Goal: Information Seeking & Learning: Compare options

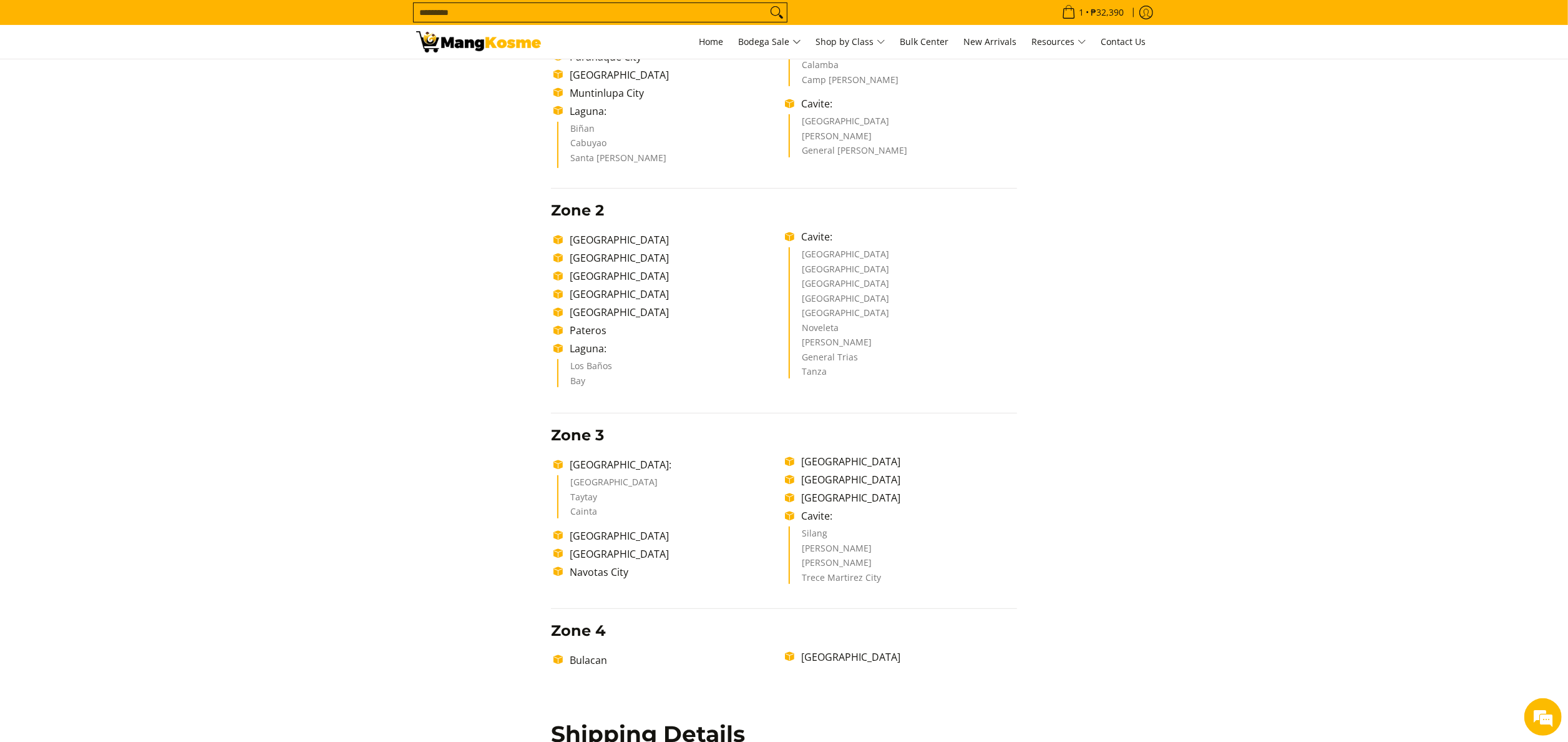
scroll to position [375, 0]
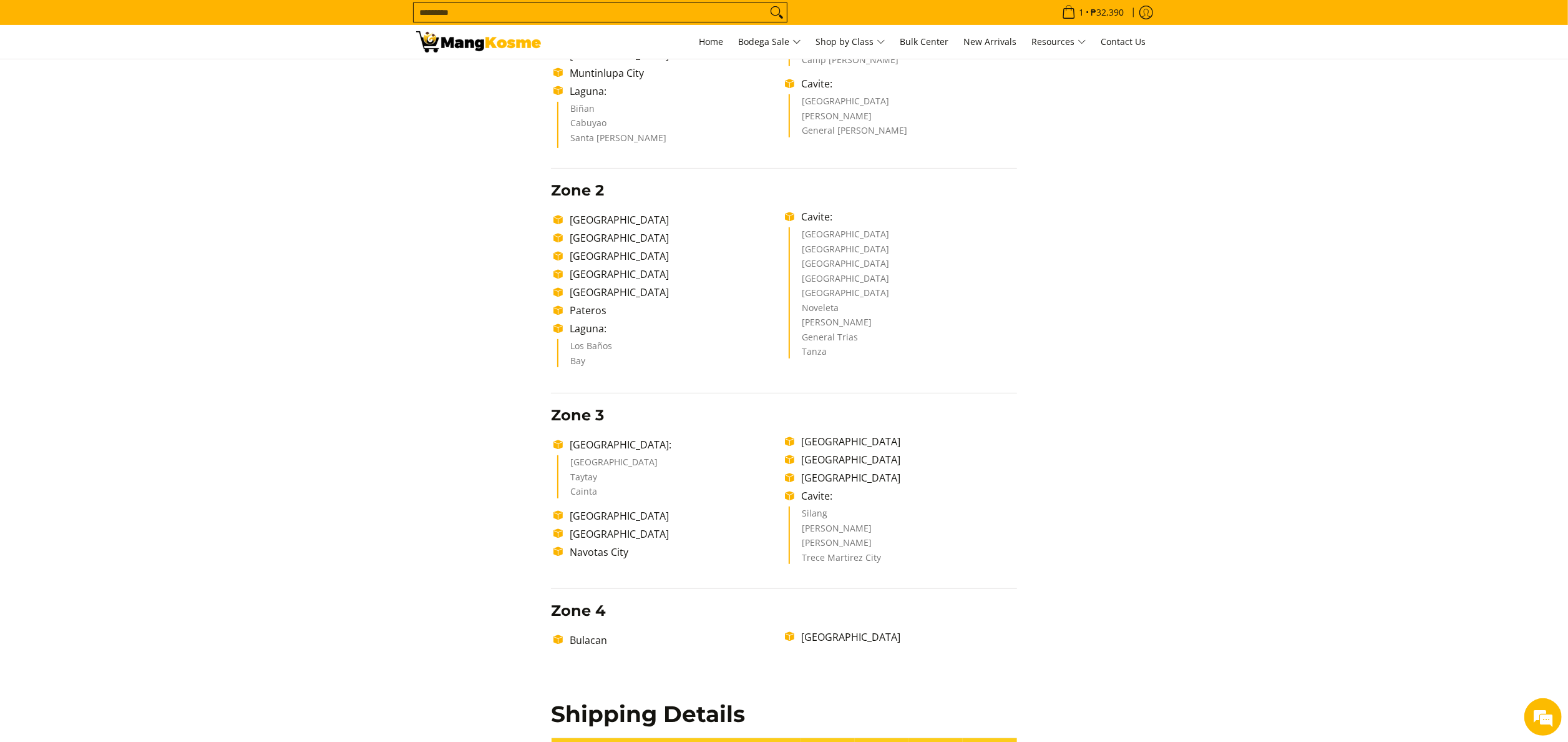
drag, startPoint x: 430, startPoint y: 0, endPoint x: 259, endPoint y: 20, distance: 172.2
click at [251, 25] on div "1 Log in Create an Account" at bounding box center [784, 41] width 1568 height 34
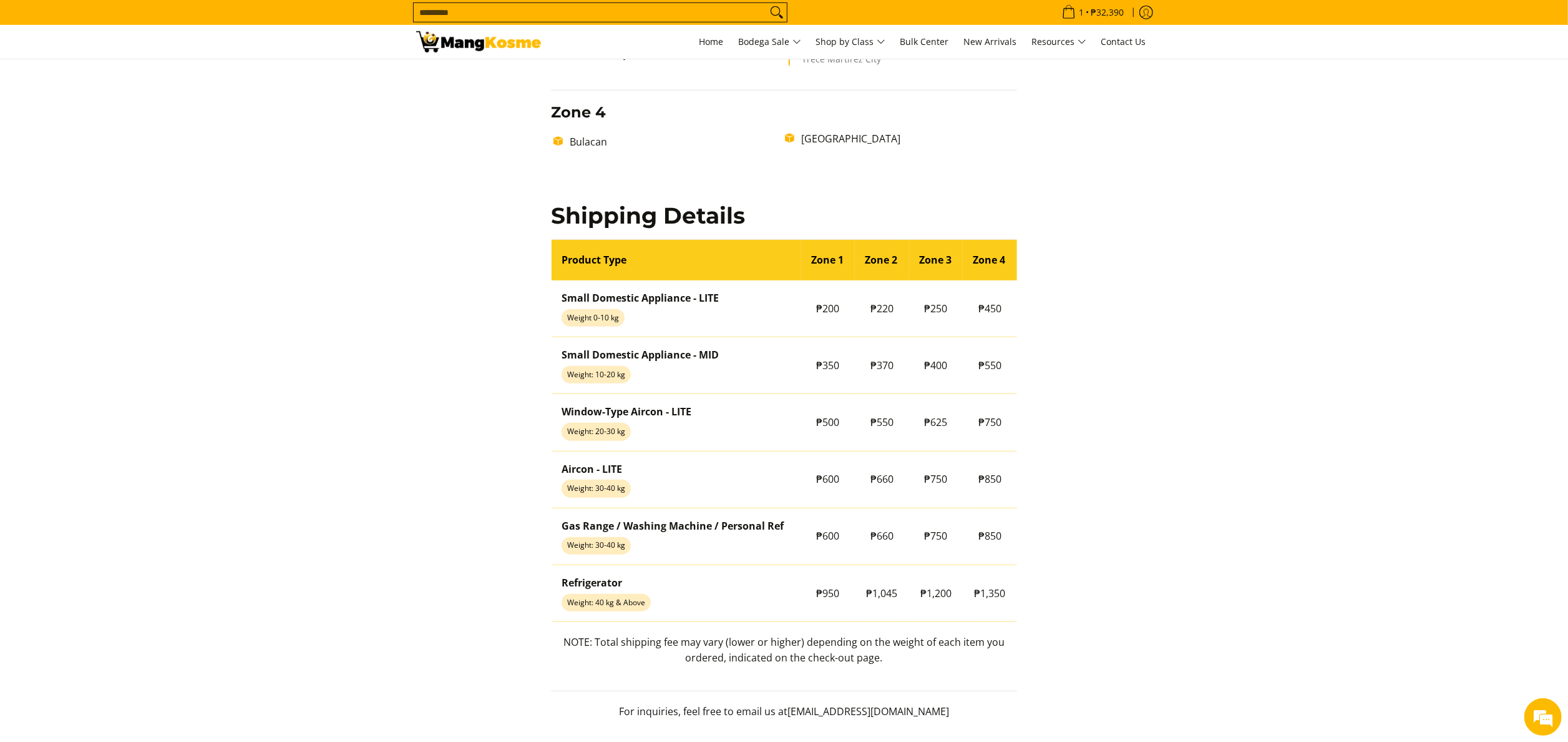
scroll to position [874, 0]
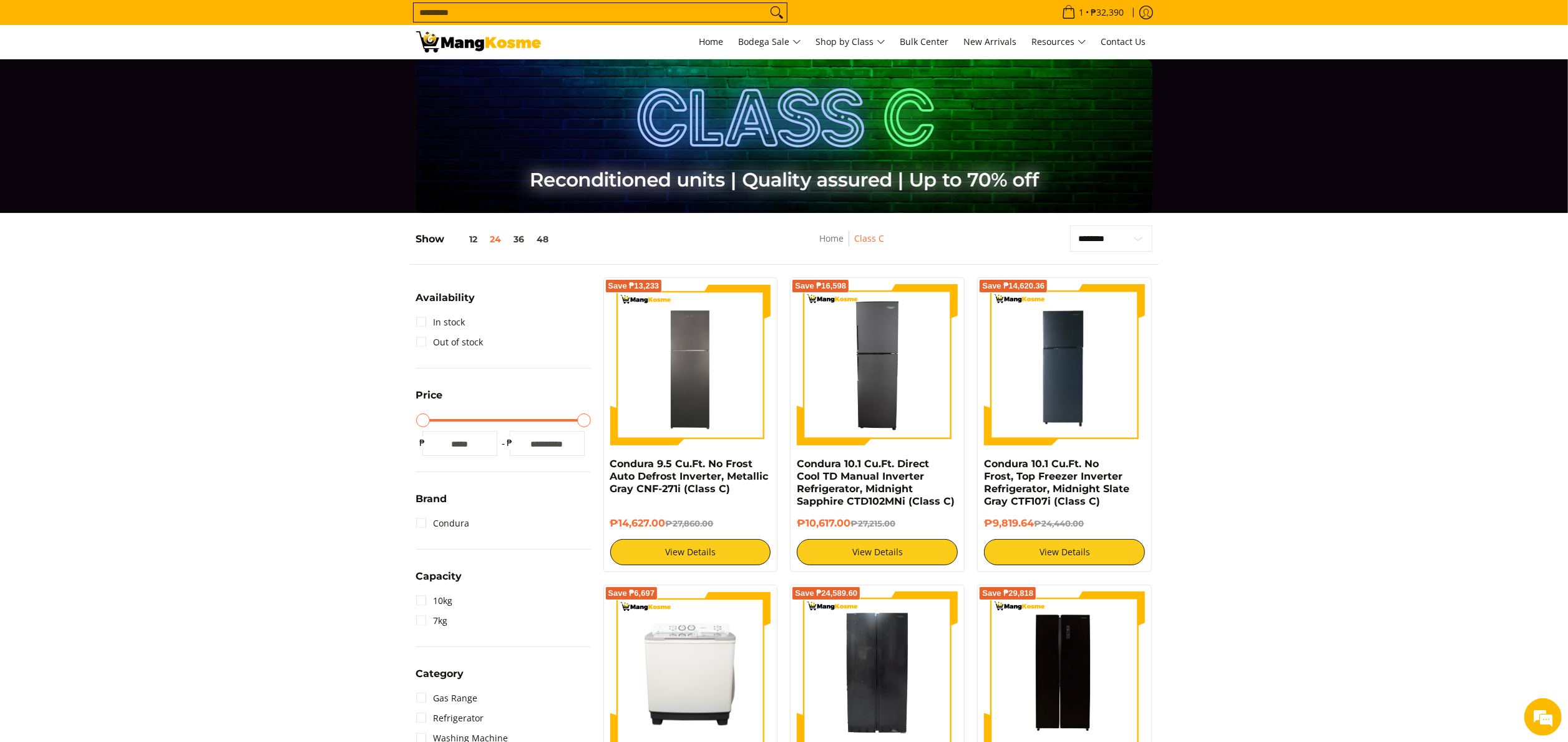
click at [493, 41] on img at bounding box center [479, 41] width 125 height 21
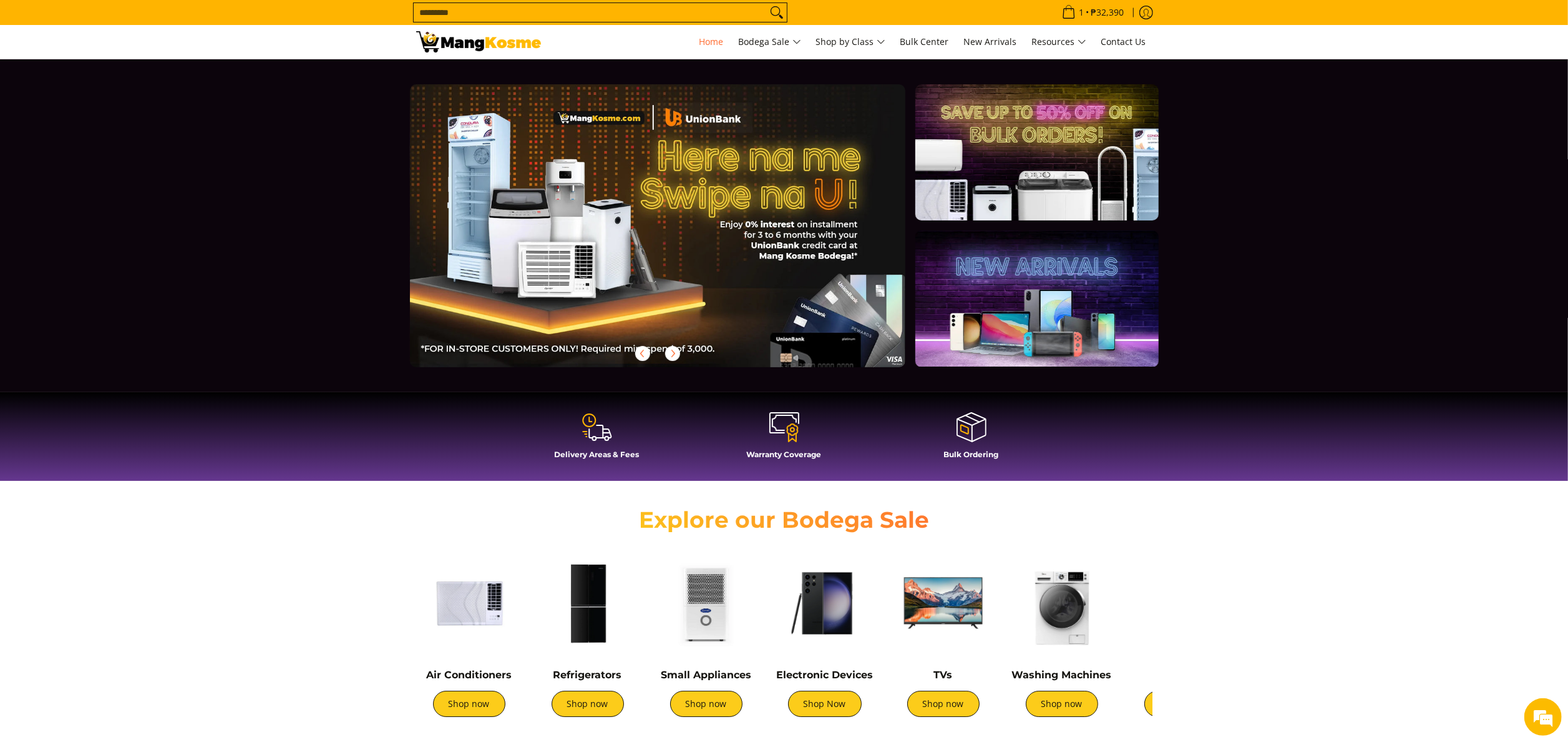
scroll to position [0, 2025]
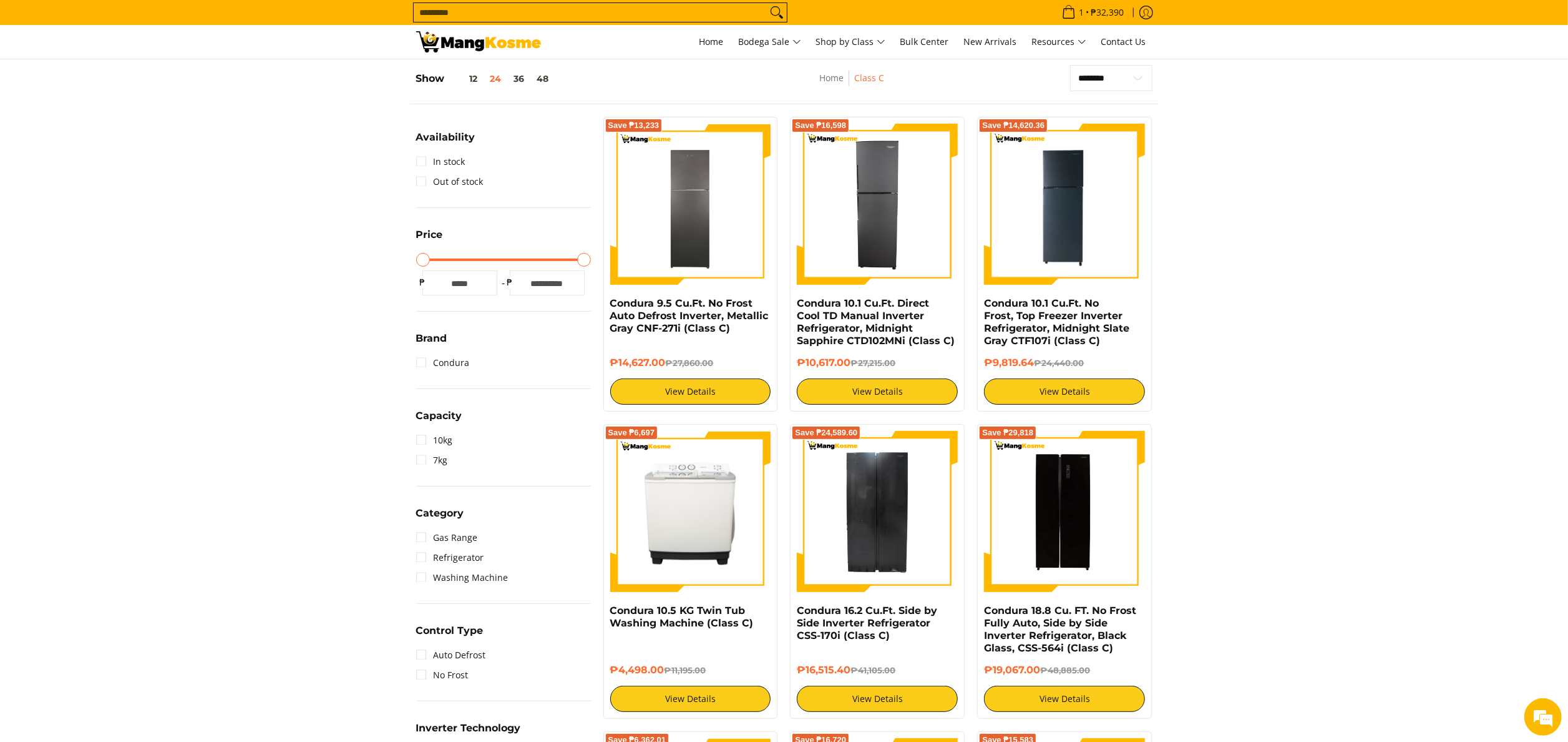
scroll to position [500, 0]
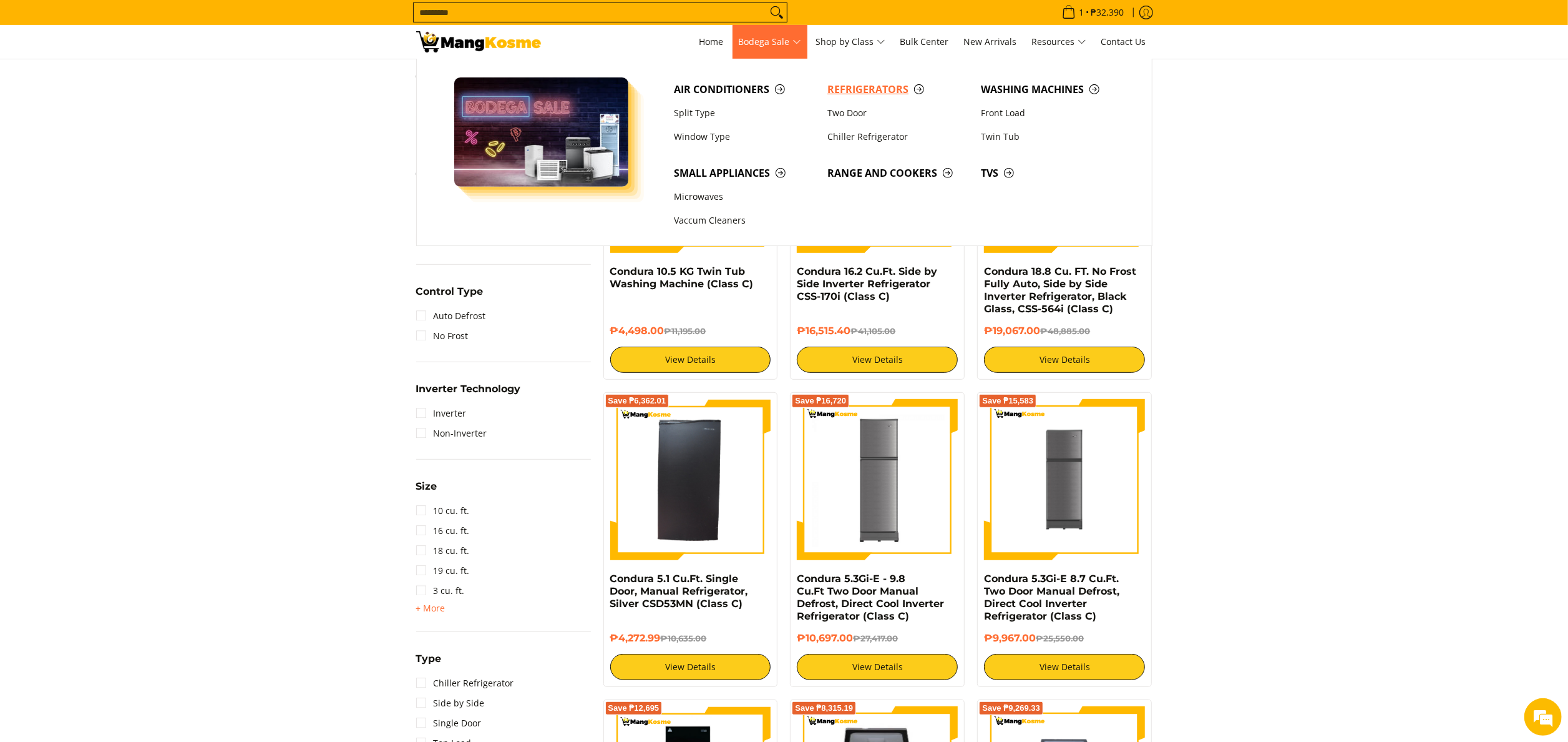
click at [851, 90] on span "Refrigerators" at bounding box center [898, 90] width 141 height 16
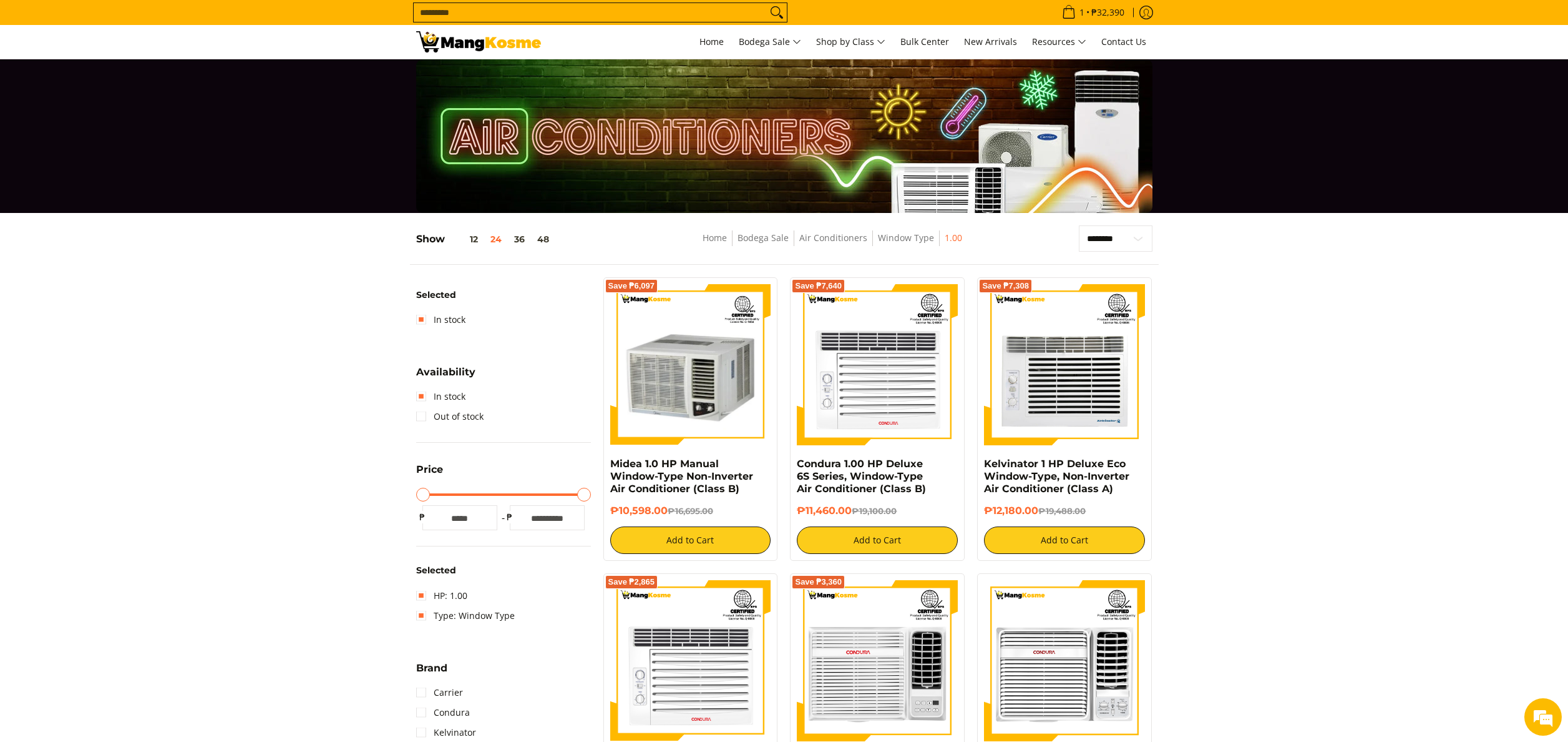
select select "**********"
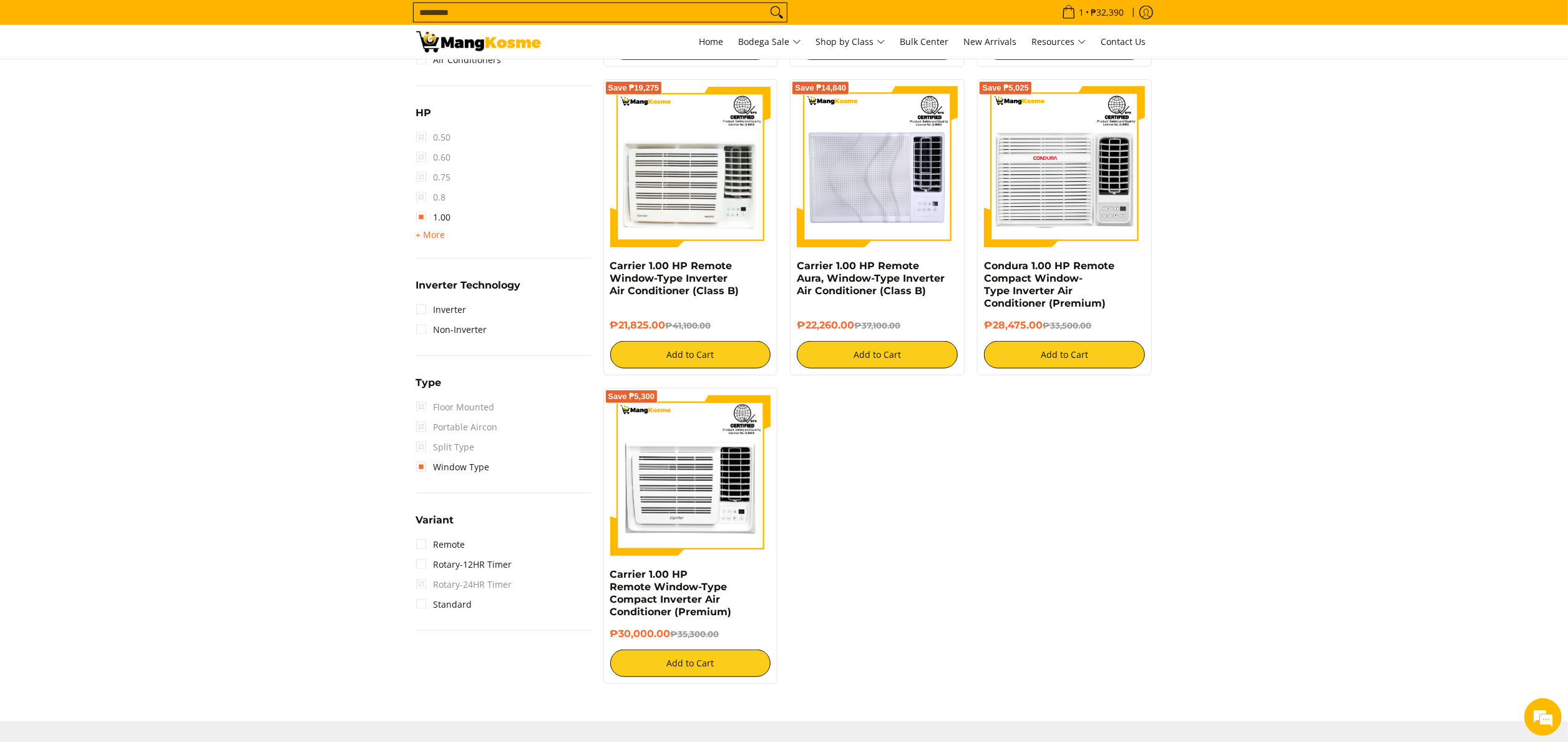
click at [305, 89] on section "**********" at bounding box center [784, 60] width 1568 height 1274
click at [52, 198] on section "**********" at bounding box center [784, 60] width 1568 height 1274
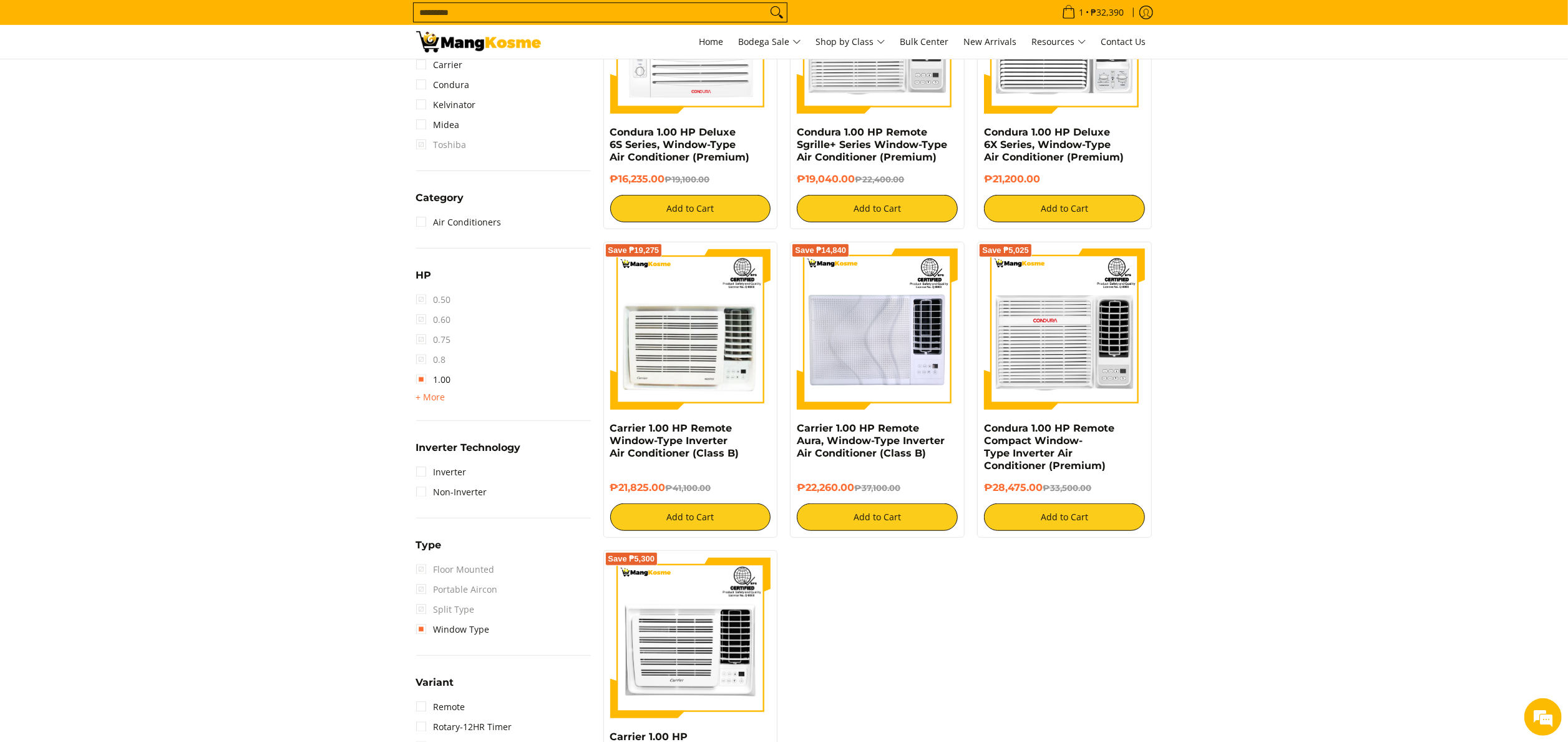
scroll to position [415, 0]
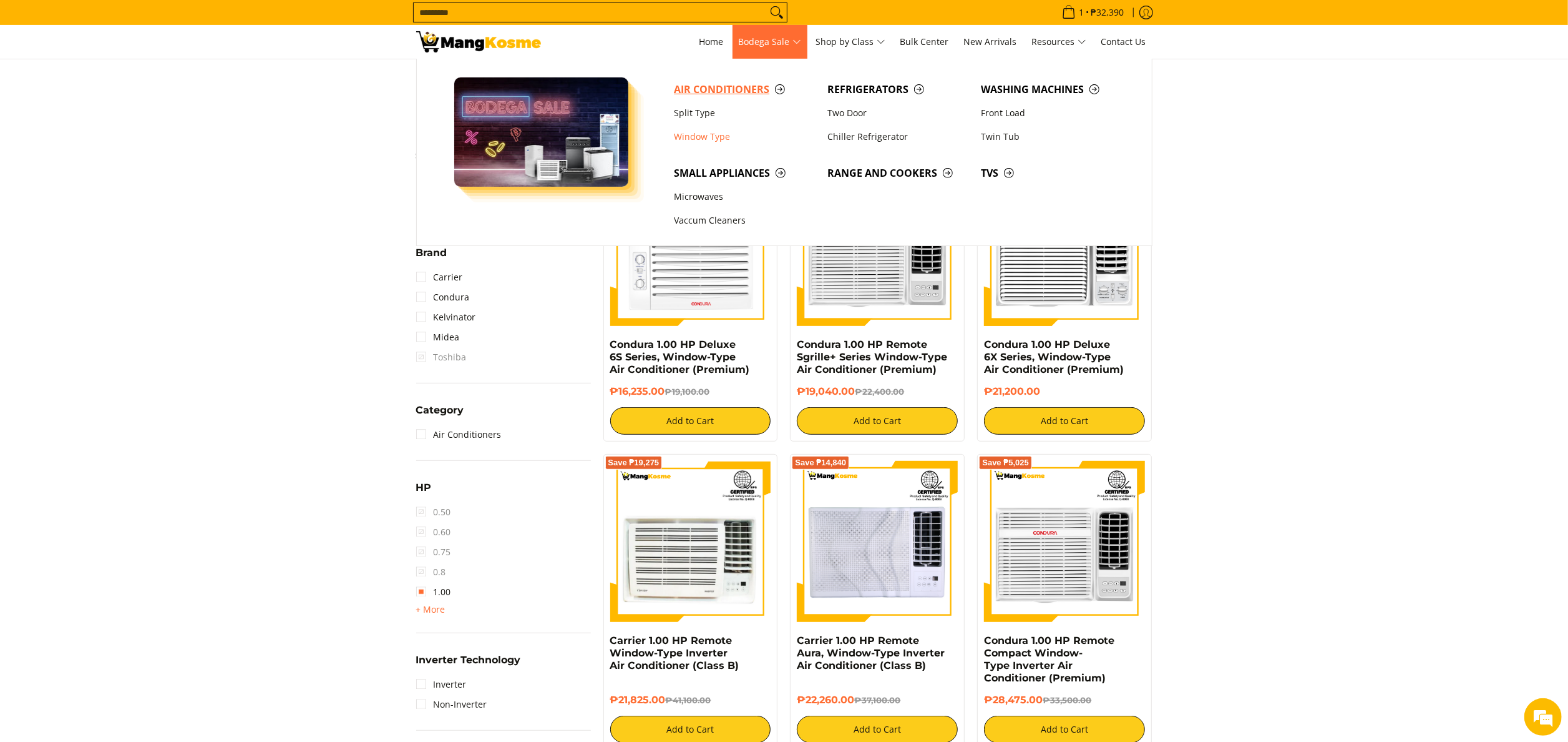
click at [742, 92] on span "Air Conditioners" at bounding box center [744, 90] width 141 height 16
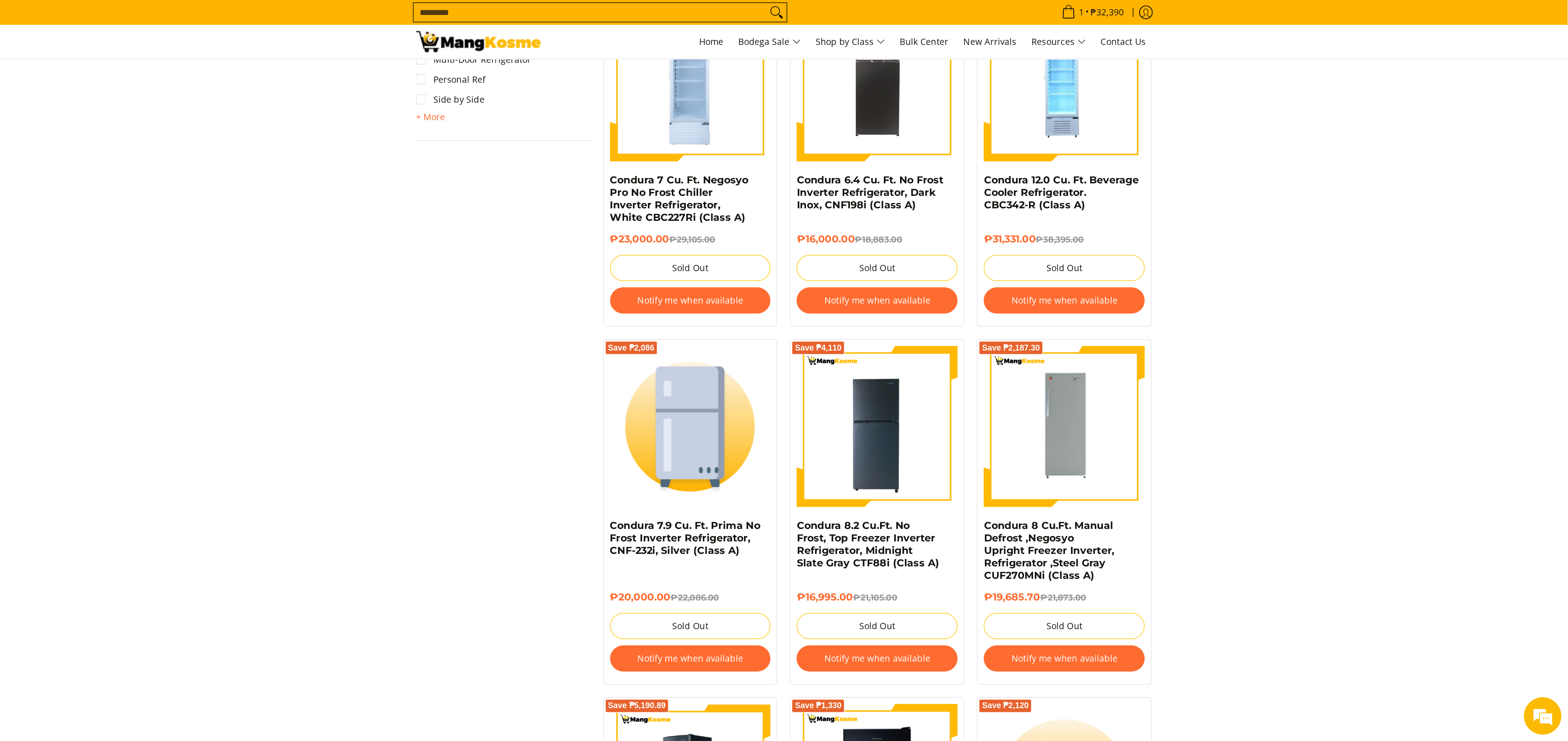
scroll to position [665, 0]
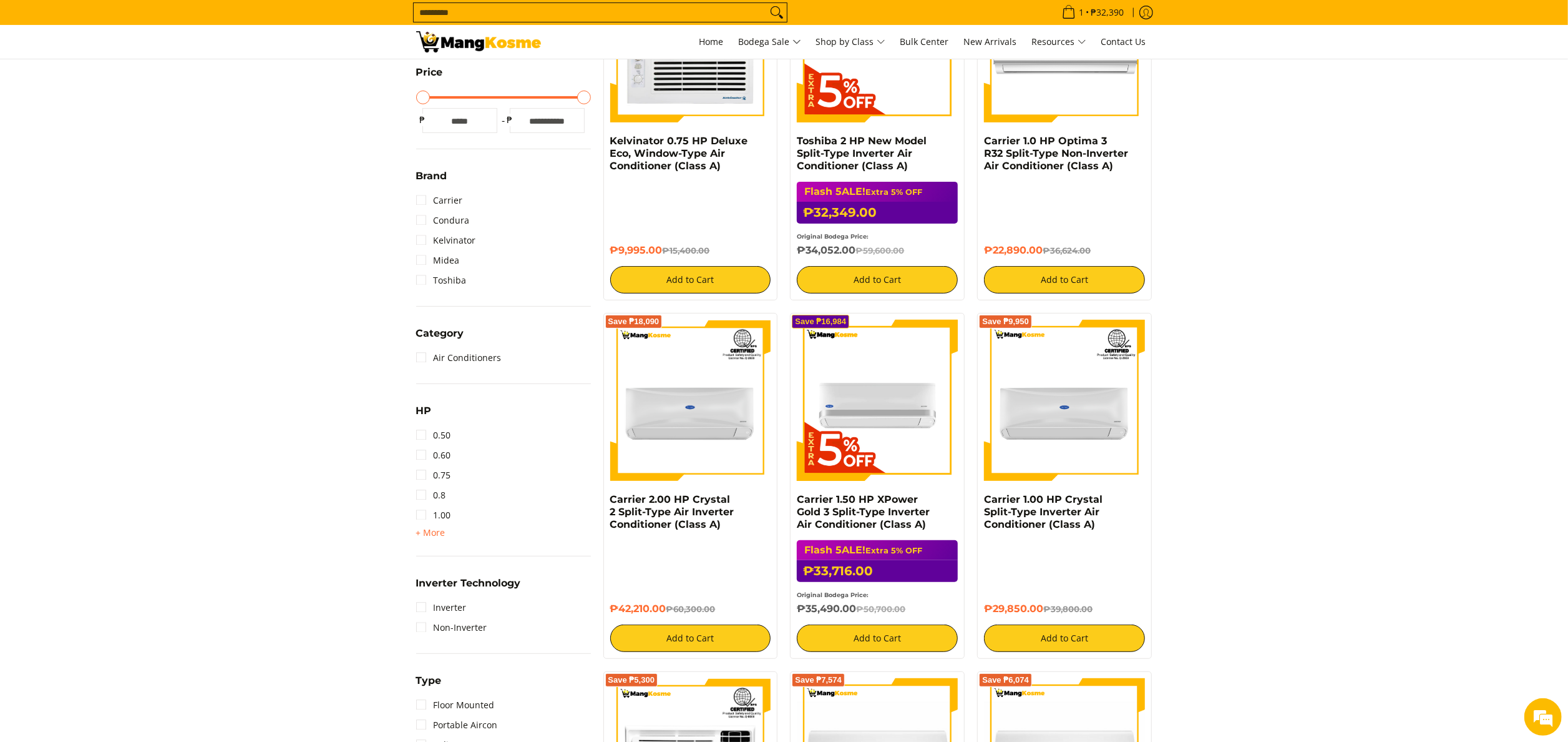
scroll to position [375, 0]
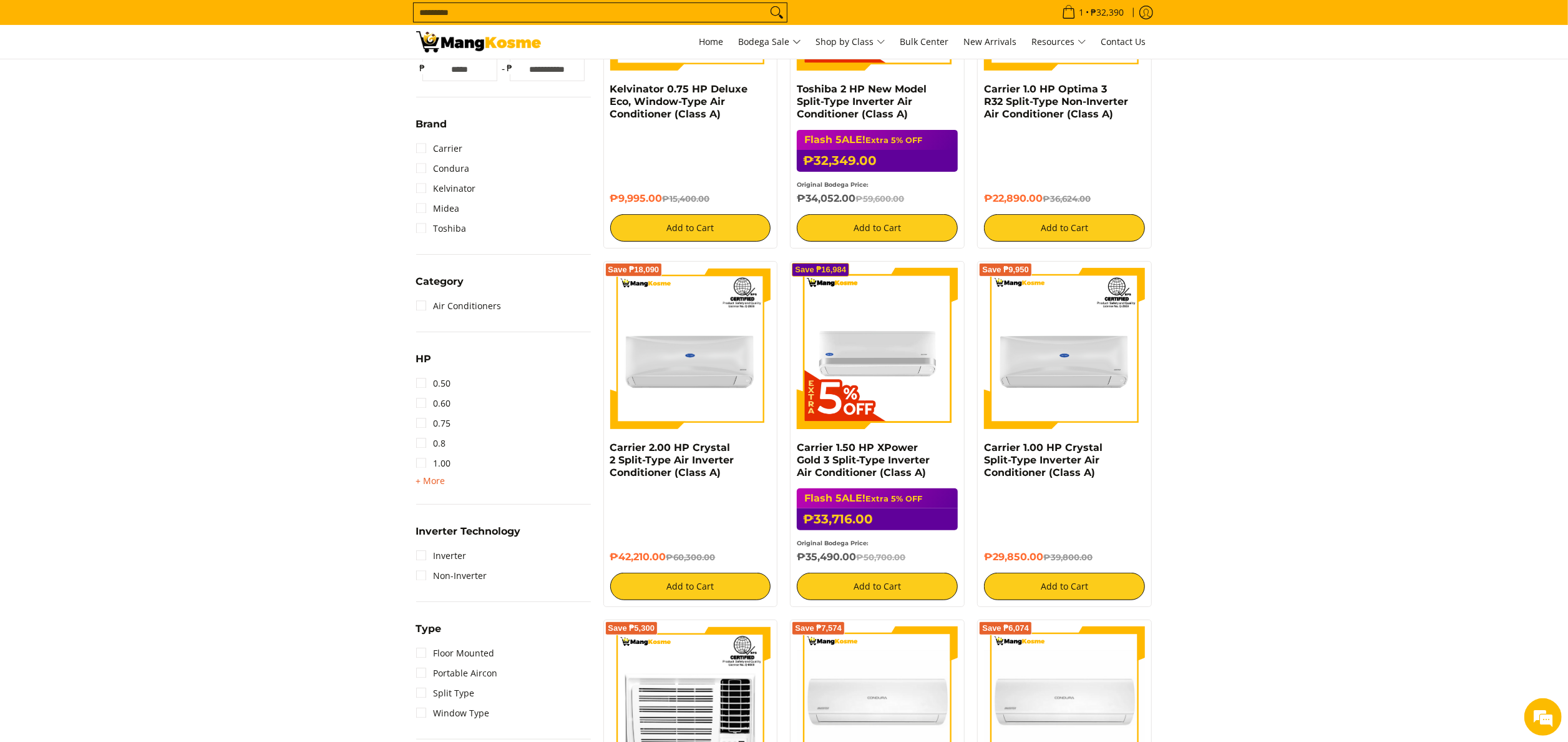
click at [429, 483] on span "+ More" at bounding box center [431, 481] width 29 height 10
click at [447, 525] on link "2.50" at bounding box center [434, 524] width 35 height 20
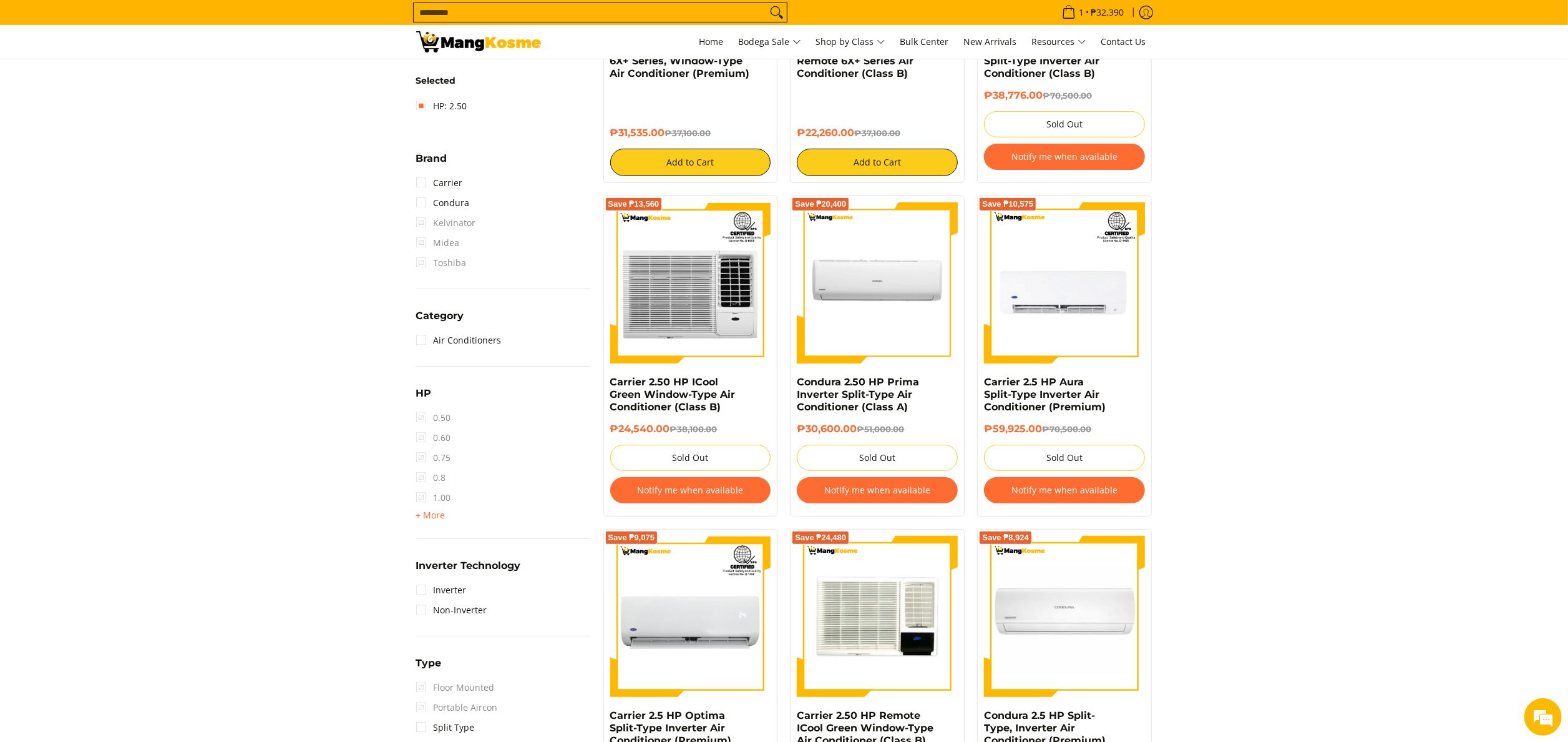
scroll to position [165, 0]
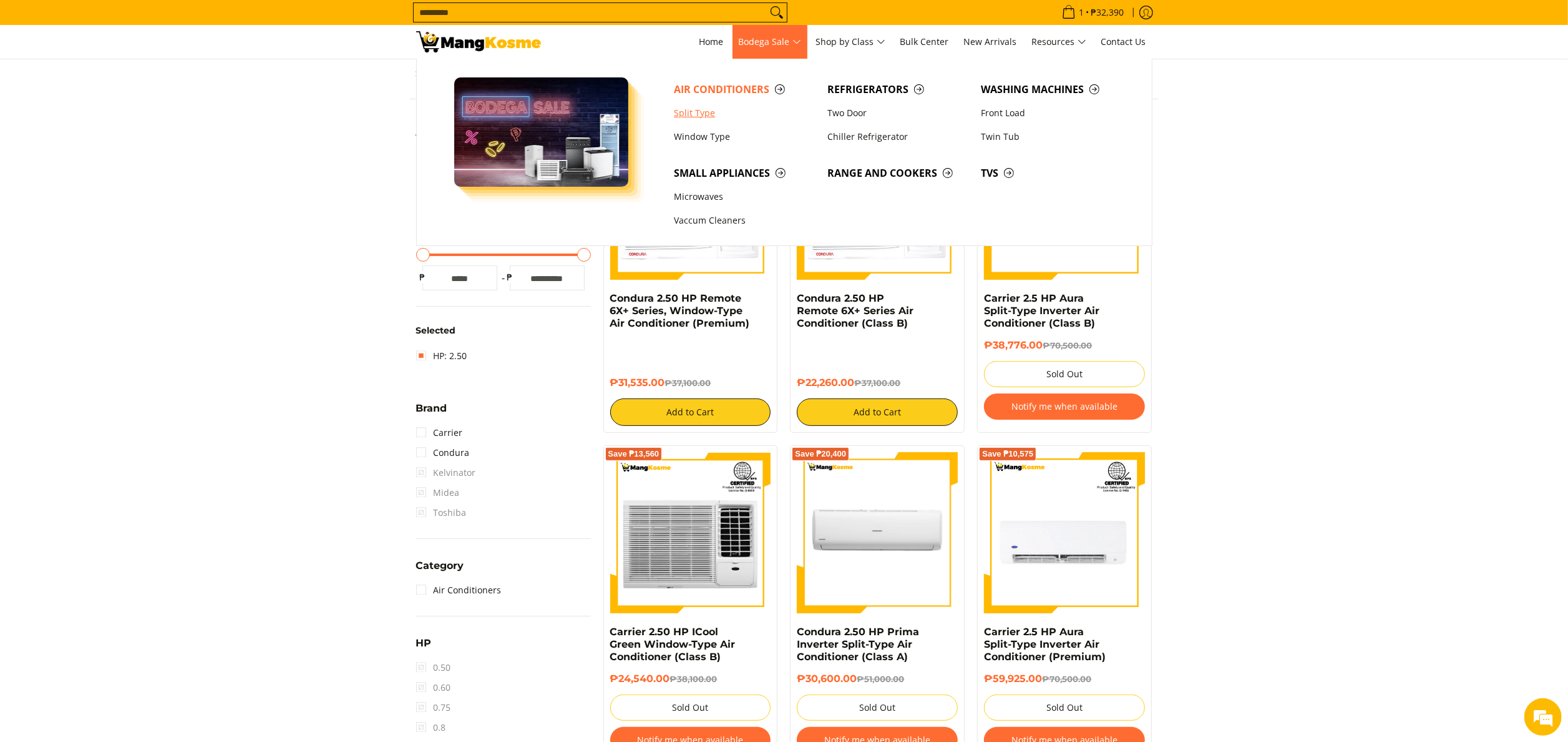
click at [697, 115] on link "Split Type" at bounding box center [744, 113] width 153 height 24
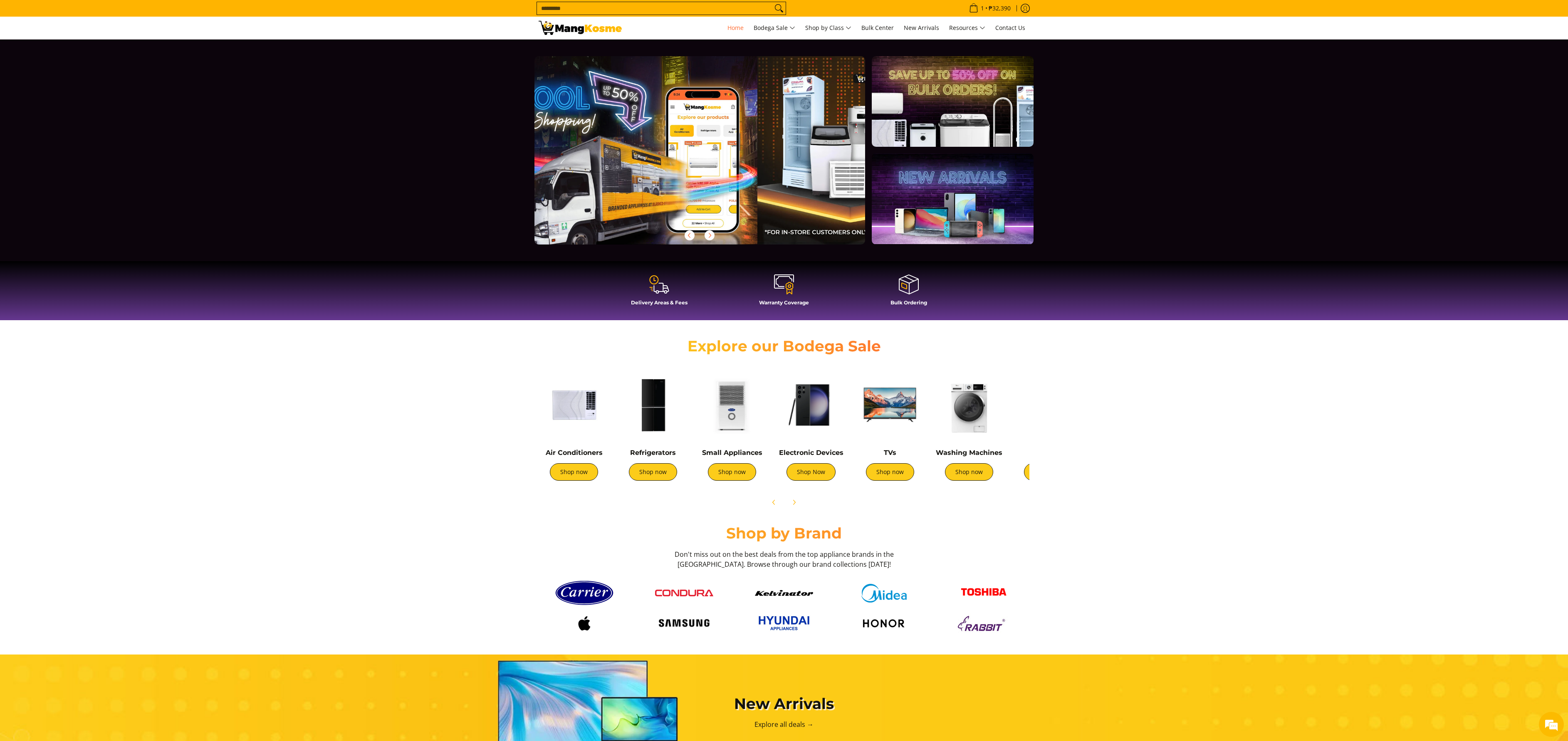
scroll to position [0, 661]
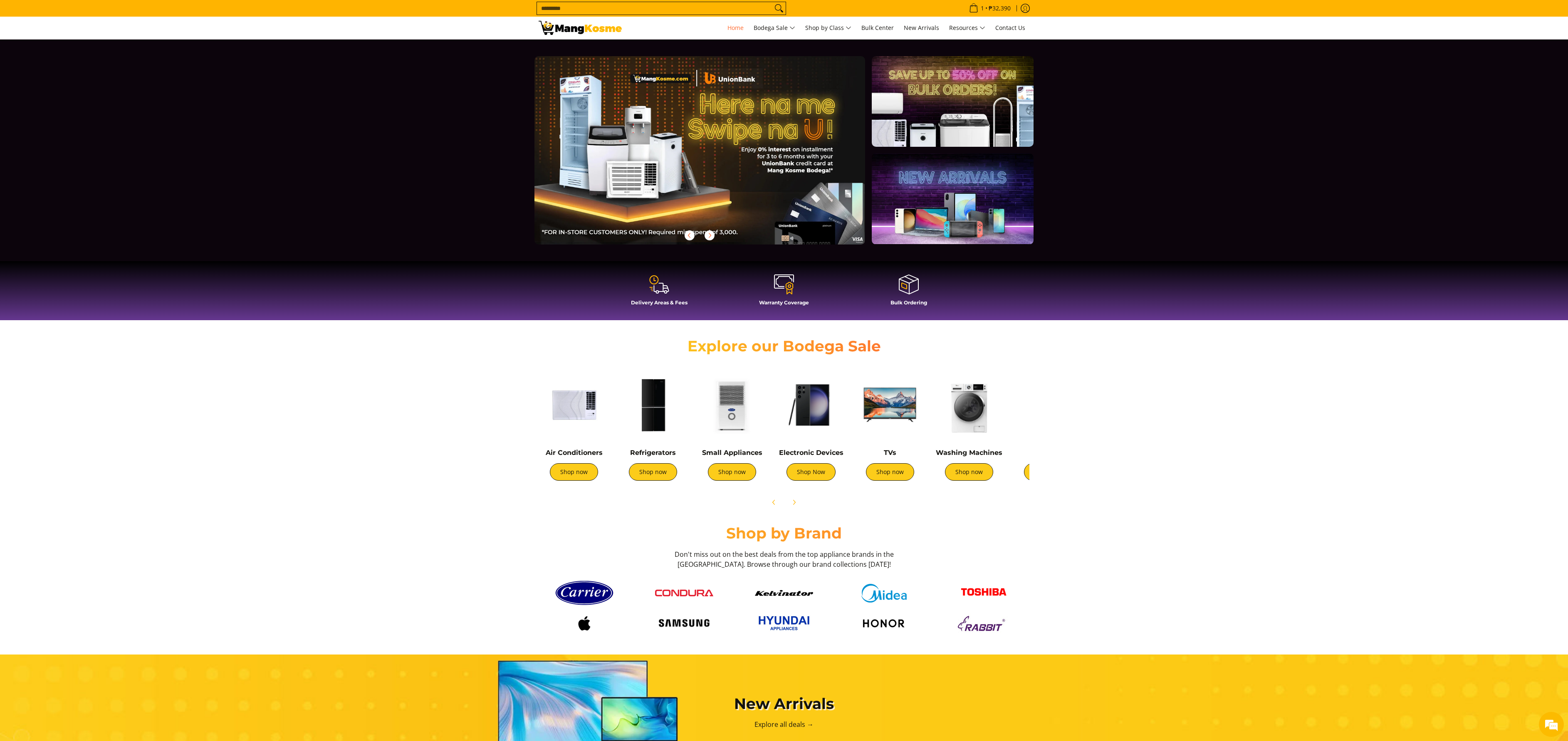
click at [607, 388] on img at bounding box center [574, 405] width 71 height 71
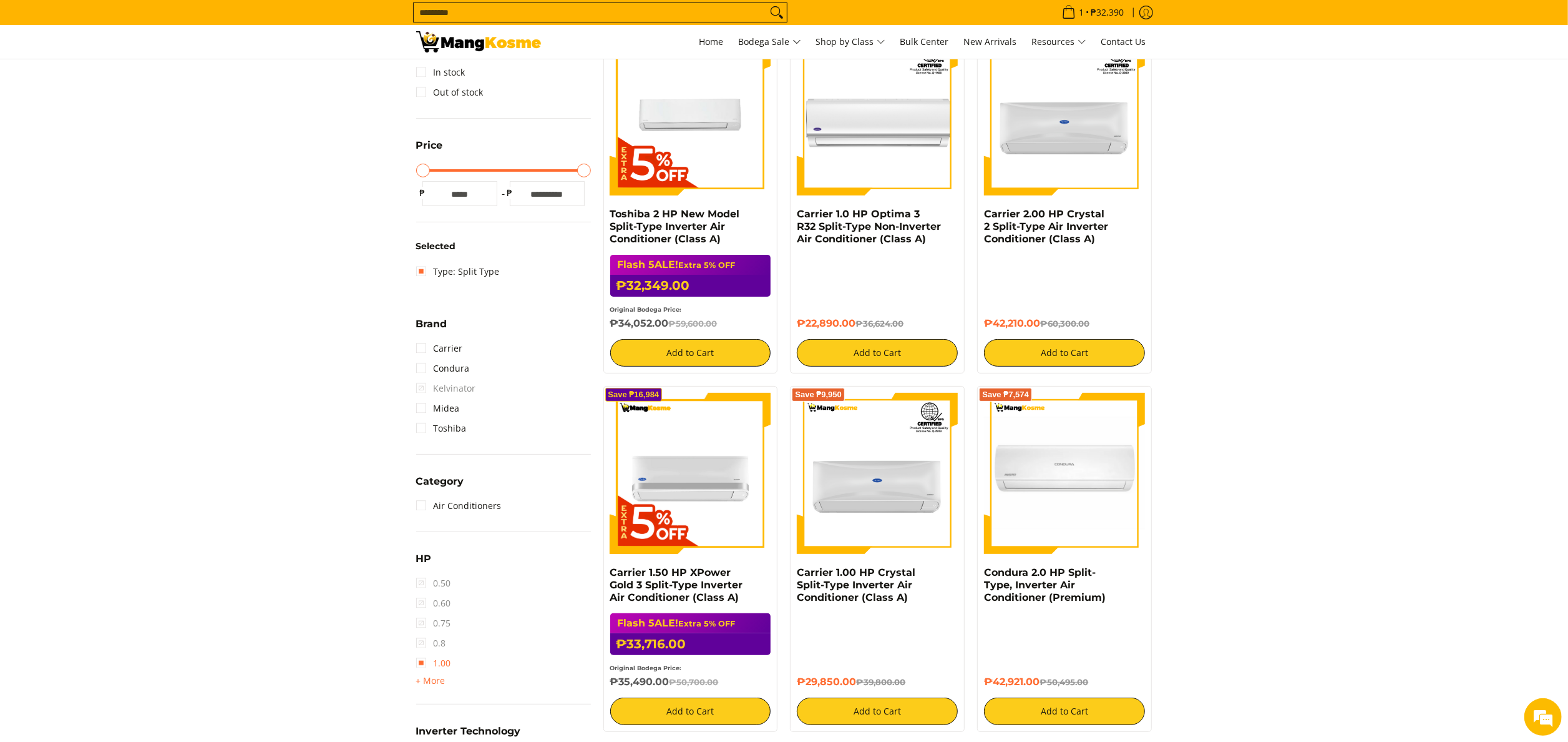
click at [437, 662] on link "1.00" at bounding box center [434, 663] width 35 height 20
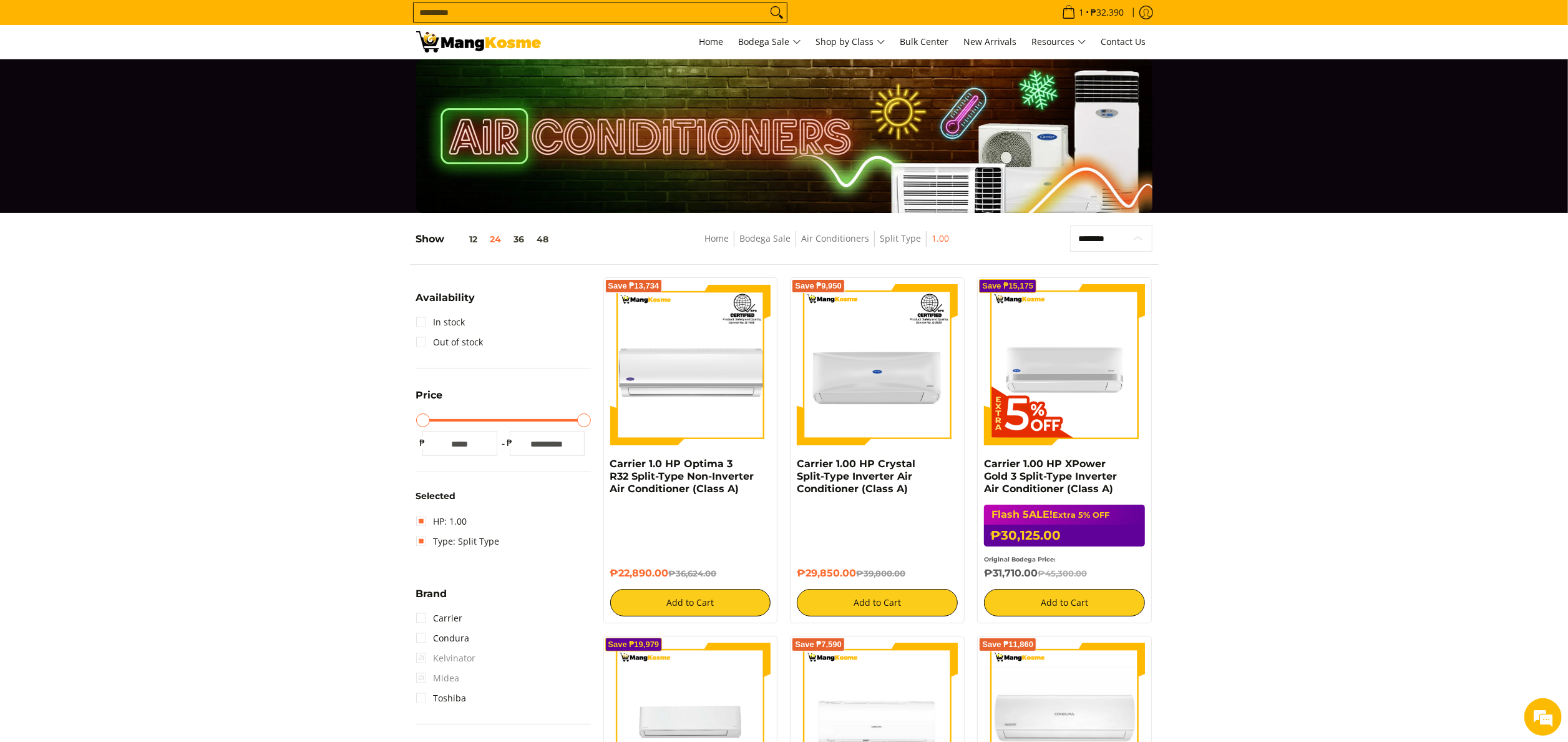
click at [1131, 249] on select "**********" at bounding box center [1111, 238] width 82 height 26
select select "**********"
click at [1070, 226] on select "**********" at bounding box center [1111, 238] width 82 height 26
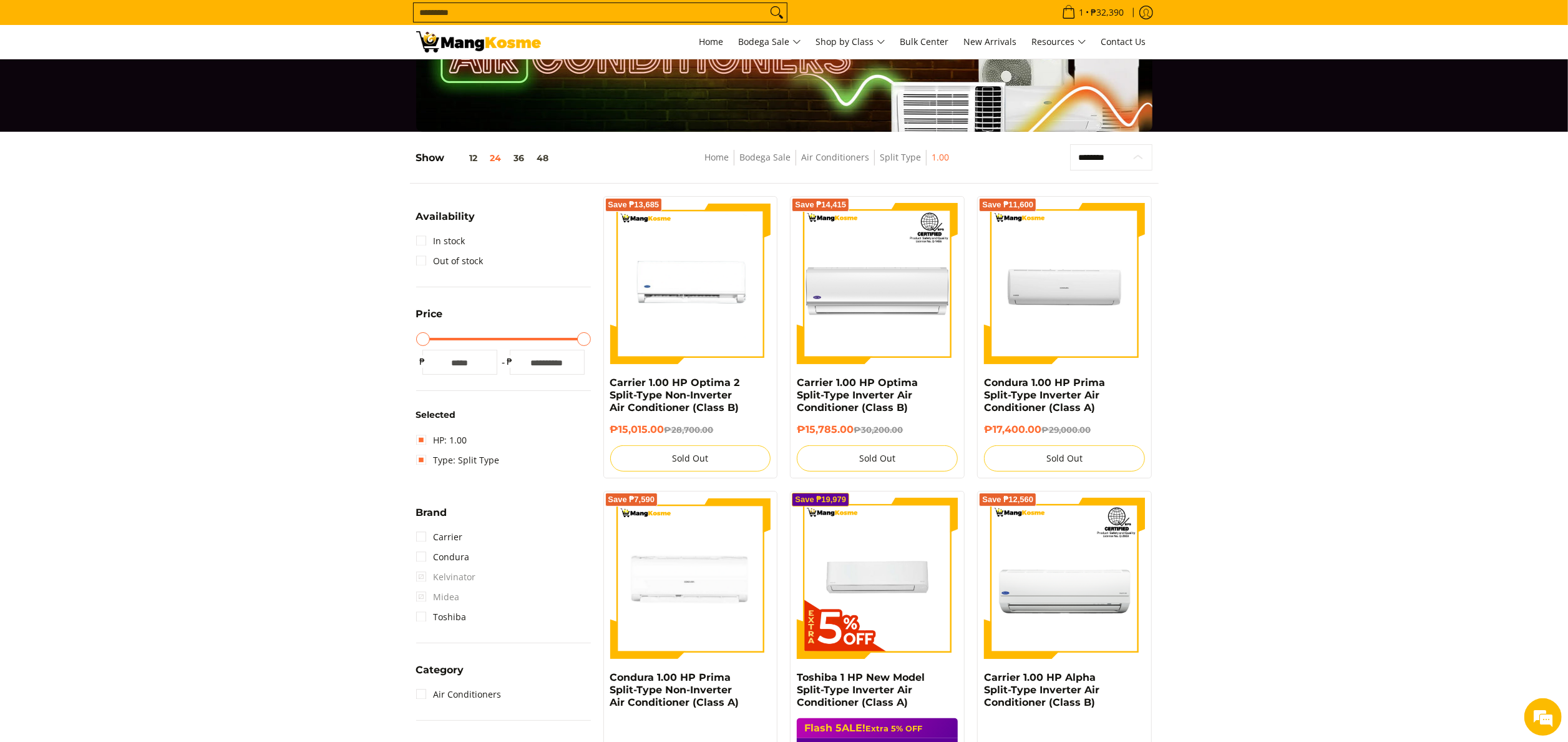
scroll to position [165, 0]
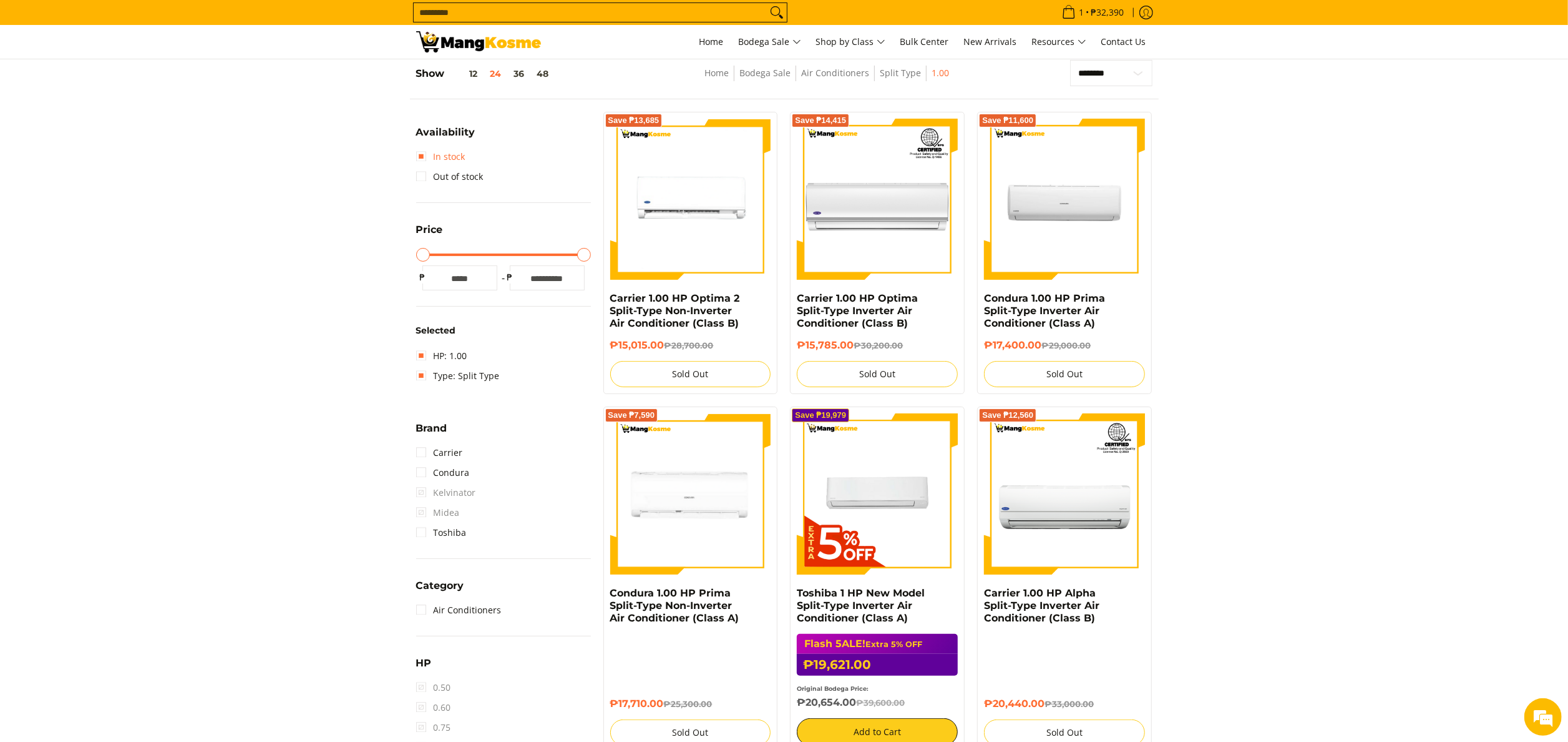
click at [437, 160] on link "In stock" at bounding box center [441, 157] width 49 height 20
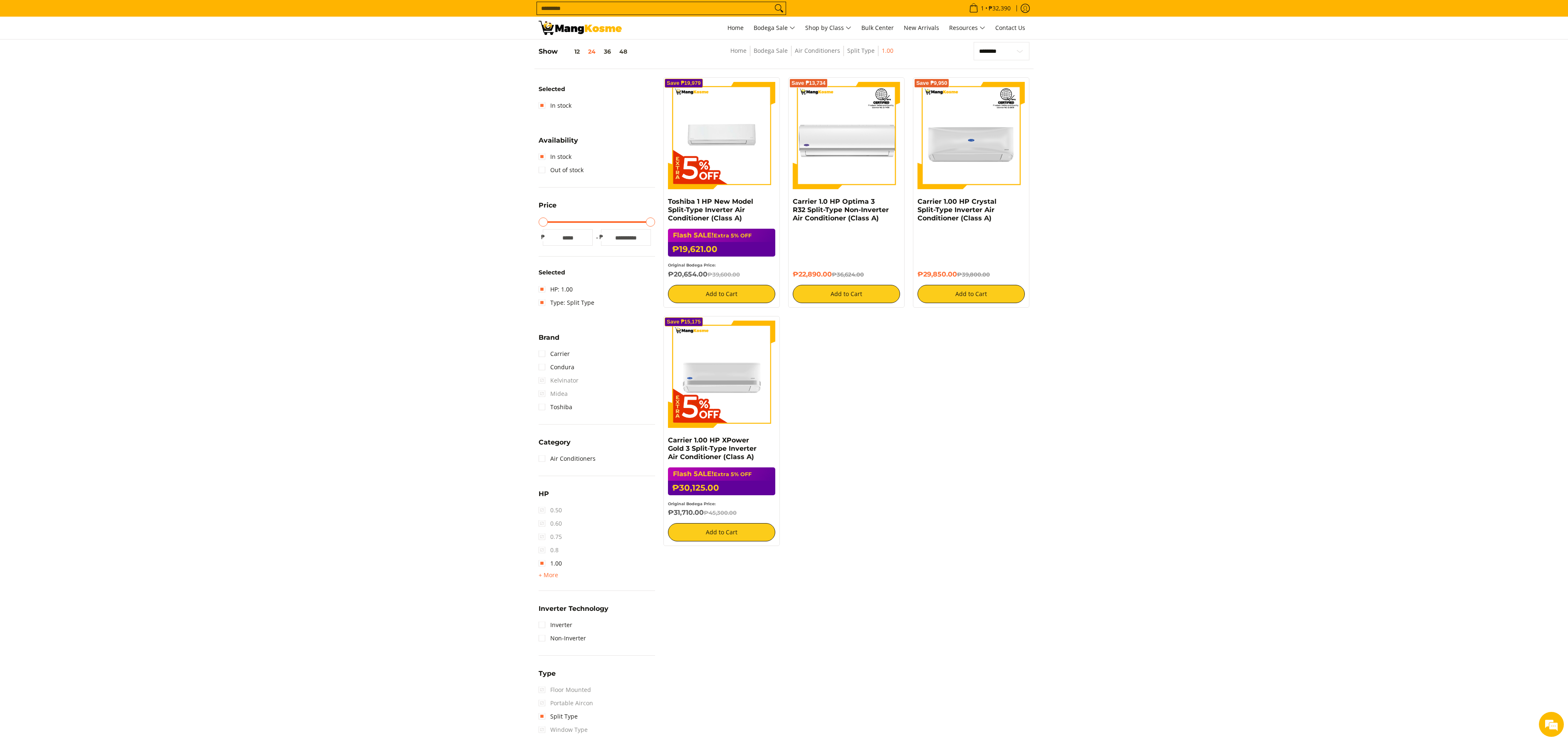
scroll to position [69, 0]
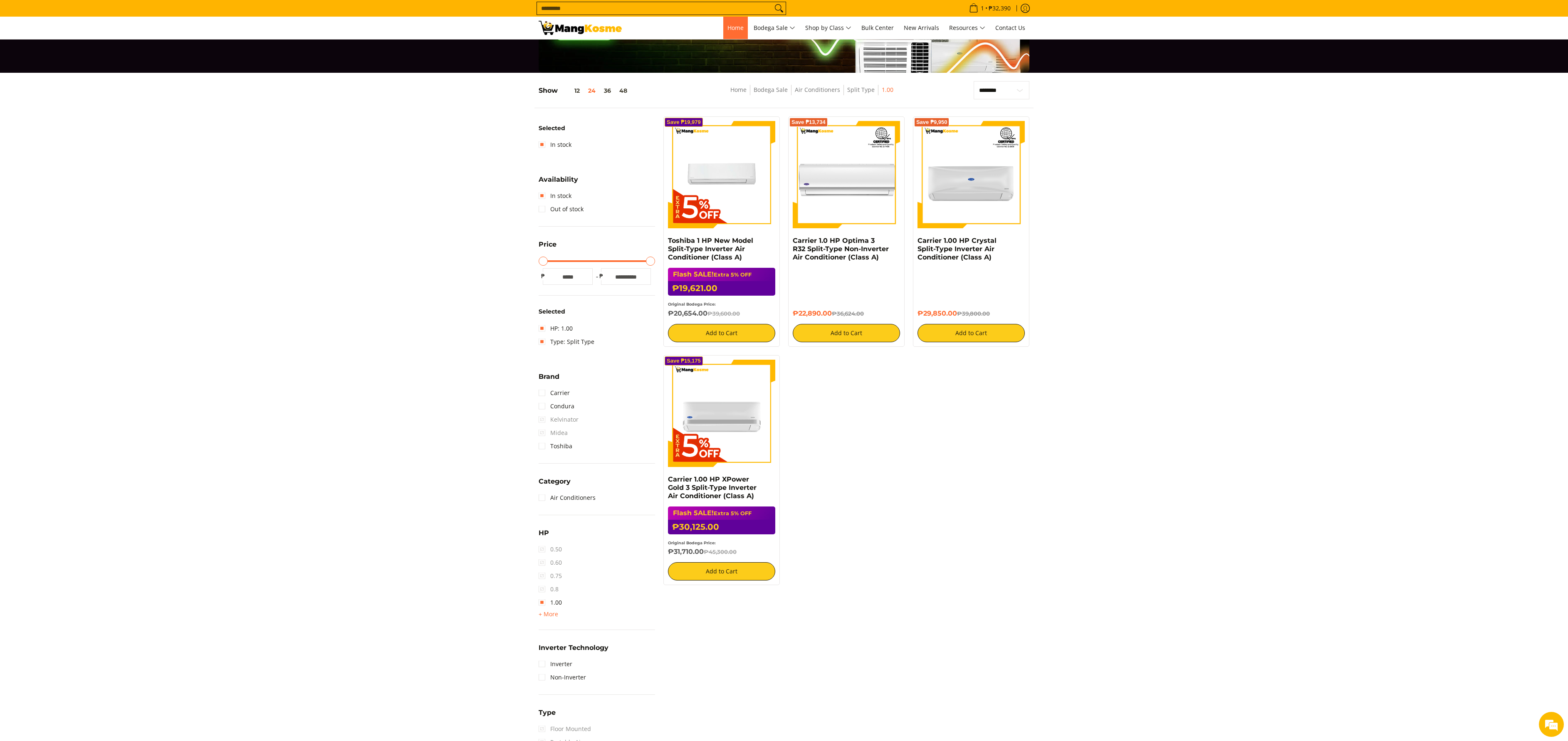
click at [741, 38] on link "Home" at bounding box center [735, 27] width 24 height 23
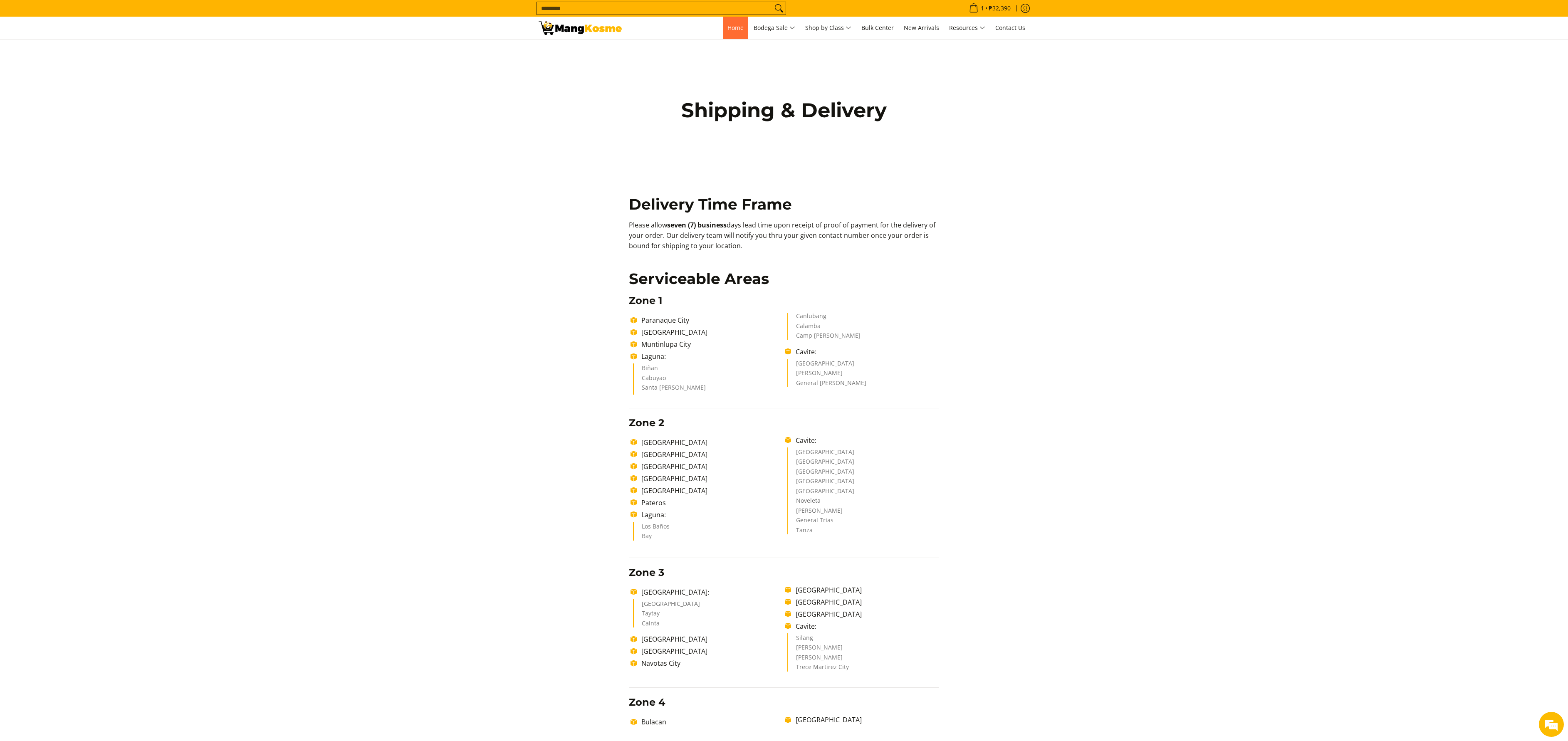
click at [739, 24] on span "Home" at bounding box center [735, 27] width 16 height 8
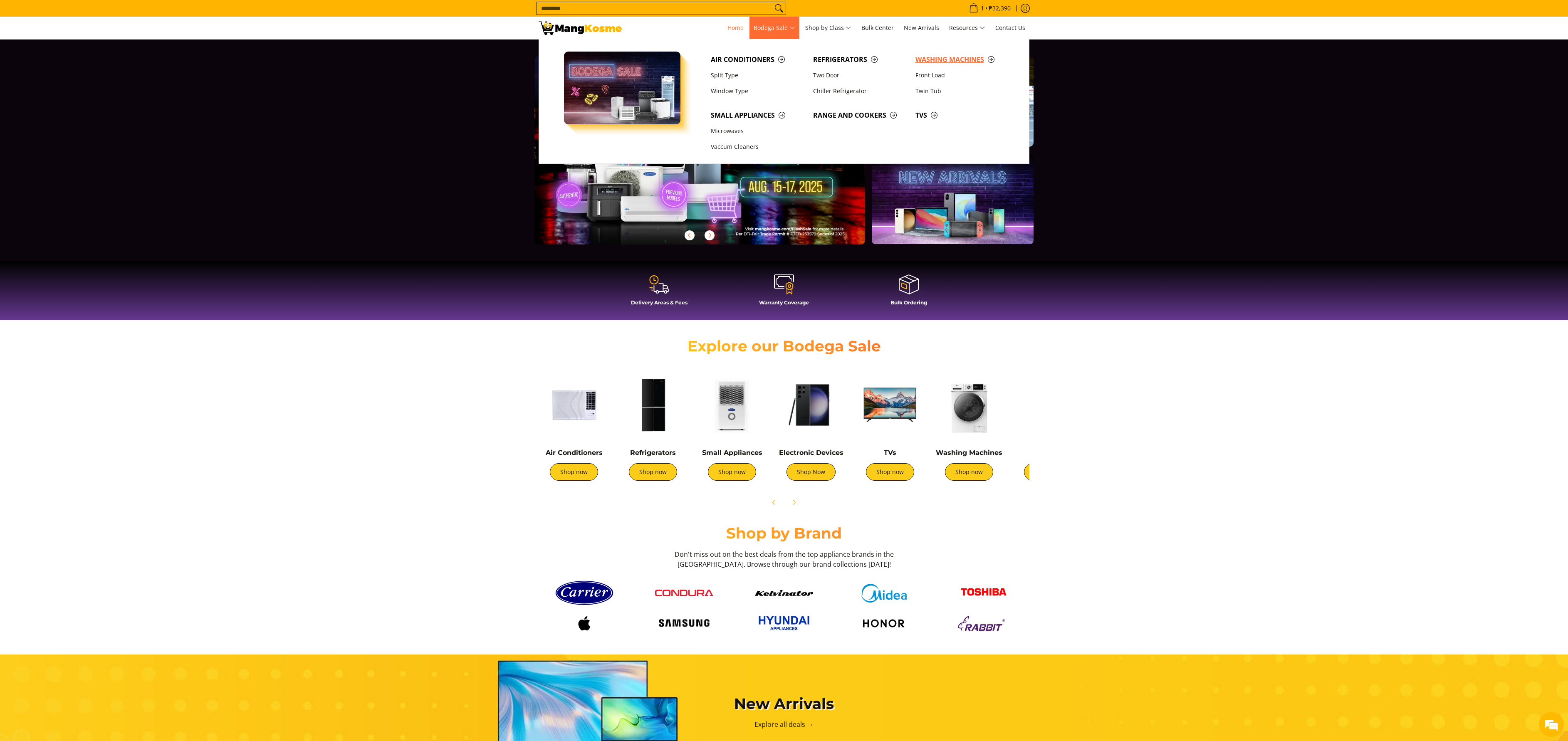
click at [976, 57] on span "Washing Machines" at bounding box center [962, 60] width 94 height 10
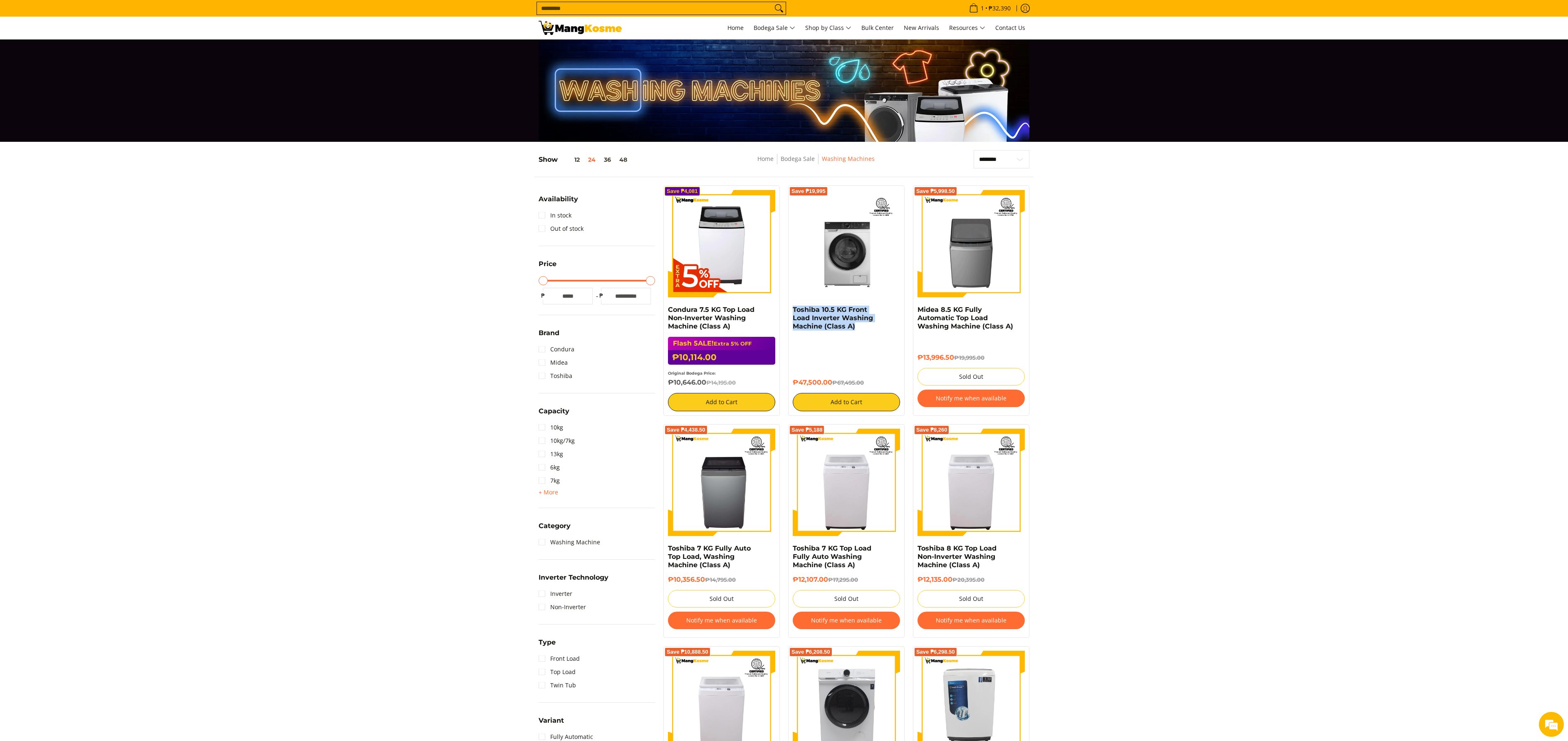
drag, startPoint x: 790, startPoint y: 308, endPoint x: 869, endPoint y: 330, distance: 82.0
click at [869, 330] on div "Save ₱19,995 Toshiba 10.5 KG Front Load Inverter Washing Machine (Class A) ₱47,…" at bounding box center [846, 301] width 116 height 231
copy link "Toshiba 10.5 KG Front Load Inverter Washing Machine (Class A)"
drag, startPoint x: 792, startPoint y: 376, endPoint x: 833, endPoint y: 386, distance: 42.2
click at [833, 386] on div "Save ₱19,995 Toshiba 10.5 KG Front Load Inverter Washing Machine (Class A) ₱47,…" at bounding box center [846, 301] width 116 height 231
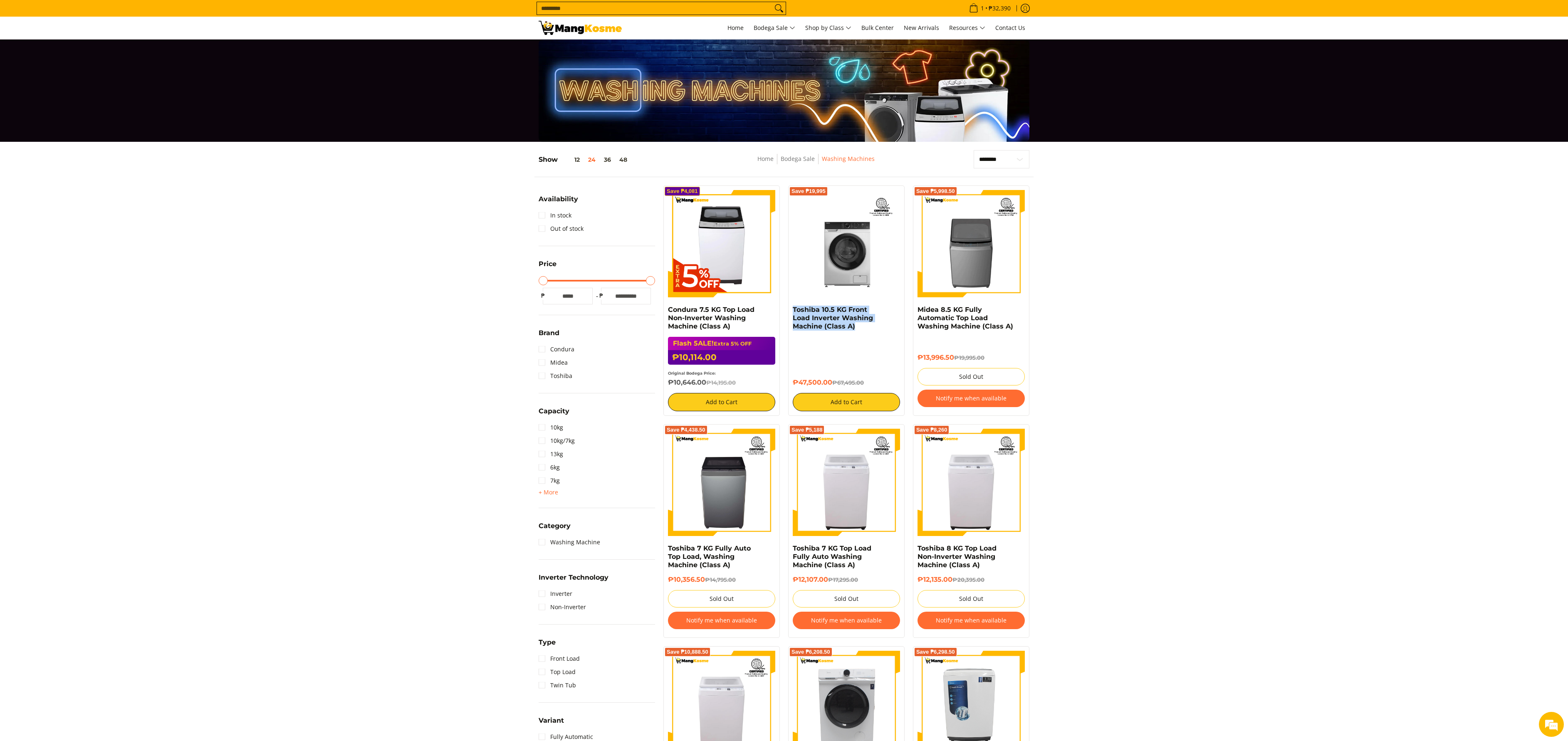
copy h6 "₱47,500.00"
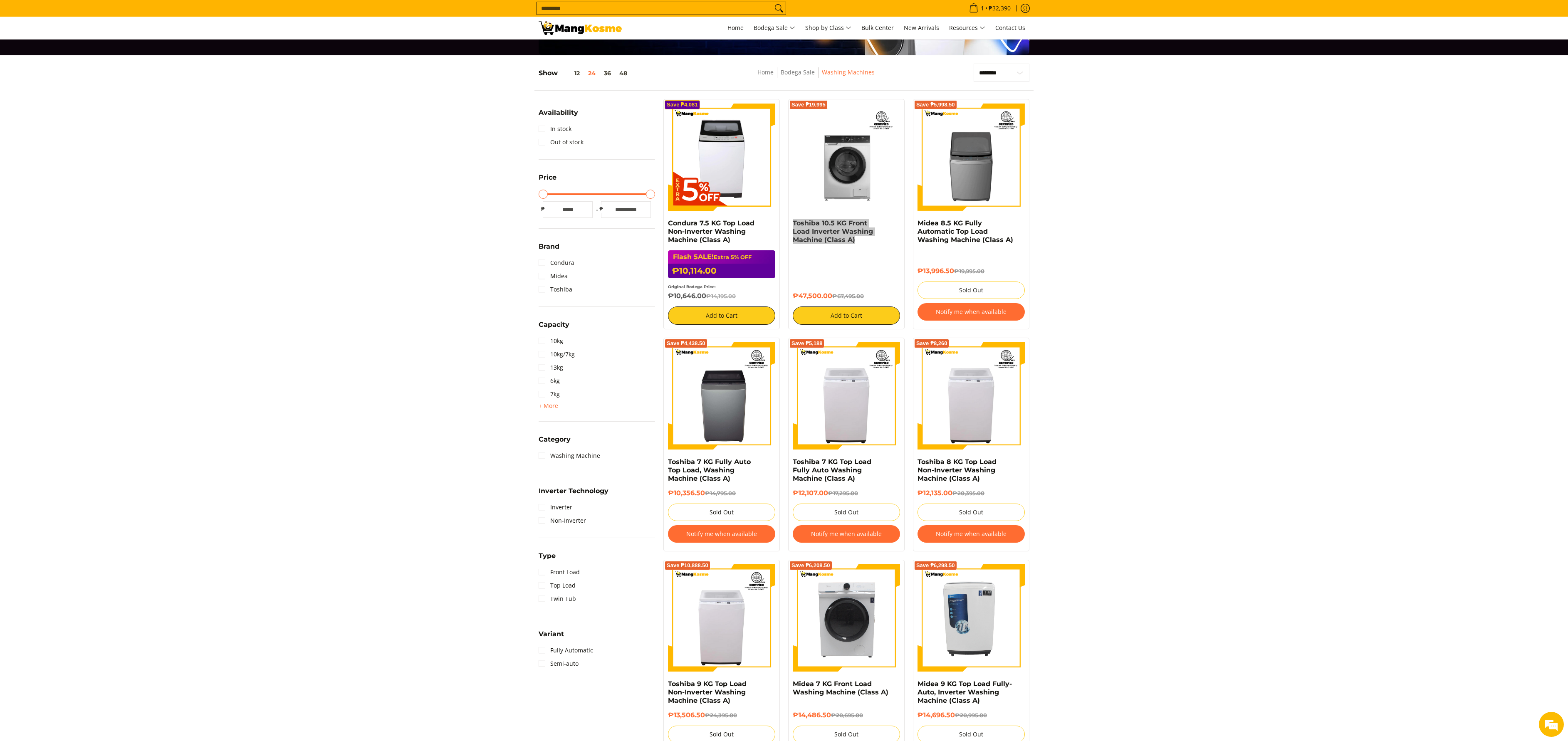
scroll to position [125, 0]
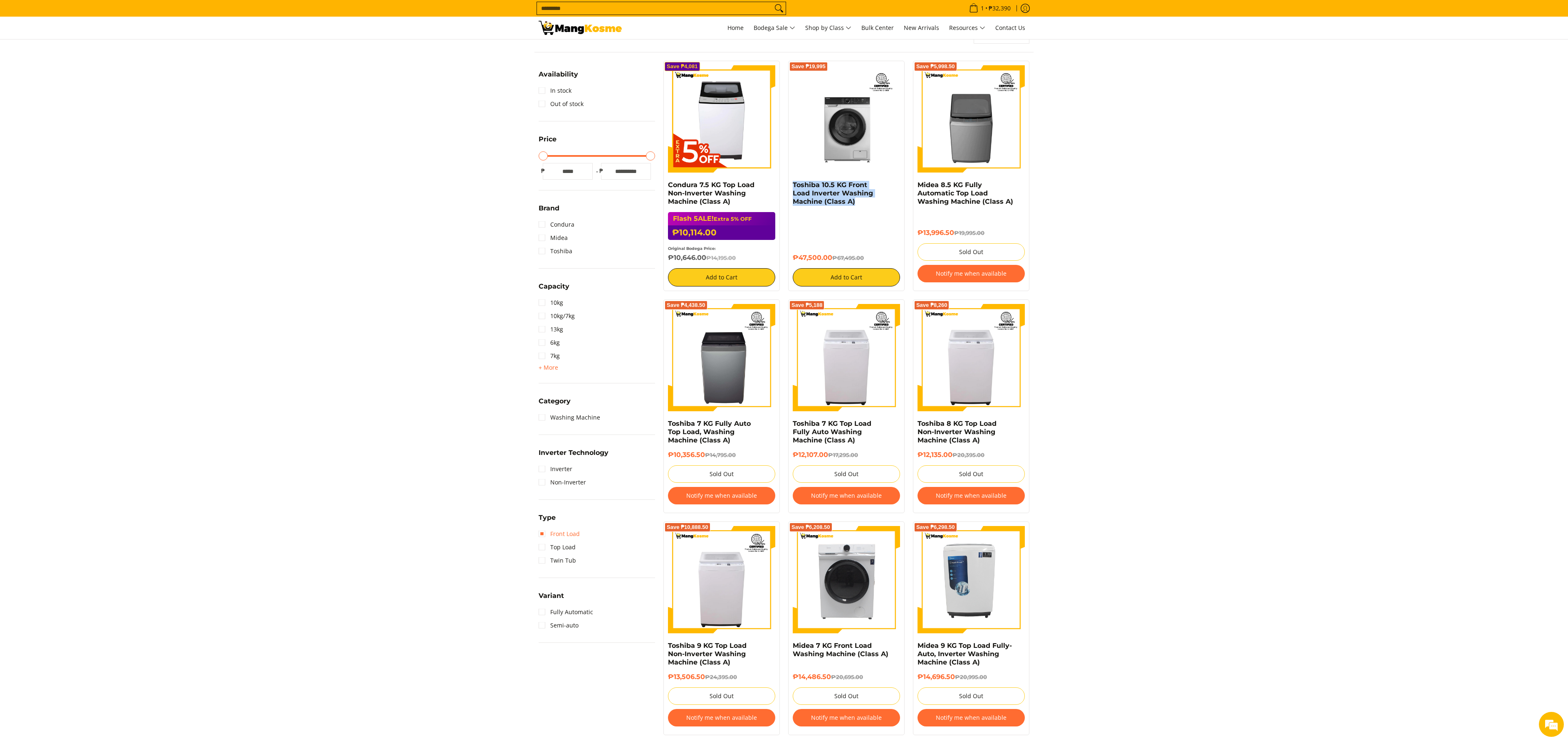
click at [570, 536] on link "Front Load" at bounding box center [559, 534] width 41 height 13
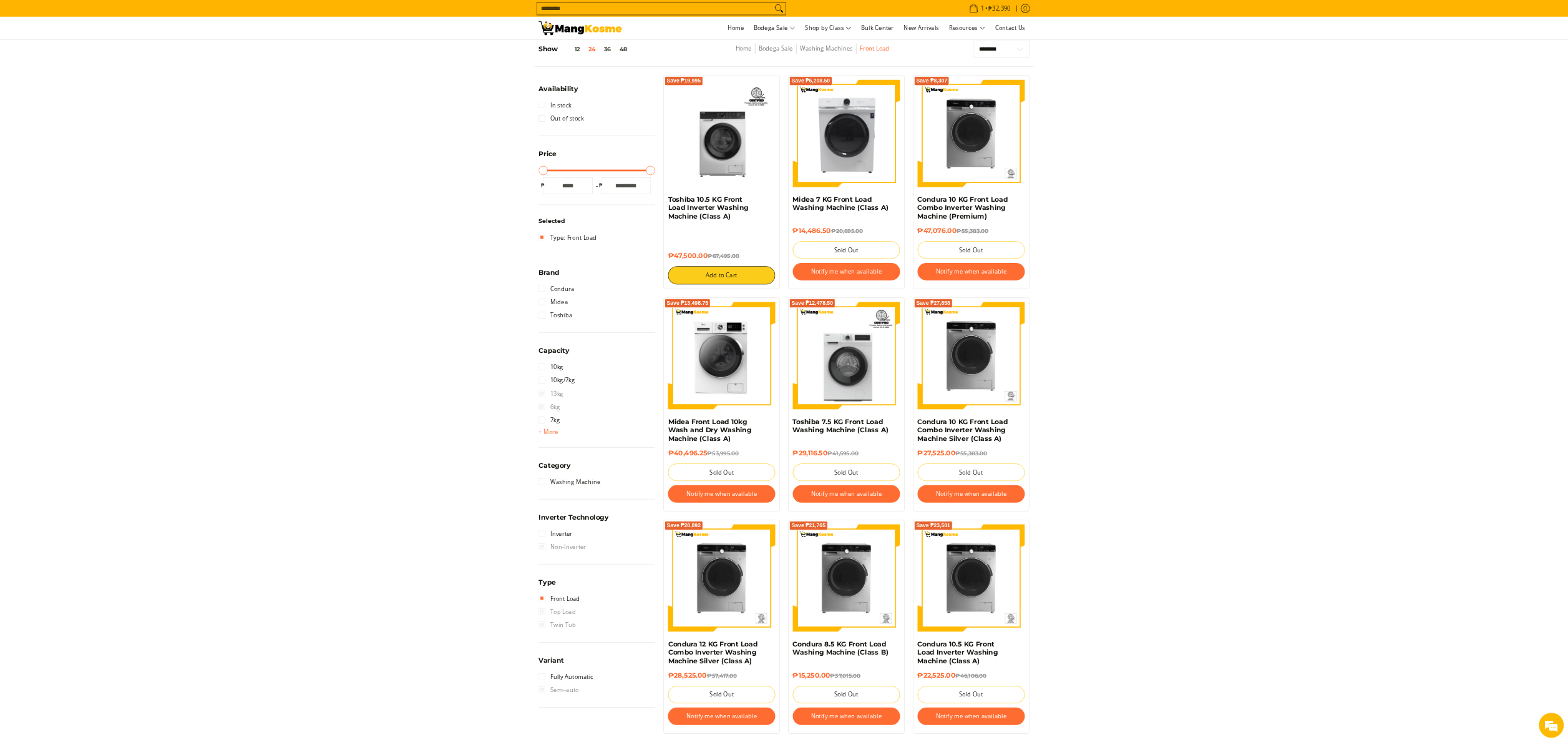
scroll to position [166, 0]
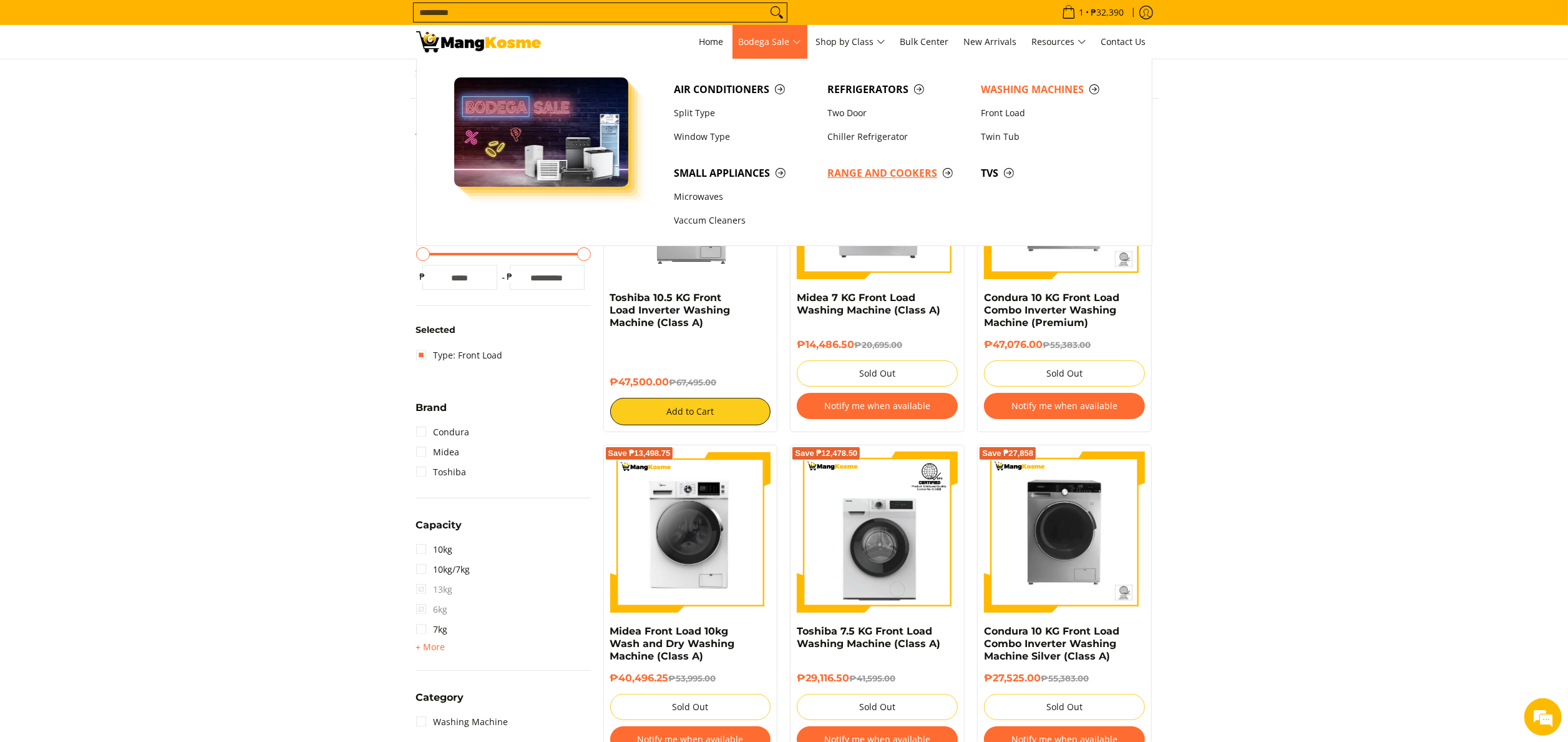
click at [905, 178] on span "Range and Cookers" at bounding box center [898, 173] width 141 height 16
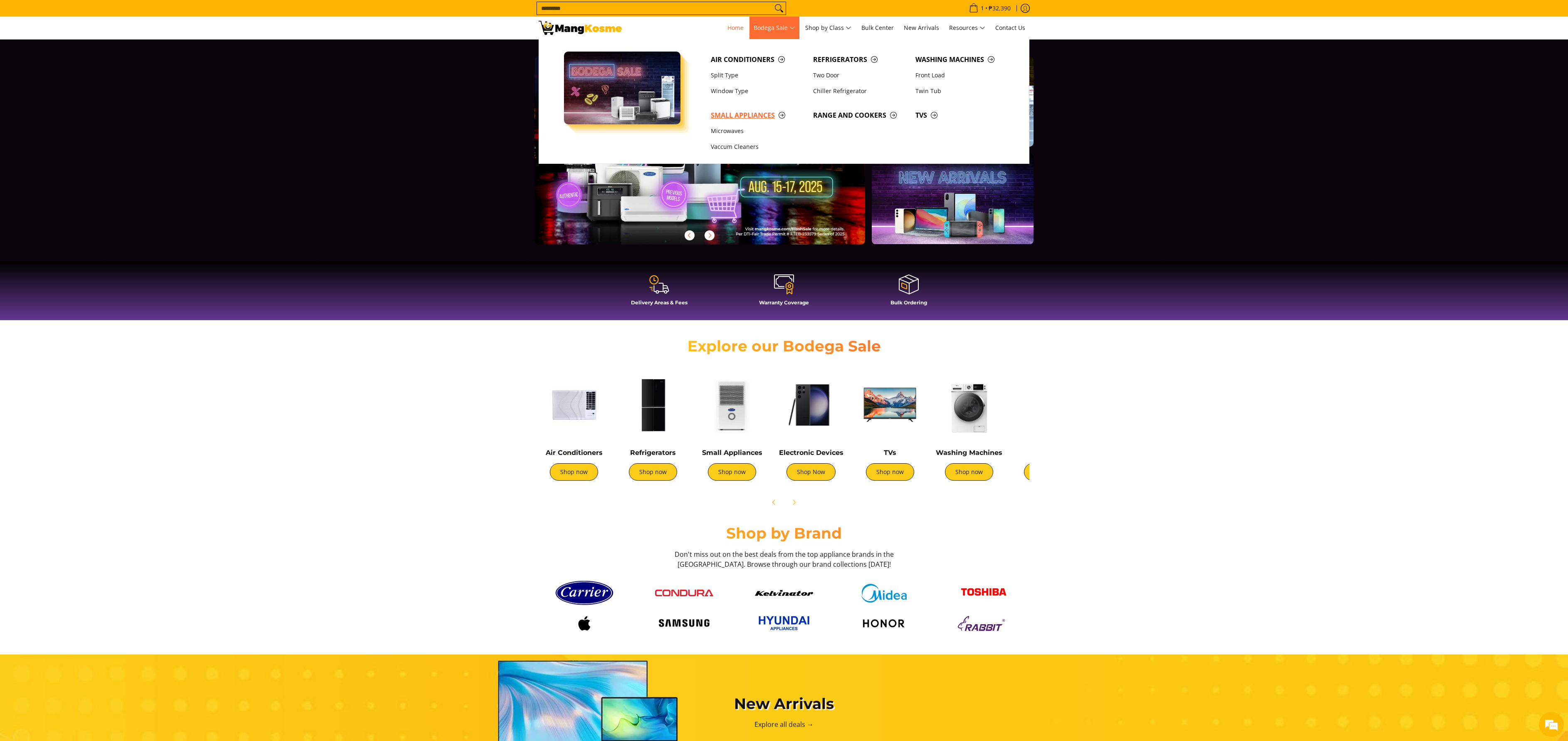
click at [738, 111] on span "Small Appliances" at bounding box center [758, 115] width 94 height 10
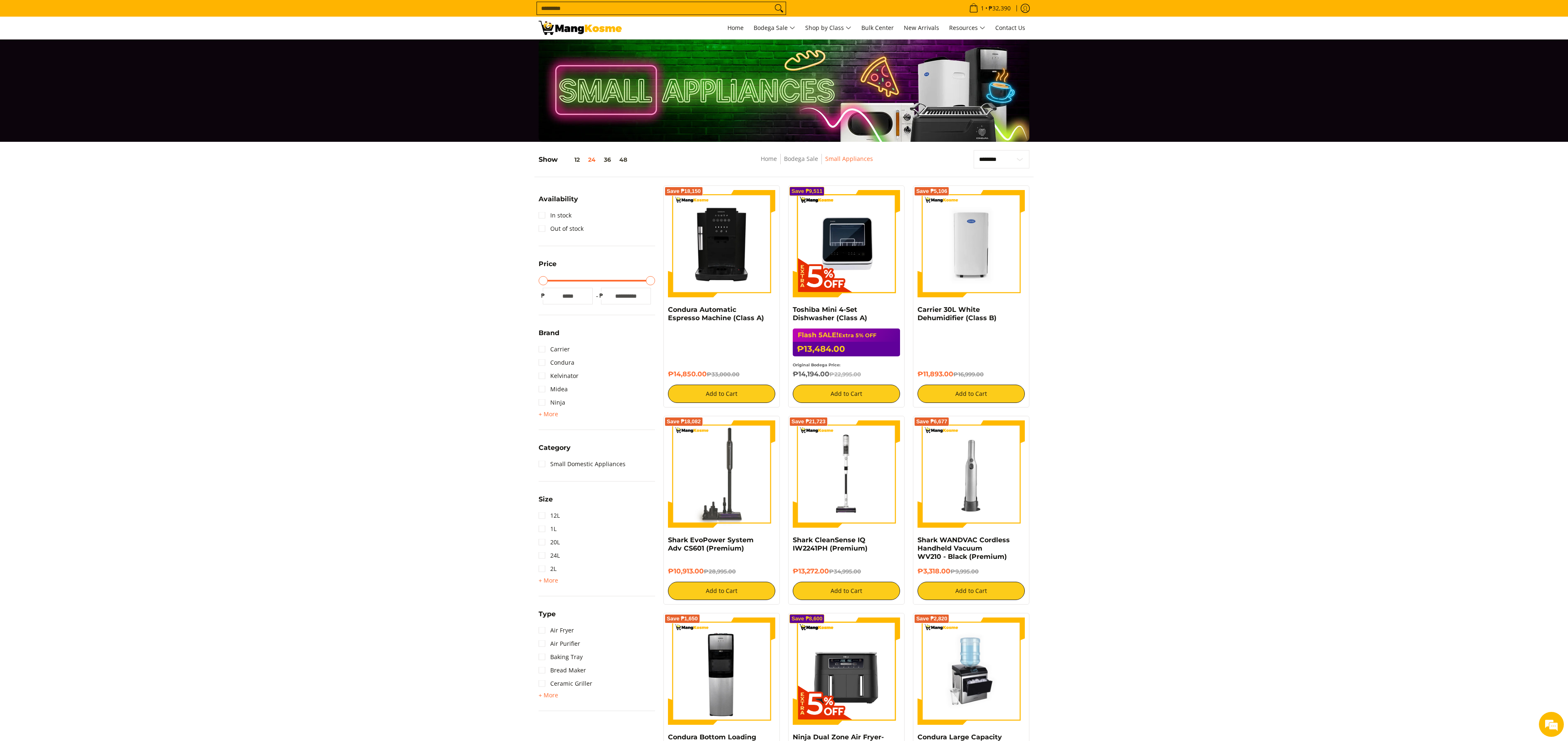
click at [551, 24] on img at bounding box center [580, 27] width 83 height 14
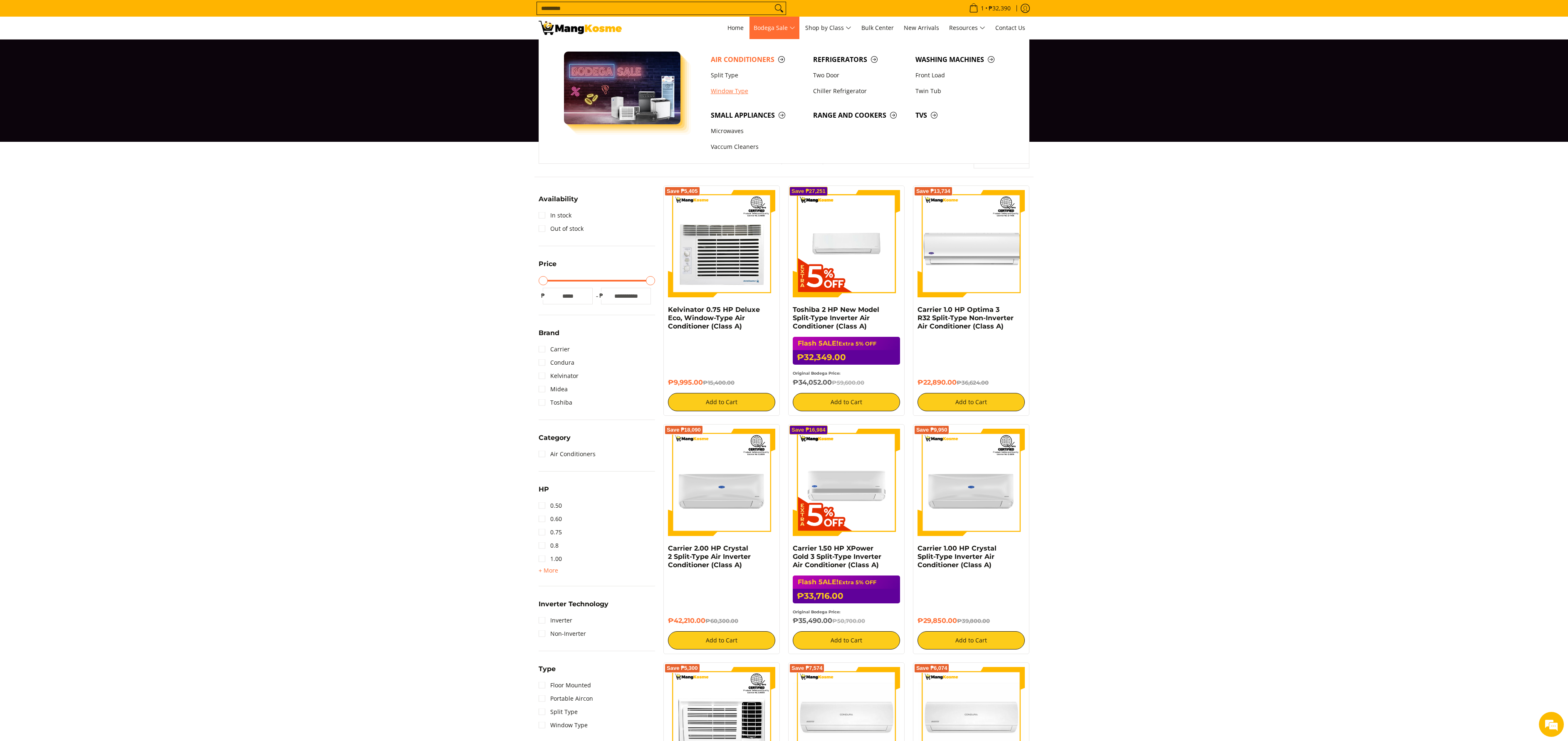
click at [746, 90] on link "Window Type" at bounding box center [758, 91] width 102 height 16
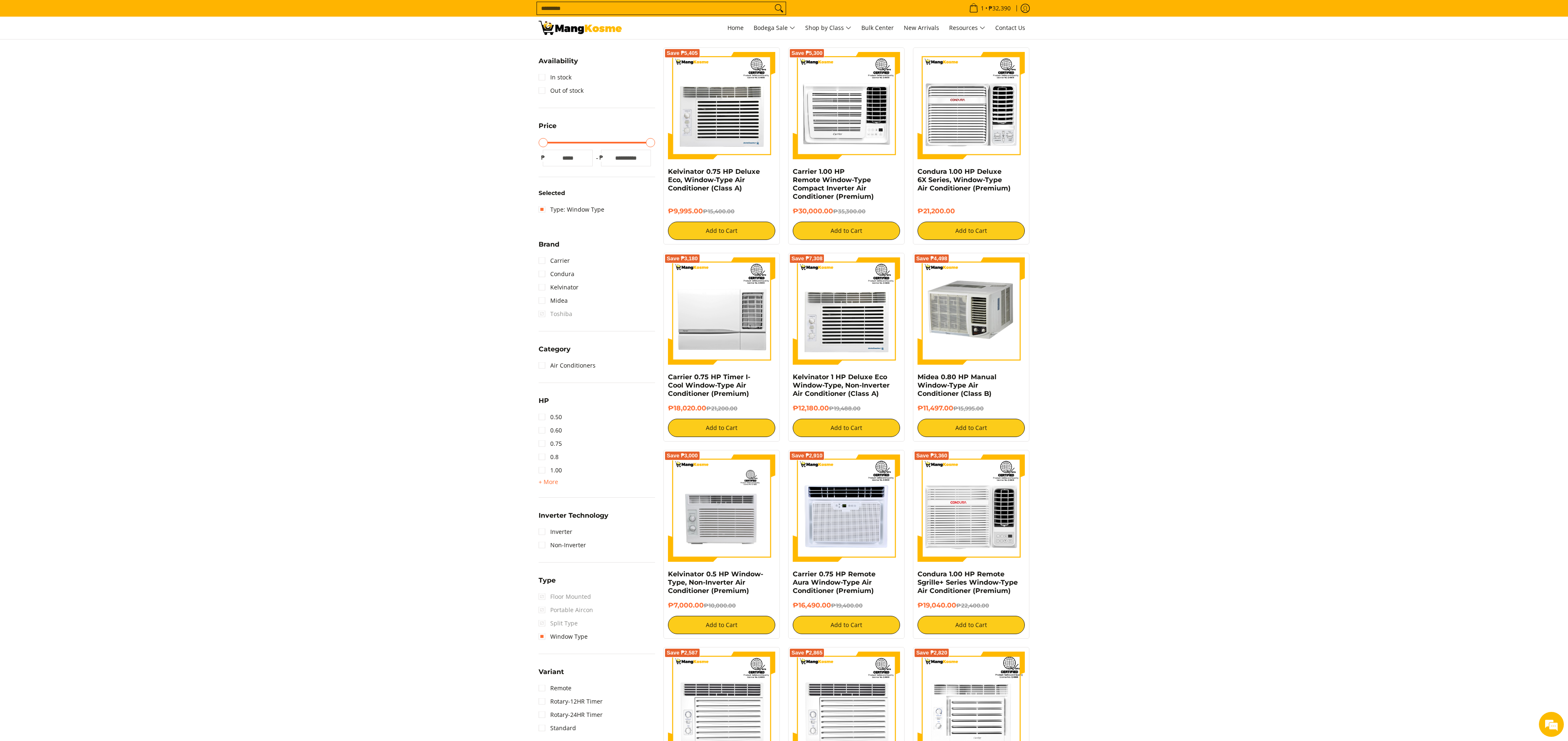
scroll to position [249, 0]
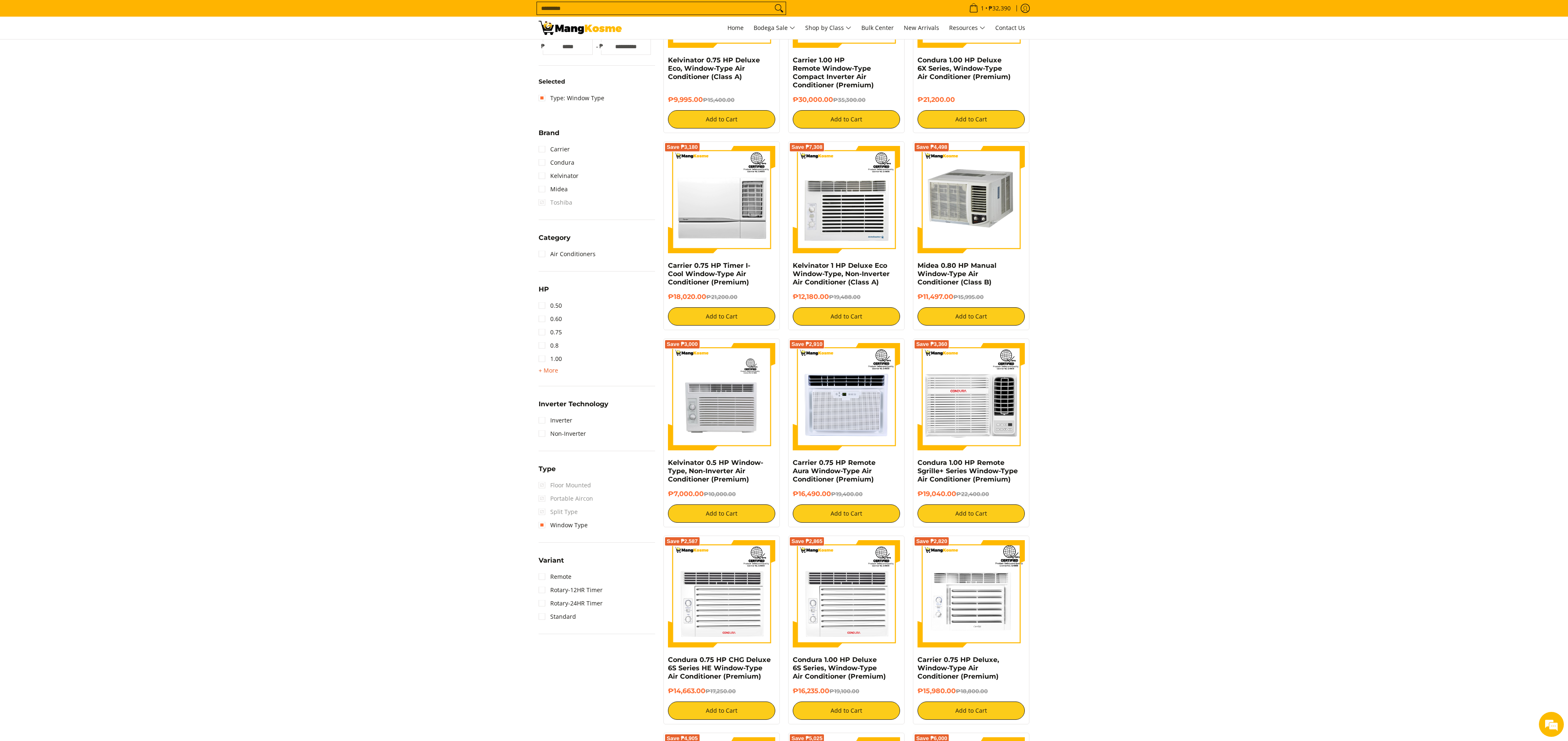
click at [556, 372] on span "+ More" at bounding box center [548, 370] width 19 height 7
click at [560, 377] on link "1.50" at bounding box center [550, 372] width 23 height 13
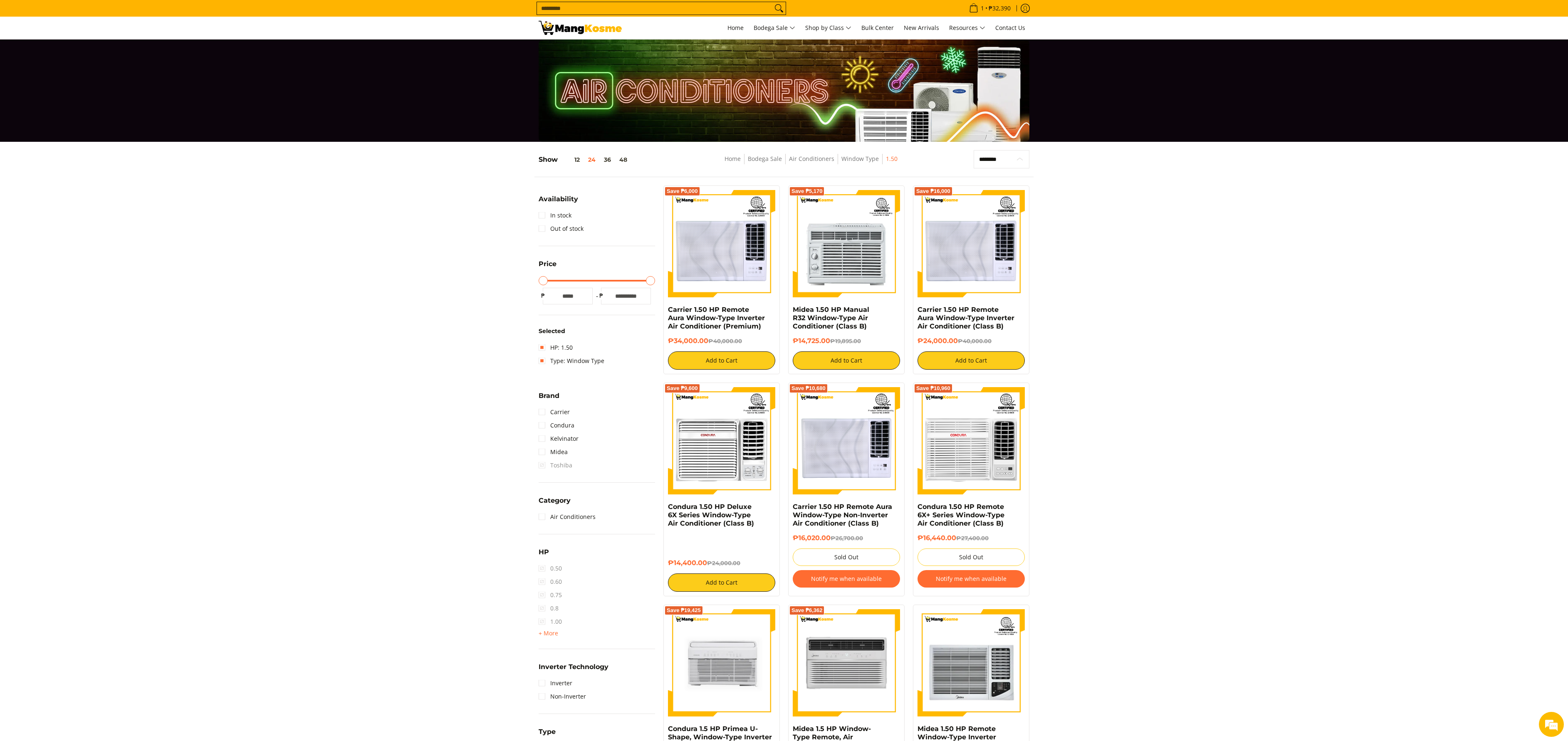
click at [978, 159] on select "**********" at bounding box center [1002, 159] width 56 height 18
select select "**********"
click at [974, 151] on select "**********" at bounding box center [1002, 159] width 56 height 18
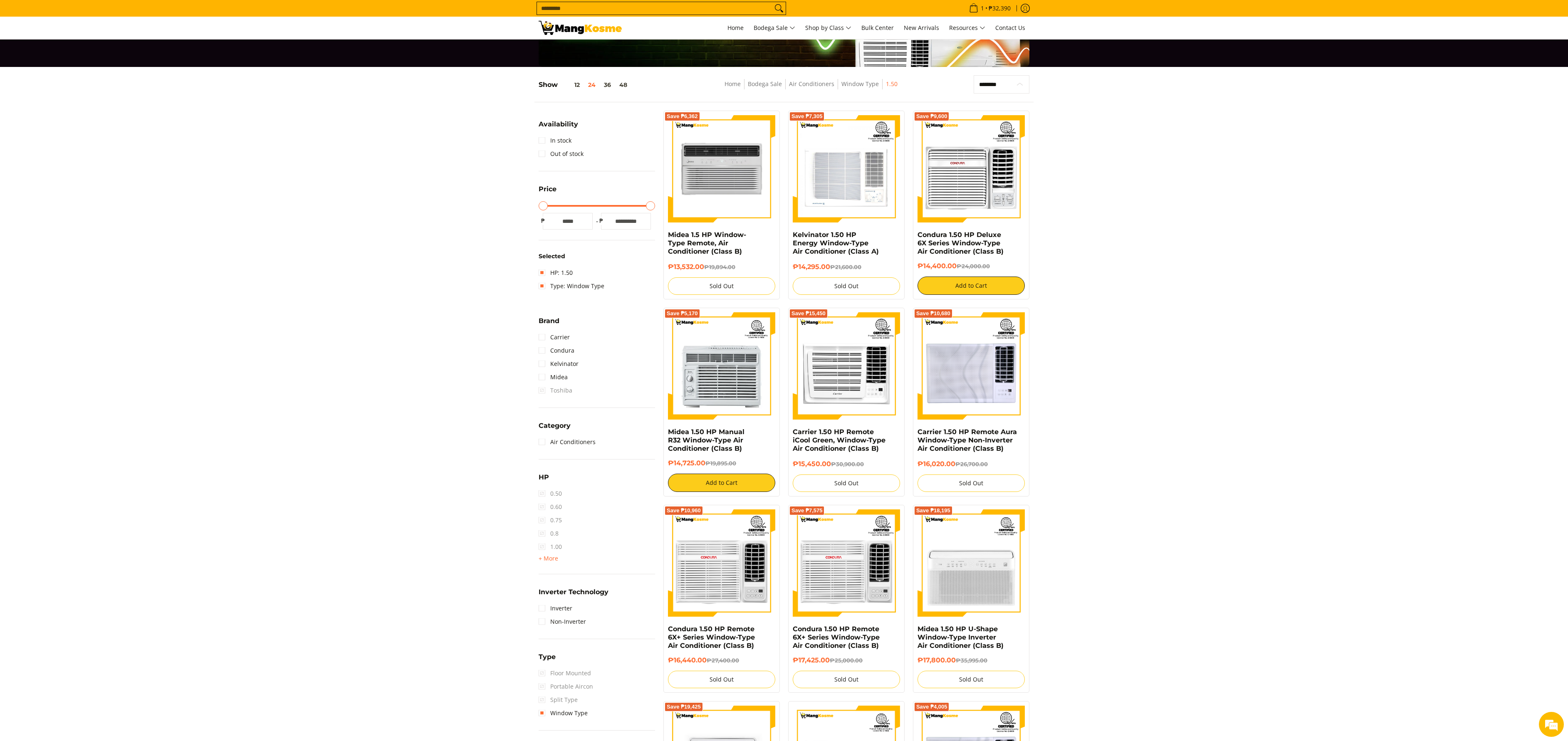
scroll to position [111, 0]
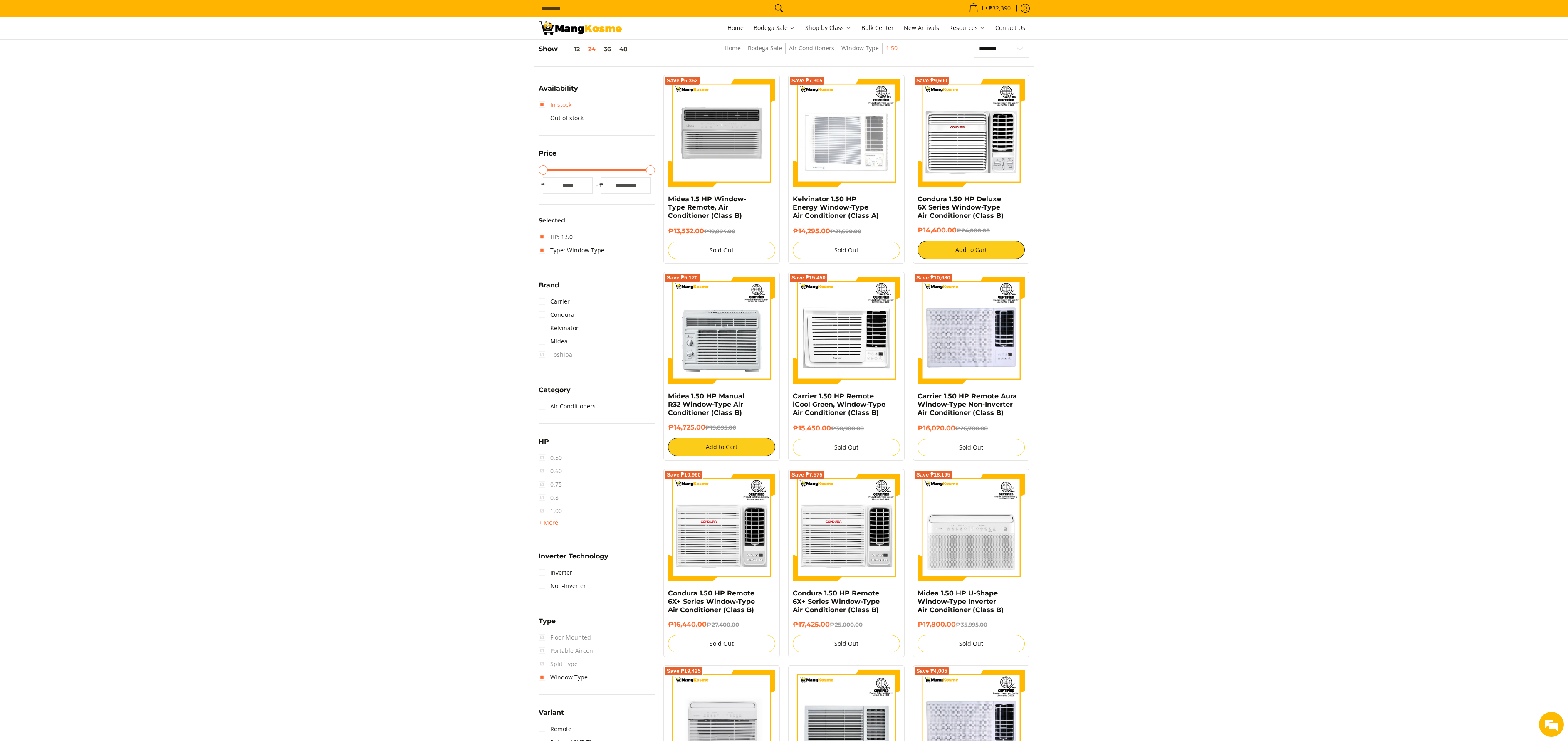
click at [549, 108] on link "In stock" at bounding box center [555, 105] width 33 height 13
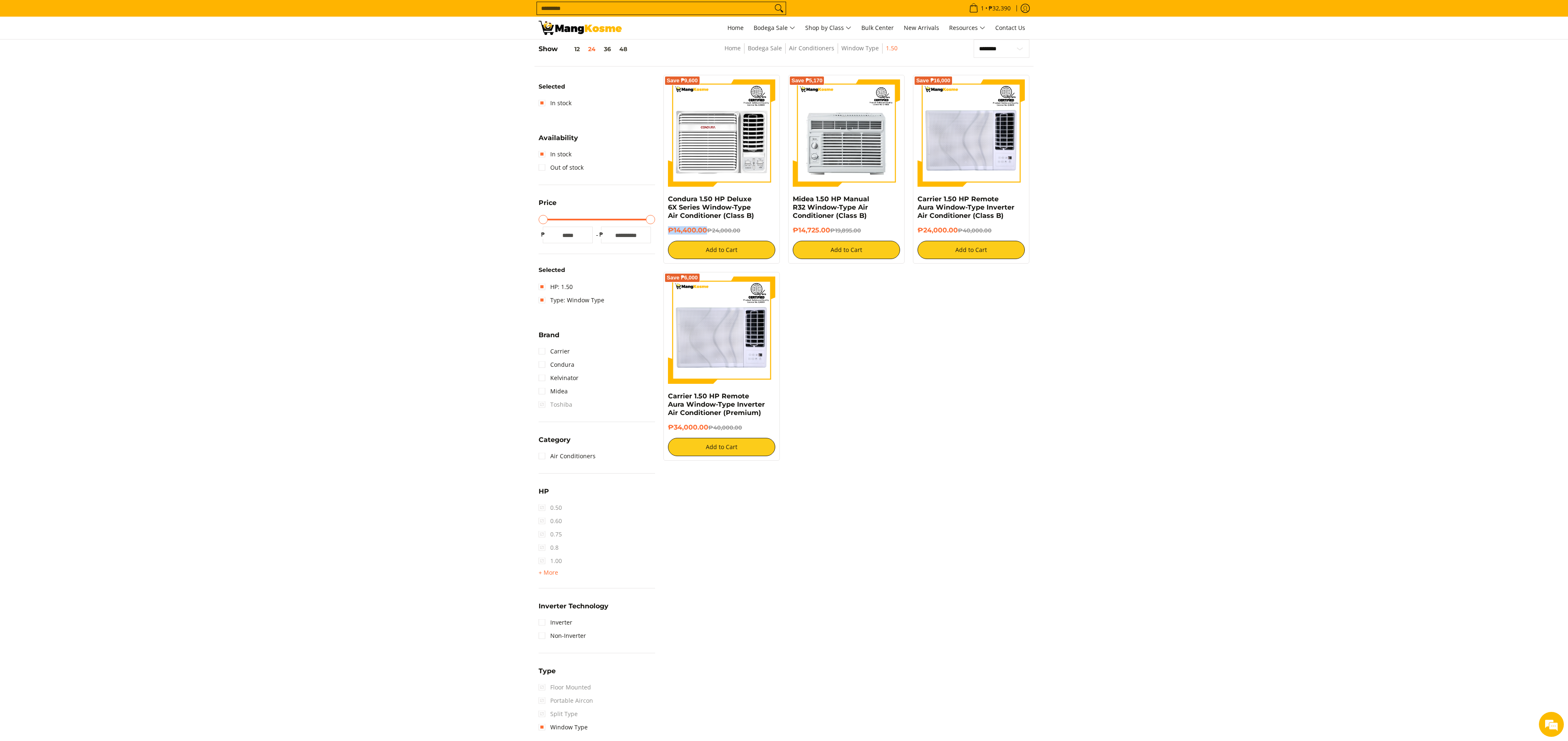
drag, startPoint x: 667, startPoint y: 229, endPoint x: 706, endPoint y: 231, distance: 39.1
click at [706, 231] on div "Save ₱9,600 Condura 1.50 HP Deluxe 6X Series Window-Type Air Conditioner (Class…" at bounding box center [721, 169] width 116 height 189
copy h6 "₱14,400.00"
drag, startPoint x: 665, startPoint y: 434, endPoint x: 707, endPoint y: 428, distance: 42.4
click at [707, 428] on div "Save ₱6,000 Carrier 1.50 HP Remote Aura Window-Type Inverter Air Conditioner (P…" at bounding box center [721, 366] width 116 height 189
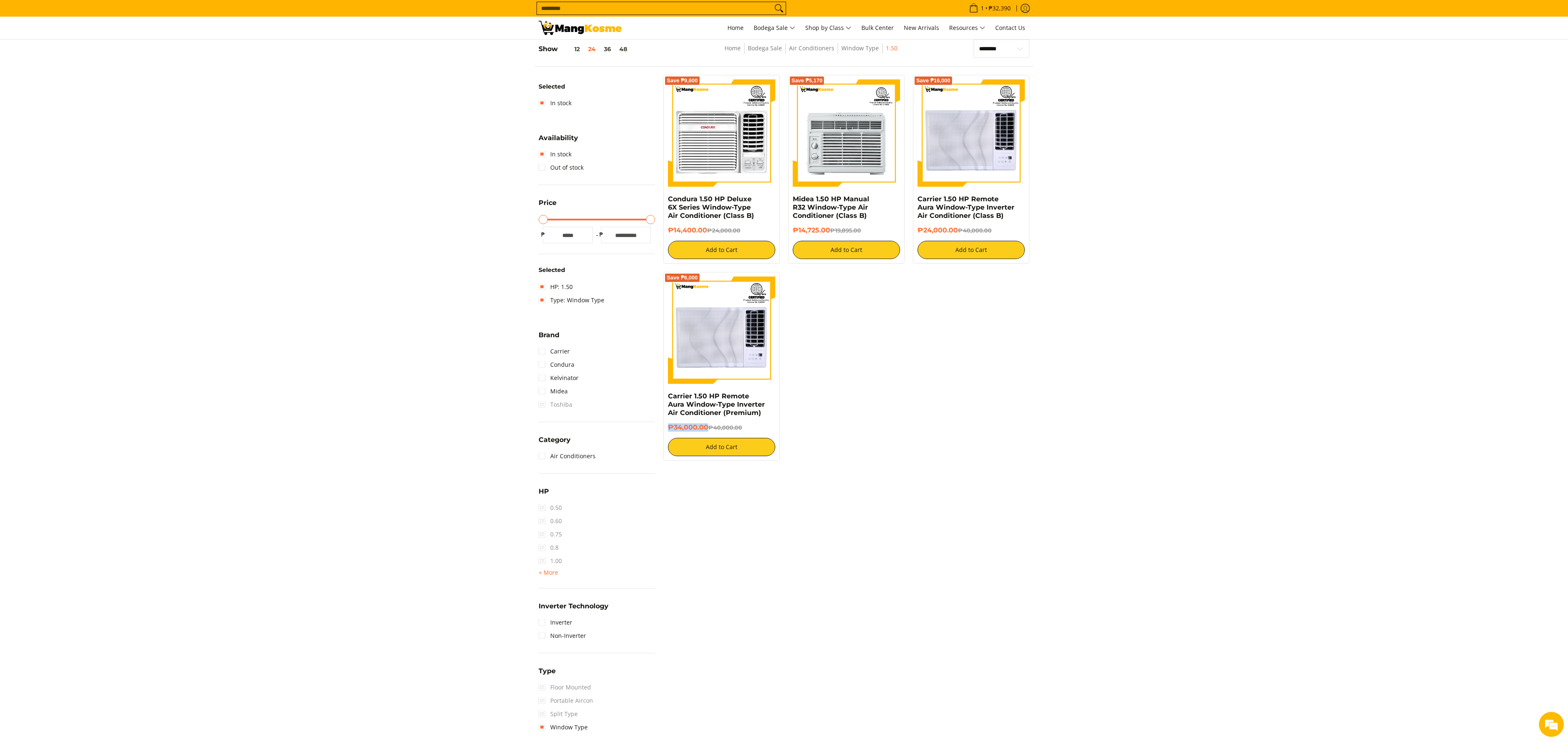
copy h6 "₱34,000.00"
drag, startPoint x: 1025, startPoint y: 425, endPoint x: 1073, endPoint y: 458, distance: 58.2
click at [1028, 425] on div "Save ₱9,600 Condura 1.50 HP Deluxe 6X Series Window-Type Air Conditioner (Class…" at bounding box center [846, 272] width 374 height 394
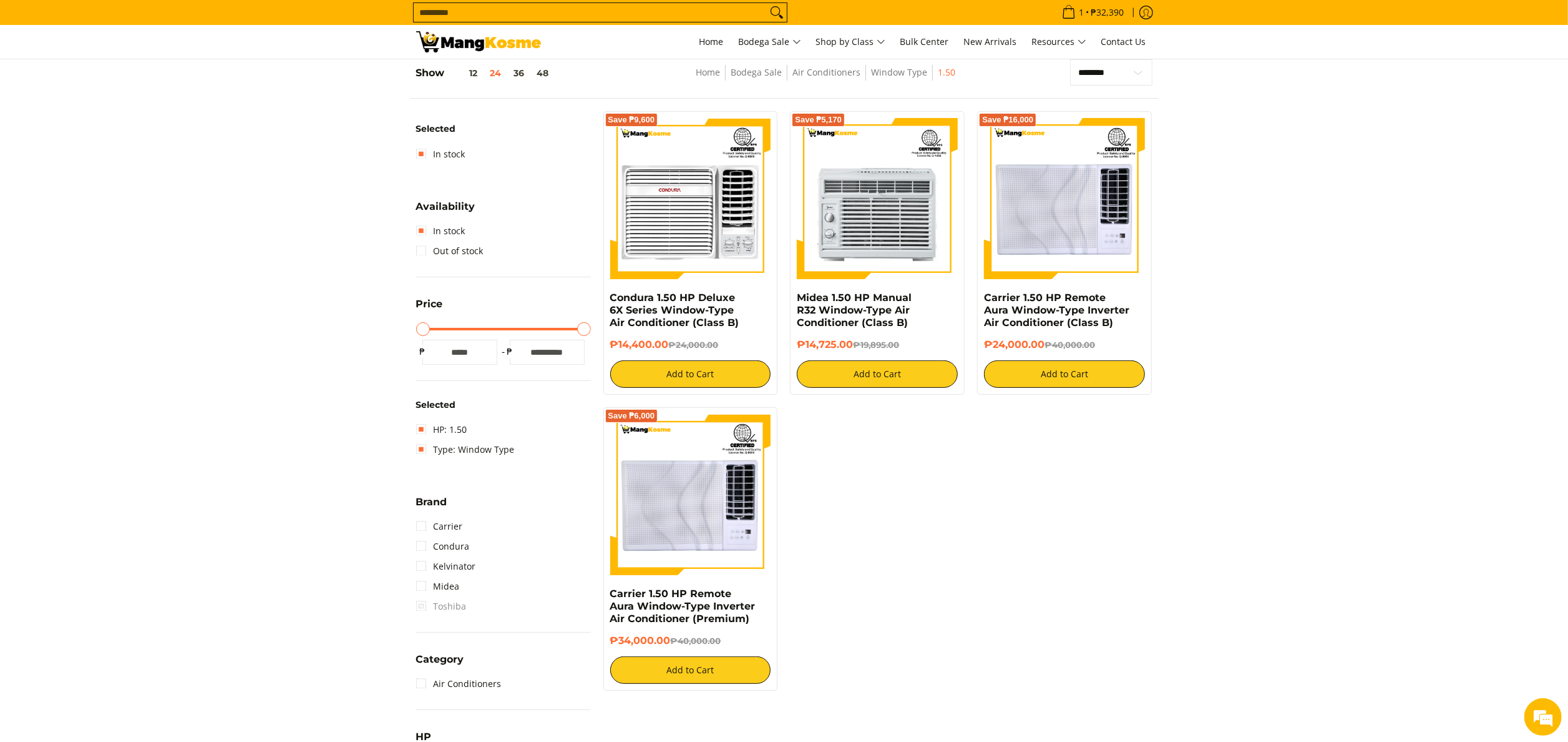
click at [1142, 473] on div "Save ₱9,600 Condura 1.50 HP Deluxe 6X Series Window-Type Air Conditioner (Class…" at bounding box center [878, 408] width 562 height 592
click at [849, 45] on span "Shop by Class" at bounding box center [851, 42] width 69 height 16
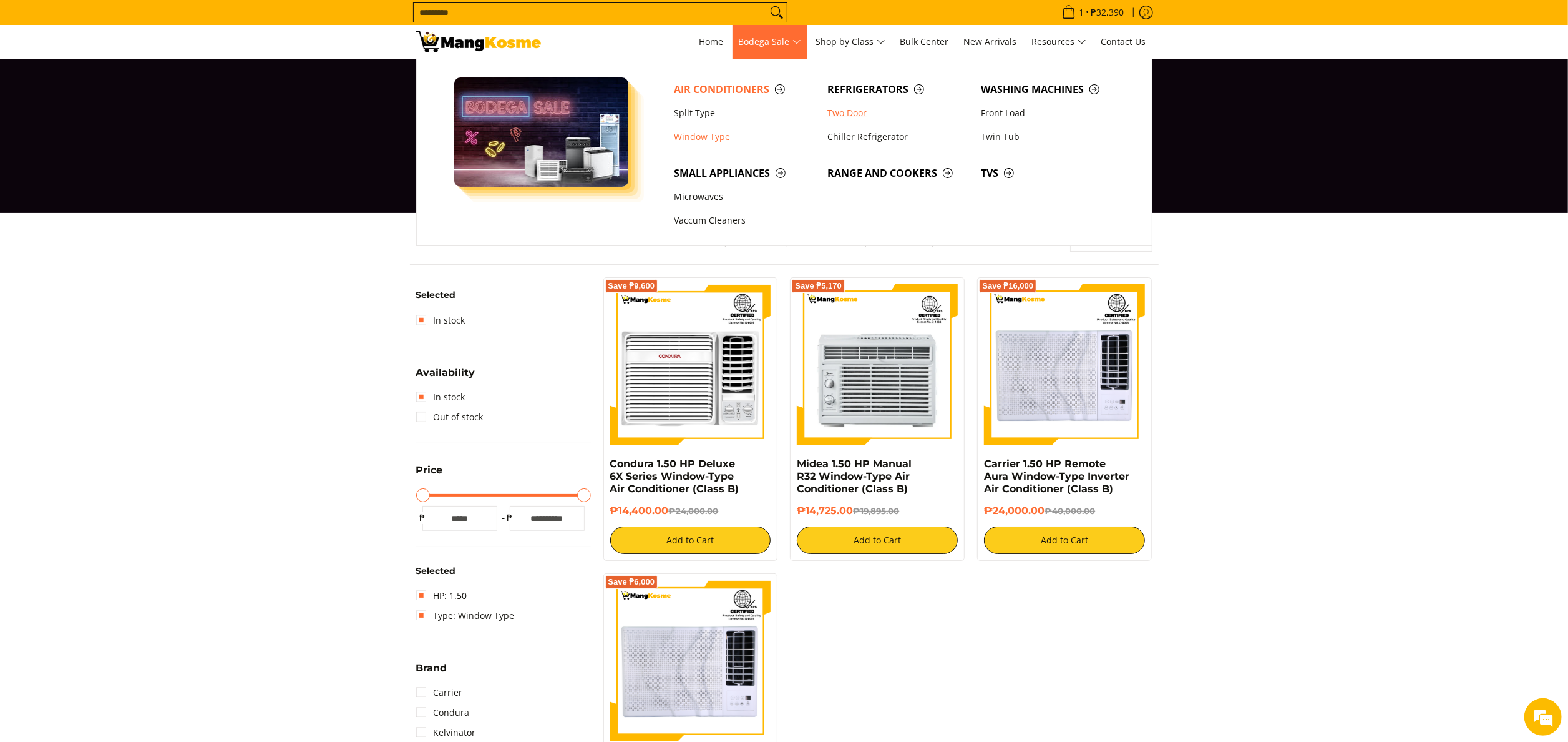
click at [858, 115] on link "Two Door" at bounding box center [898, 113] width 153 height 24
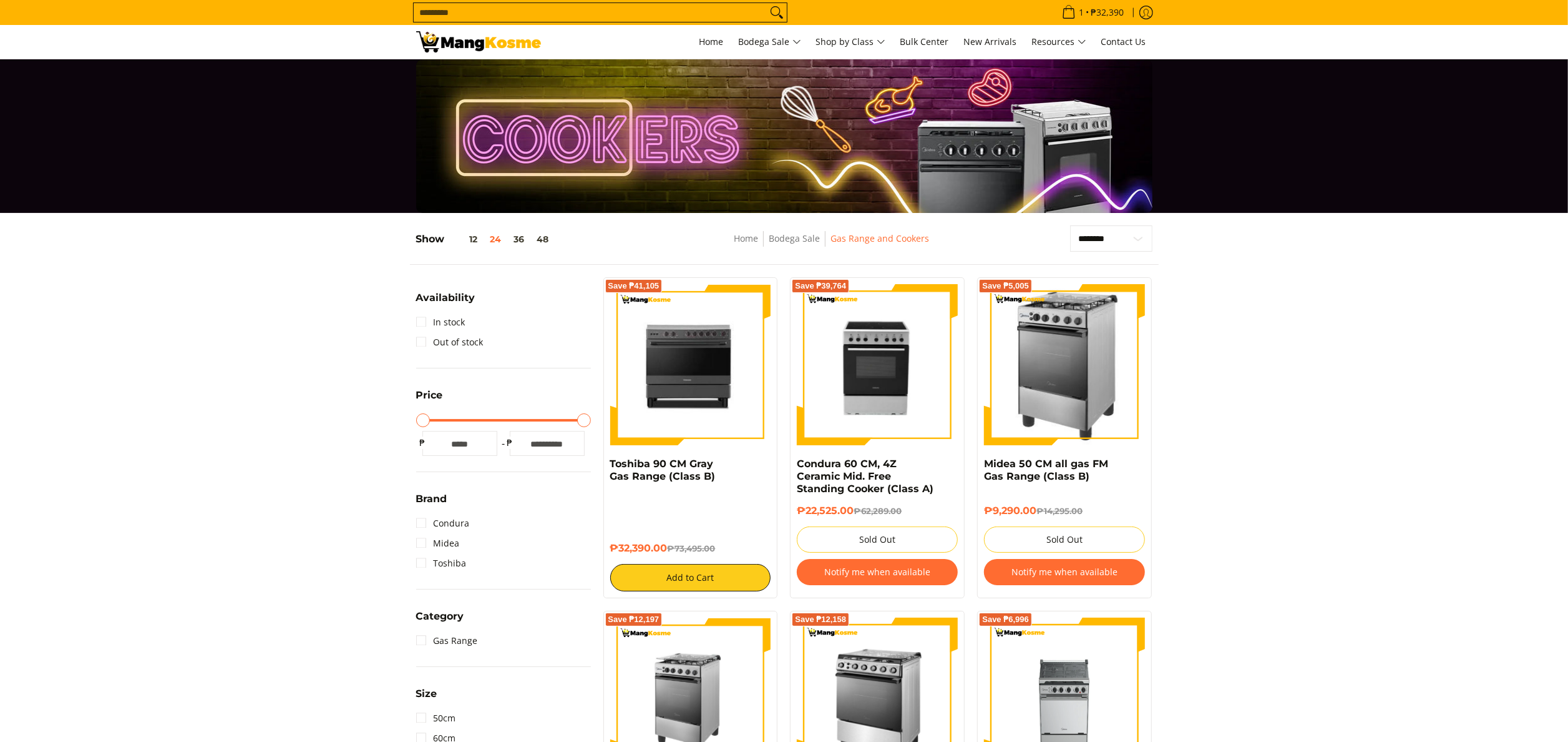
click at [749, 395] on img at bounding box center [690, 365] width 161 height 161
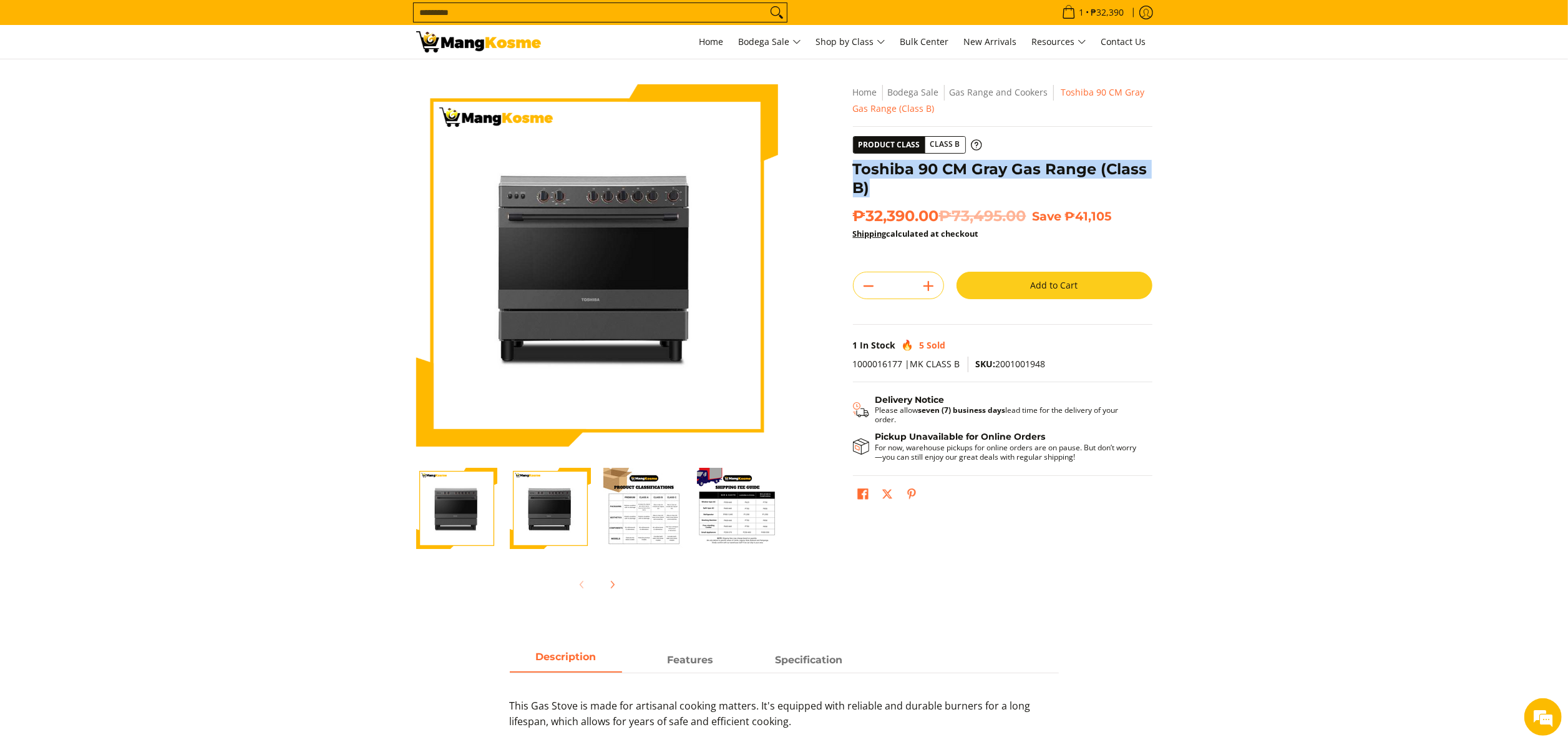
drag, startPoint x: 854, startPoint y: 166, endPoint x: 886, endPoint y: 187, distance: 38.3
click at [886, 187] on h1 "Toshiba 90 CM Gray Gas Range (Class B)" at bounding box center [1003, 178] width 300 height 37
copy h1 "Toshiba 90 CM Gray Gas Range (Class B)"
click at [797, 386] on div "Skip to Main Content Enable zoom Disable zoom Enable zoom Disable zoom Enable z…" at bounding box center [784, 350] width 749 height 533
click at [560, 11] on input "Search..." at bounding box center [590, 12] width 353 height 18
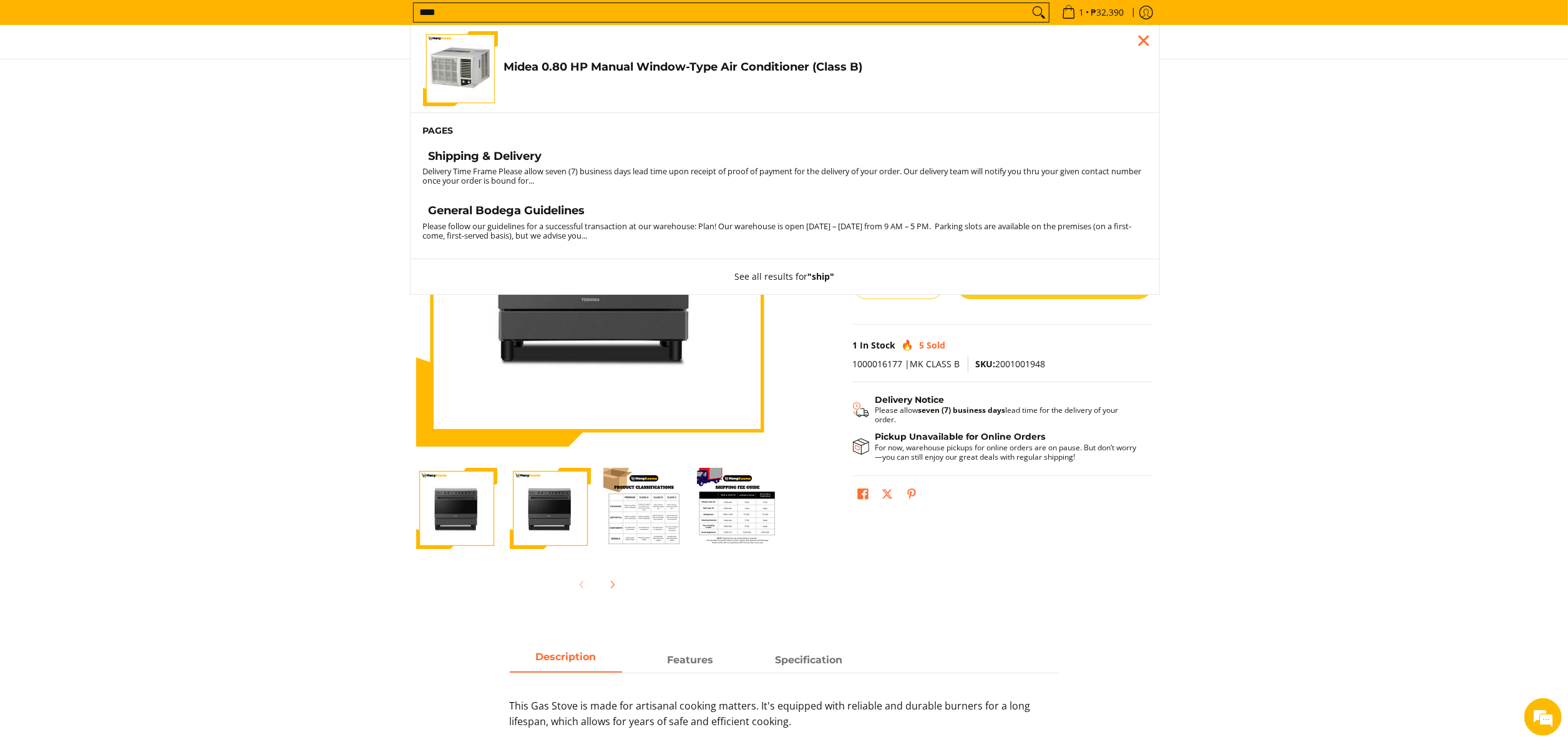
type input "****"
click at [1029, 3] on button "Search" at bounding box center [1039, 12] width 20 height 18
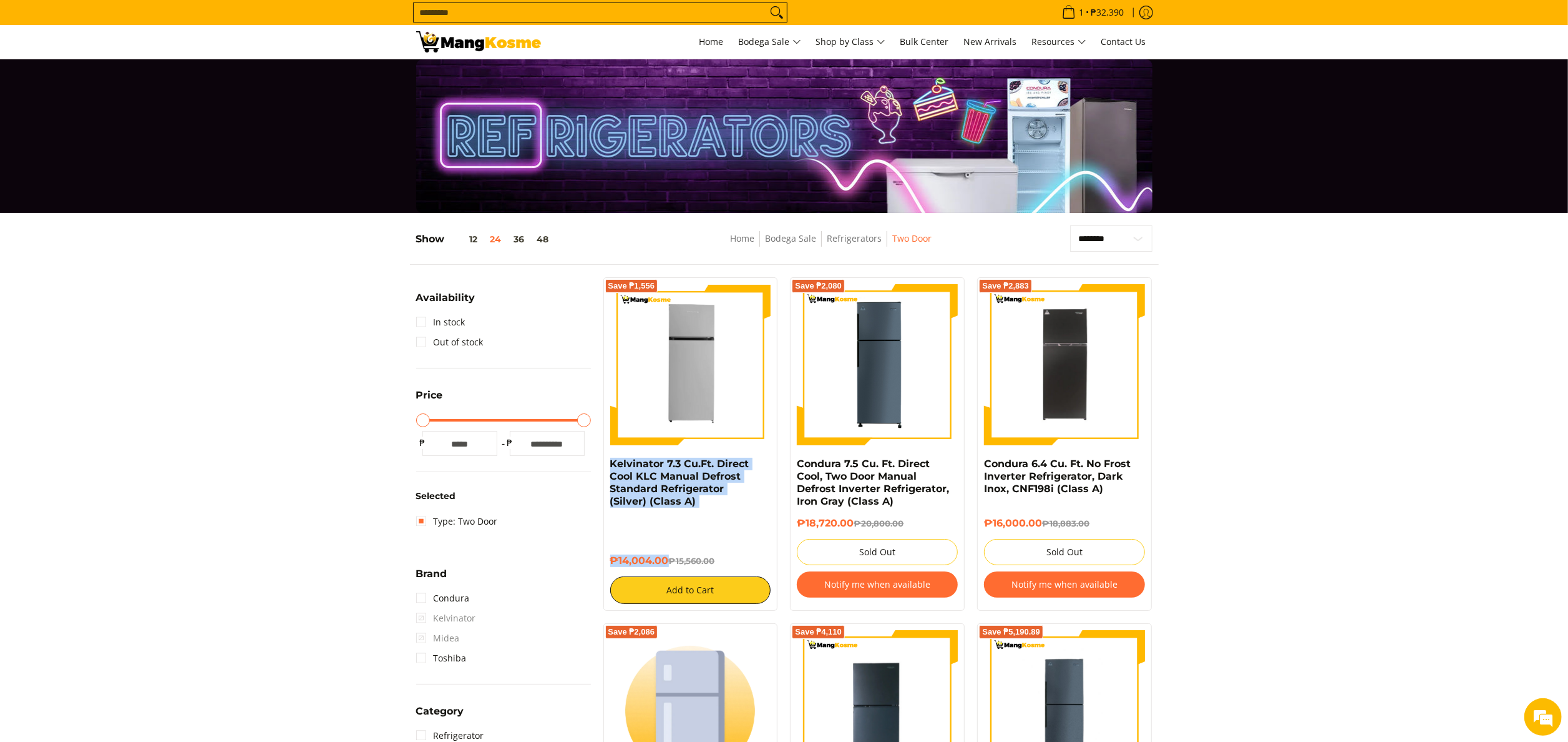
drag, startPoint x: 603, startPoint y: 466, endPoint x: 668, endPoint y: 565, distance: 118.4
click at [668, 565] on div "Save ₱1,556 Kelvinator 7.3 Cu.Ft. Direct Cool KLC Manual Defrost Standard Refri…" at bounding box center [690, 443] width 187 height 334
copy div "Kelvinator 7.3 Cu.Ft. Direct Cool KLC Manual Defrost Standard Refrigerator (Sil…"
click at [697, 346] on img at bounding box center [690, 365] width 161 height 161
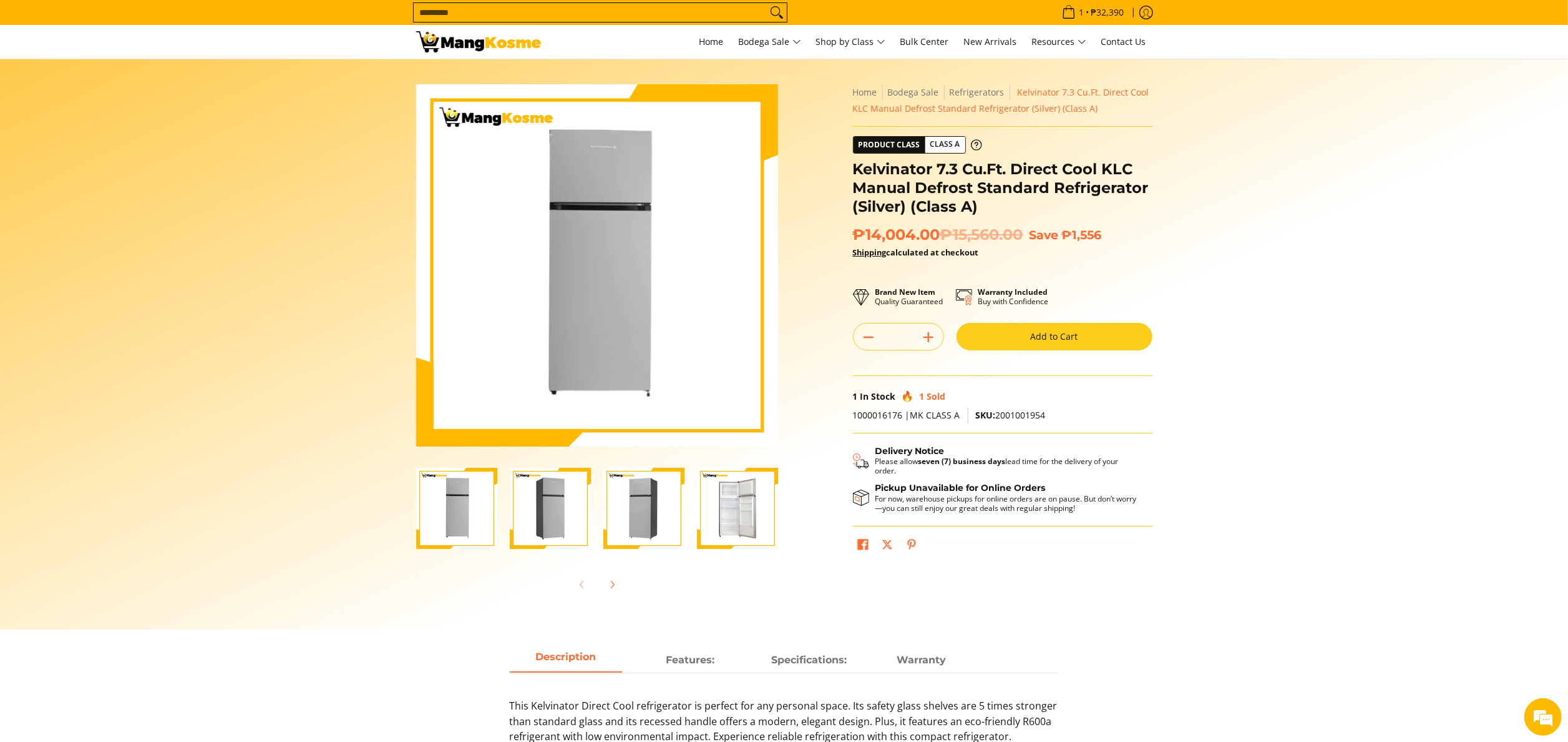
click at [1423, 336] on section "Skip to Main Content Enable zoom Disable zoom Enable zoom Disable zoom Enable z…" at bounding box center [784, 344] width 1568 height 570
click at [502, 50] on img at bounding box center [479, 41] width 125 height 21
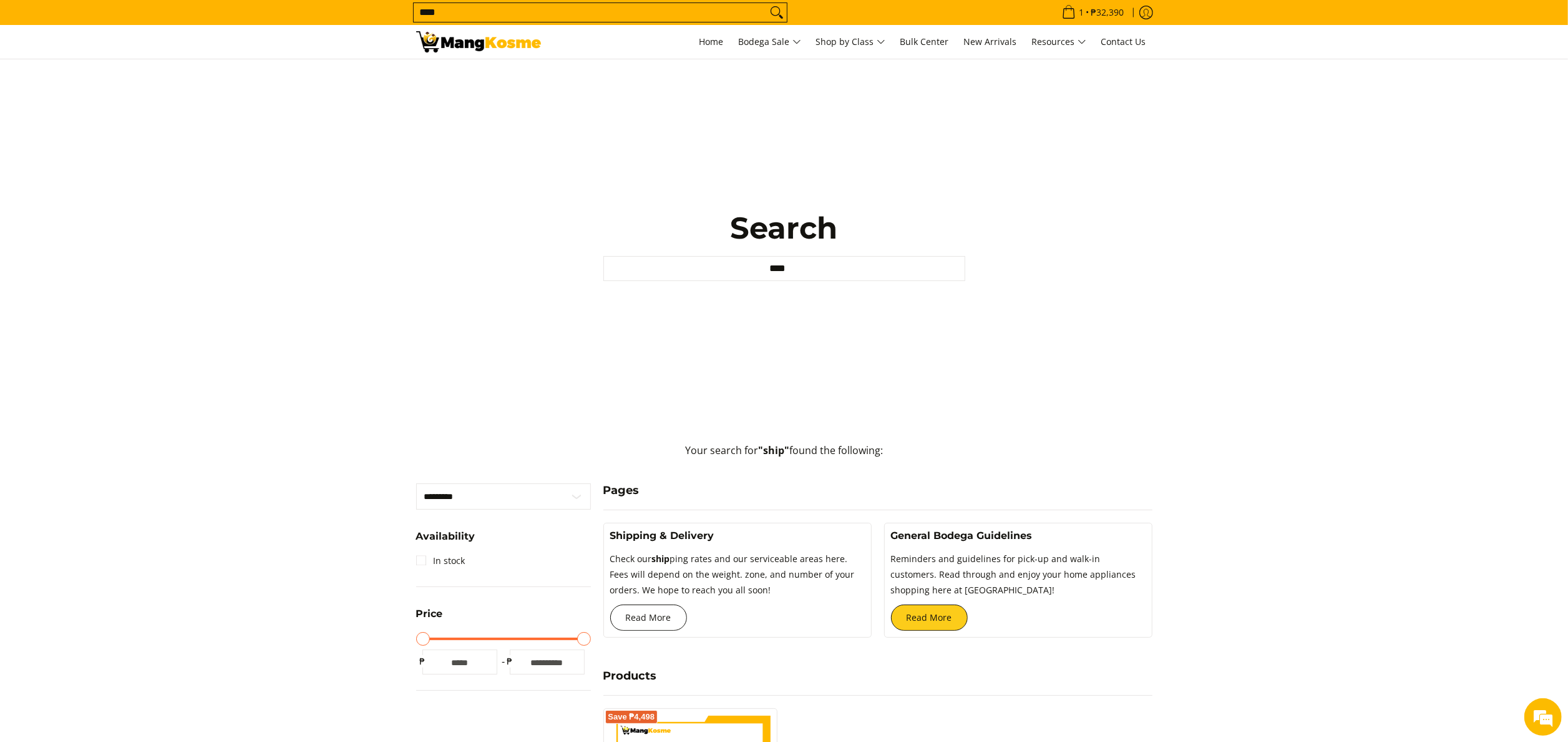
click at [649, 618] on link "Read More" at bounding box center [648, 617] width 77 height 26
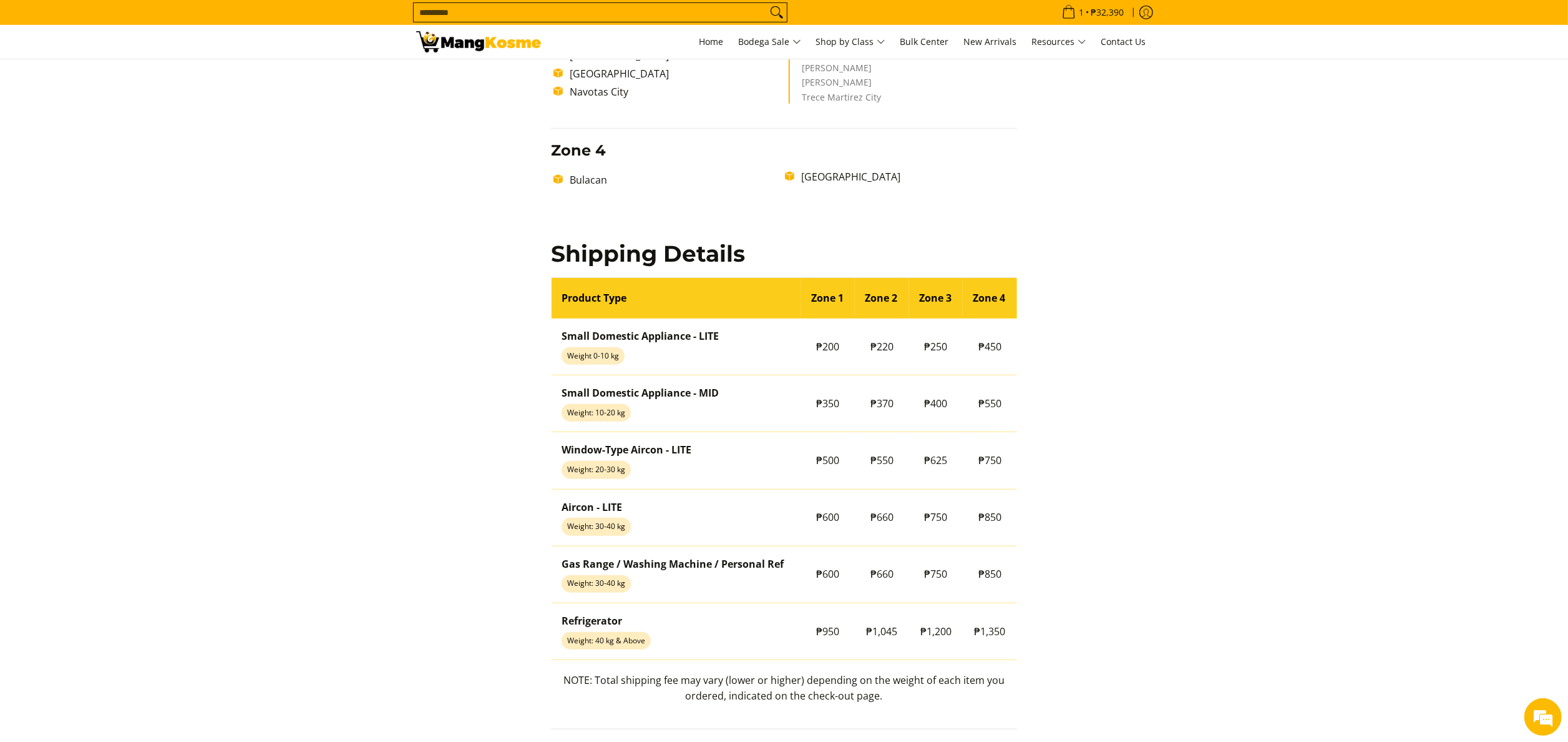
scroll to position [874, 0]
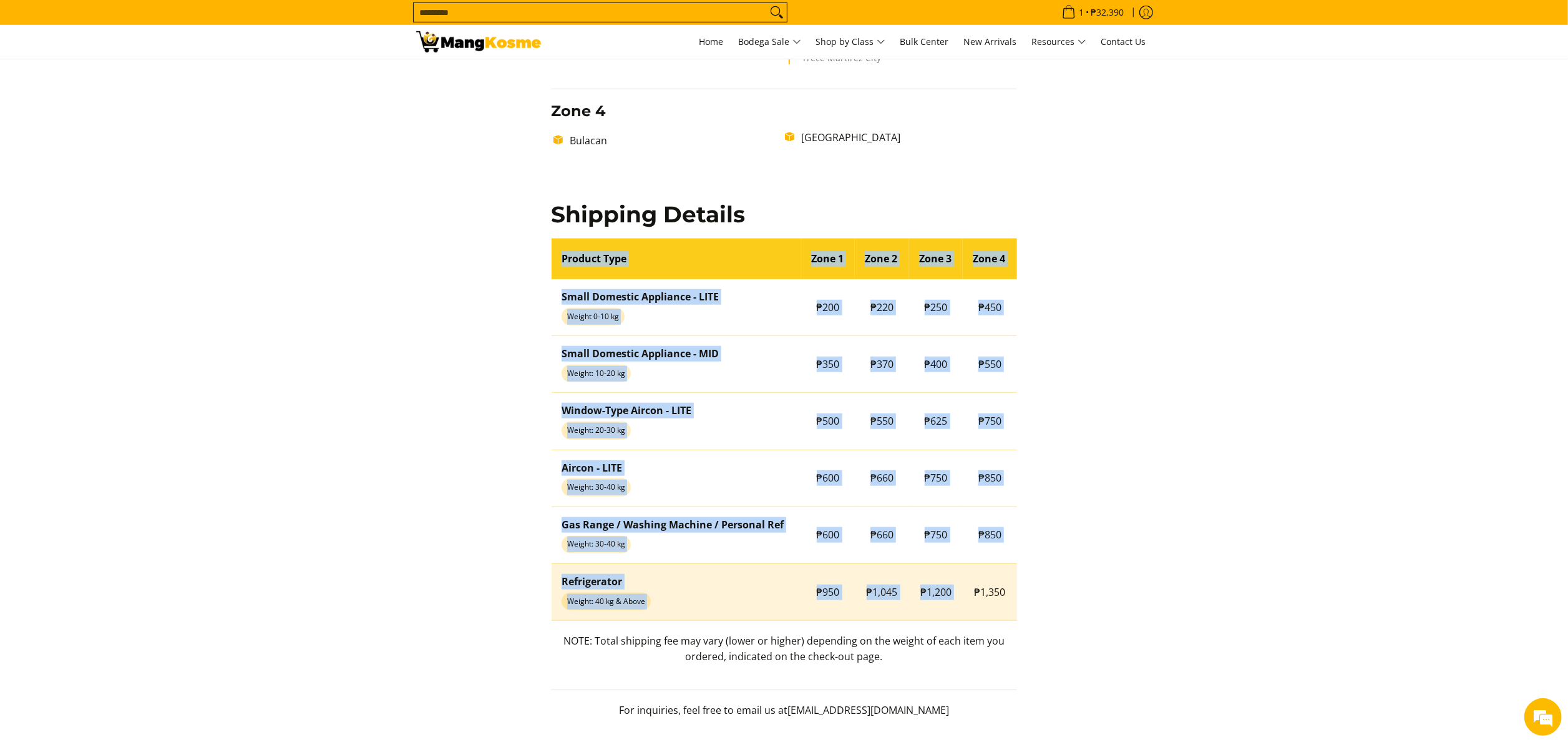
drag, startPoint x: 1024, startPoint y: 599, endPoint x: 973, endPoint y: 597, distance: 51.0
click at [973, 597] on div "Delivery Time Frame Please allow seven (7) business days lead time upon receipt…" at bounding box center [784, 33] width 491 height 1394
copy table "Product Type Zone 1 Zone 2 Zone 3 Zone 4 Small Domestic Appliance - LITE Weight…"
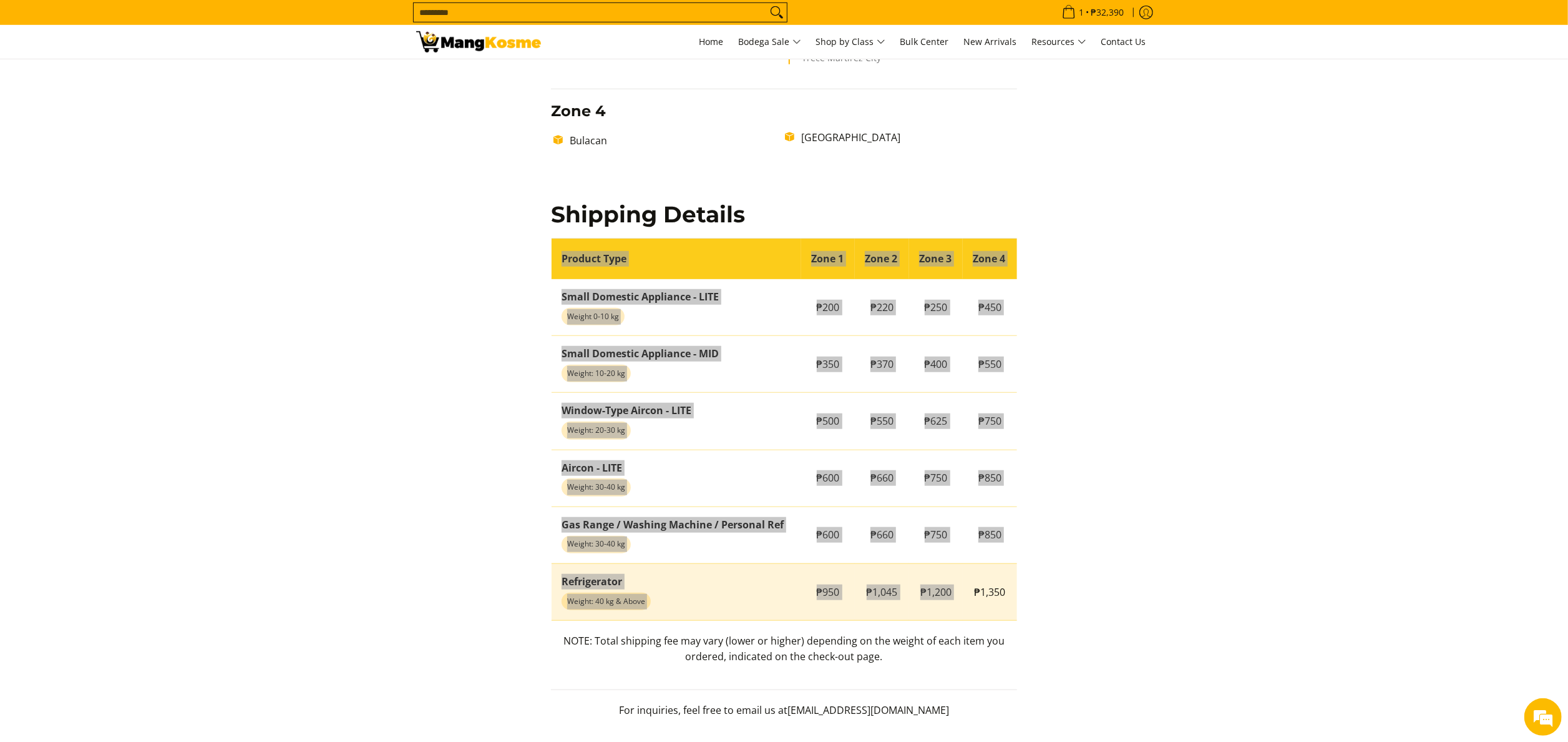
scroll to position [0, 0]
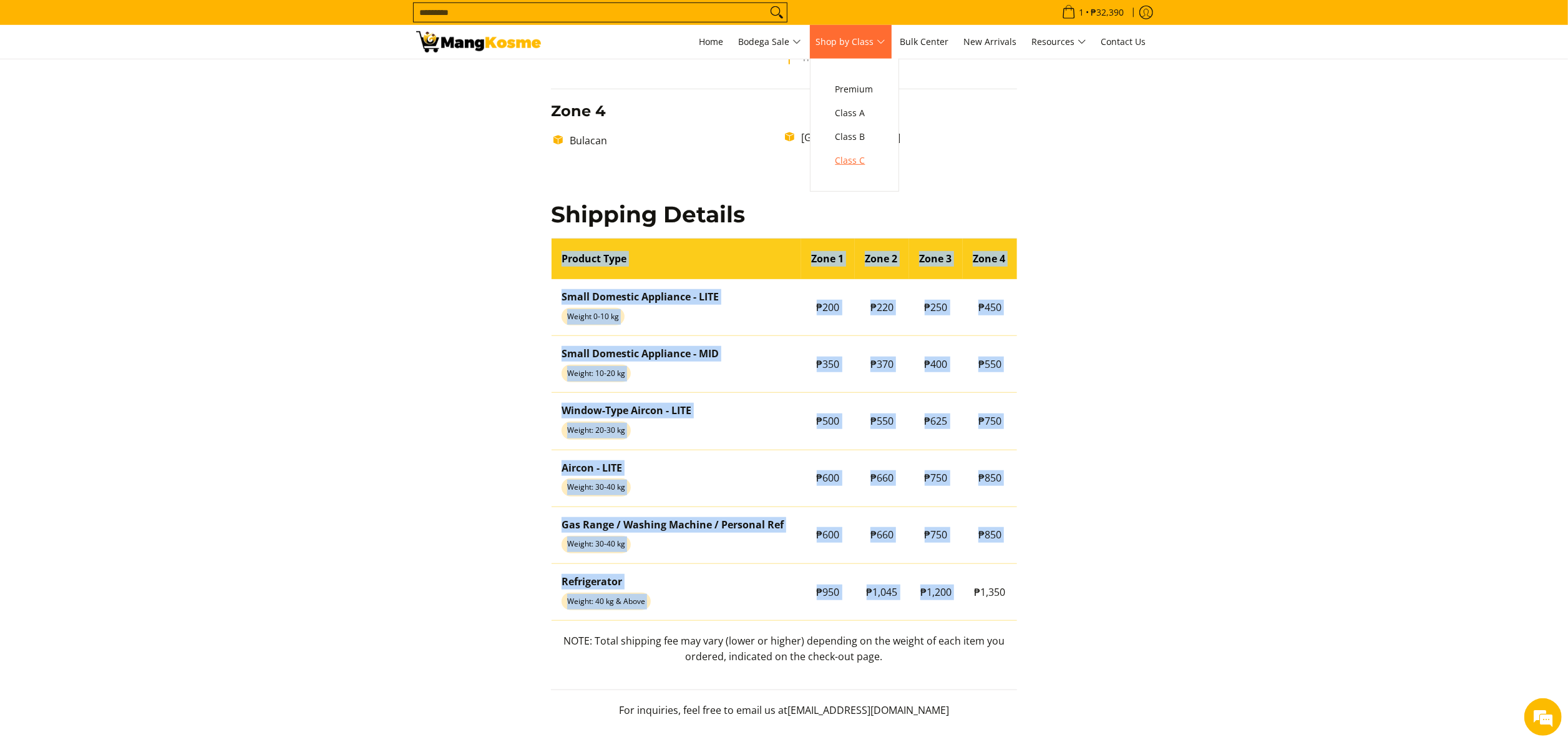
click at [864, 165] on span "Class C" at bounding box center [855, 160] width 38 height 16
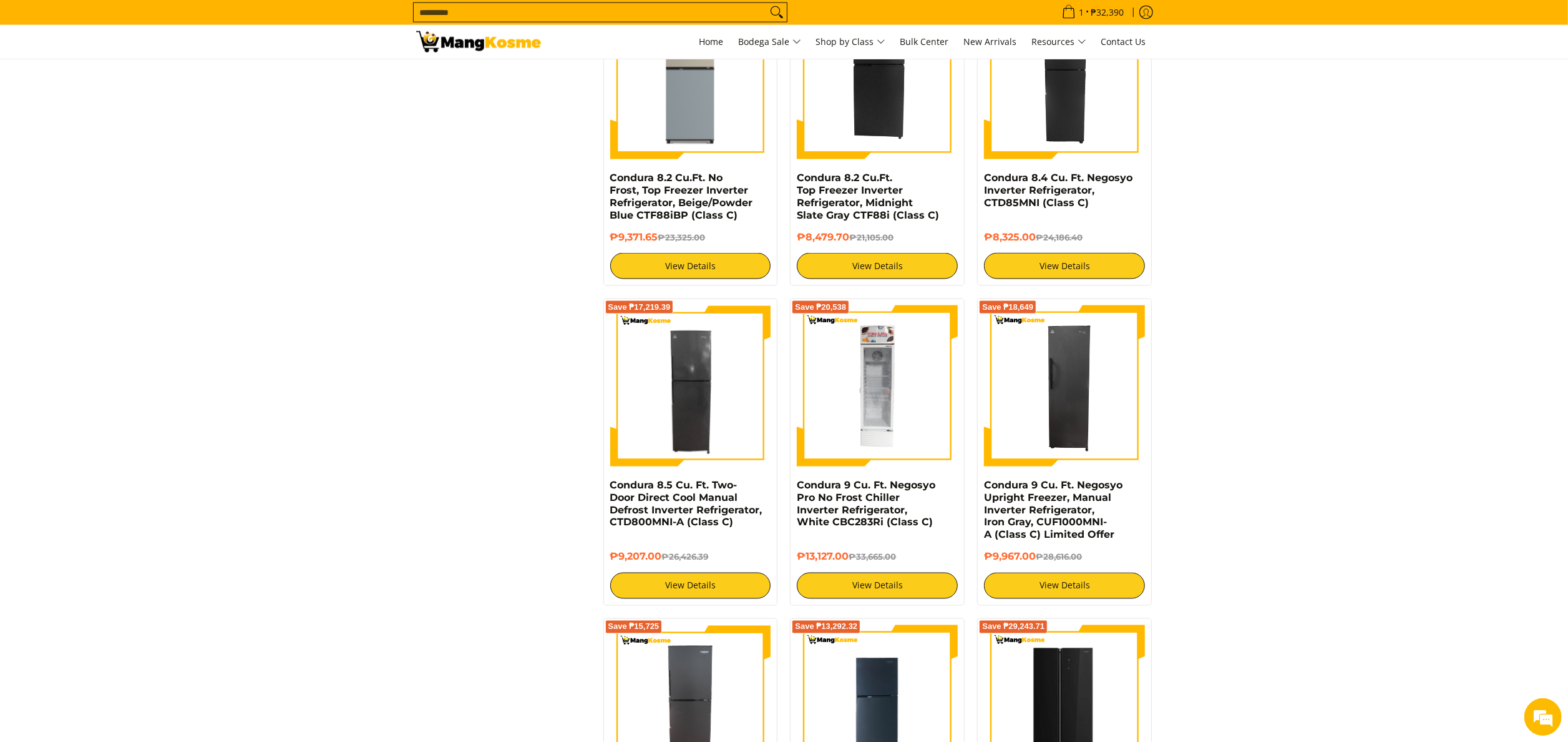
scroll to position [1873, 0]
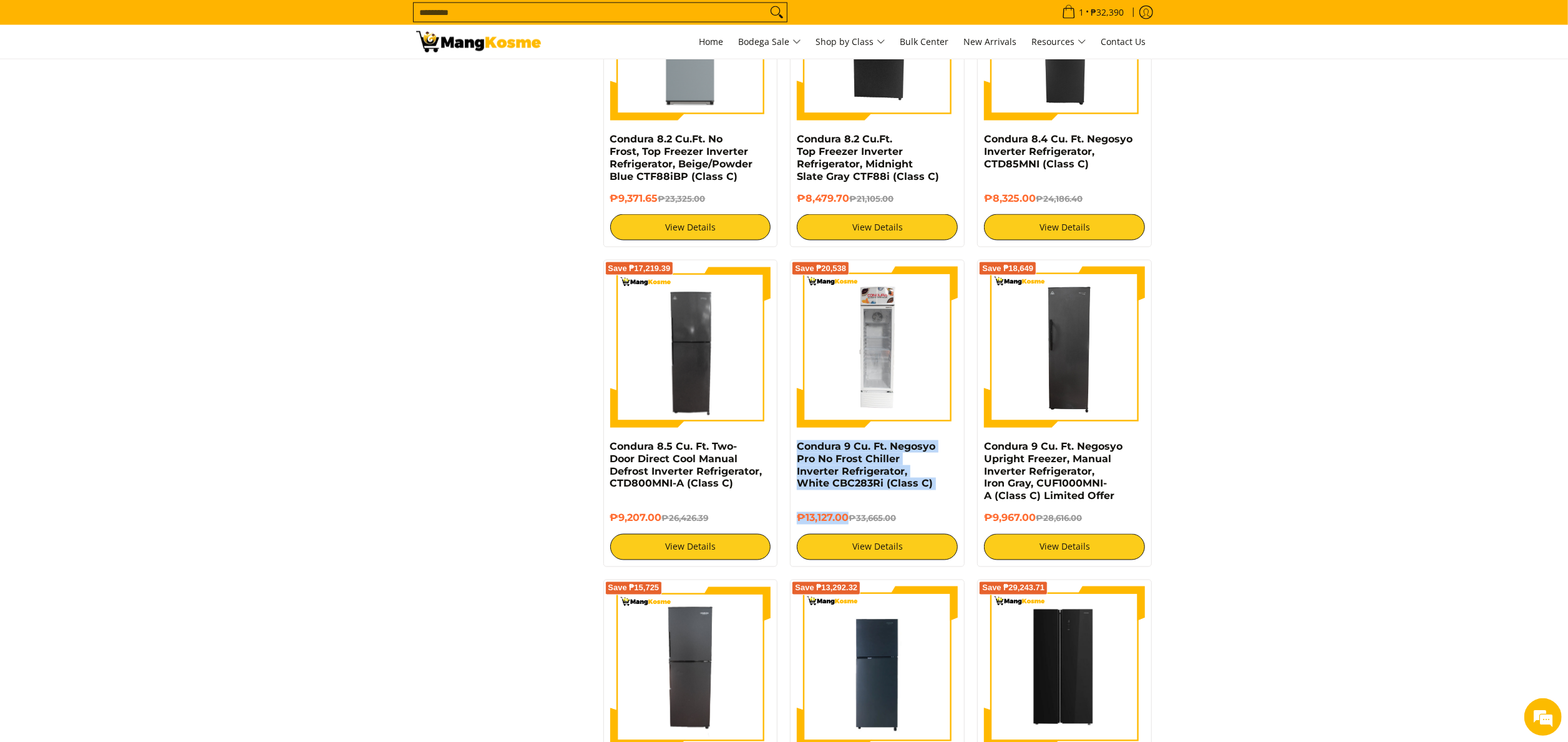
drag, startPoint x: 786, startPoint y: 457, endPoint x: 848, endPoint y: 535, distance: 99.6
click at [848, 535] on div "Save ₱20,538 Condura 9 Cu. Ft. Negosyo Pro No Frost Chiller Inverter Refrigerat…" at bounding box center [877, 413] width 187 height 307
copy div "Condura 9 Cu. Ft. Negosyo Pro No Frost Chiller Inverter Refrigerator, White CBC…"
click at [885, 468] on link "Condura 9 Cu. Ft. Negosyo Pro No Frost Chiller Inverter Refrigerator, White CBC…" at bounding box center [867, 465] width 139 height 49
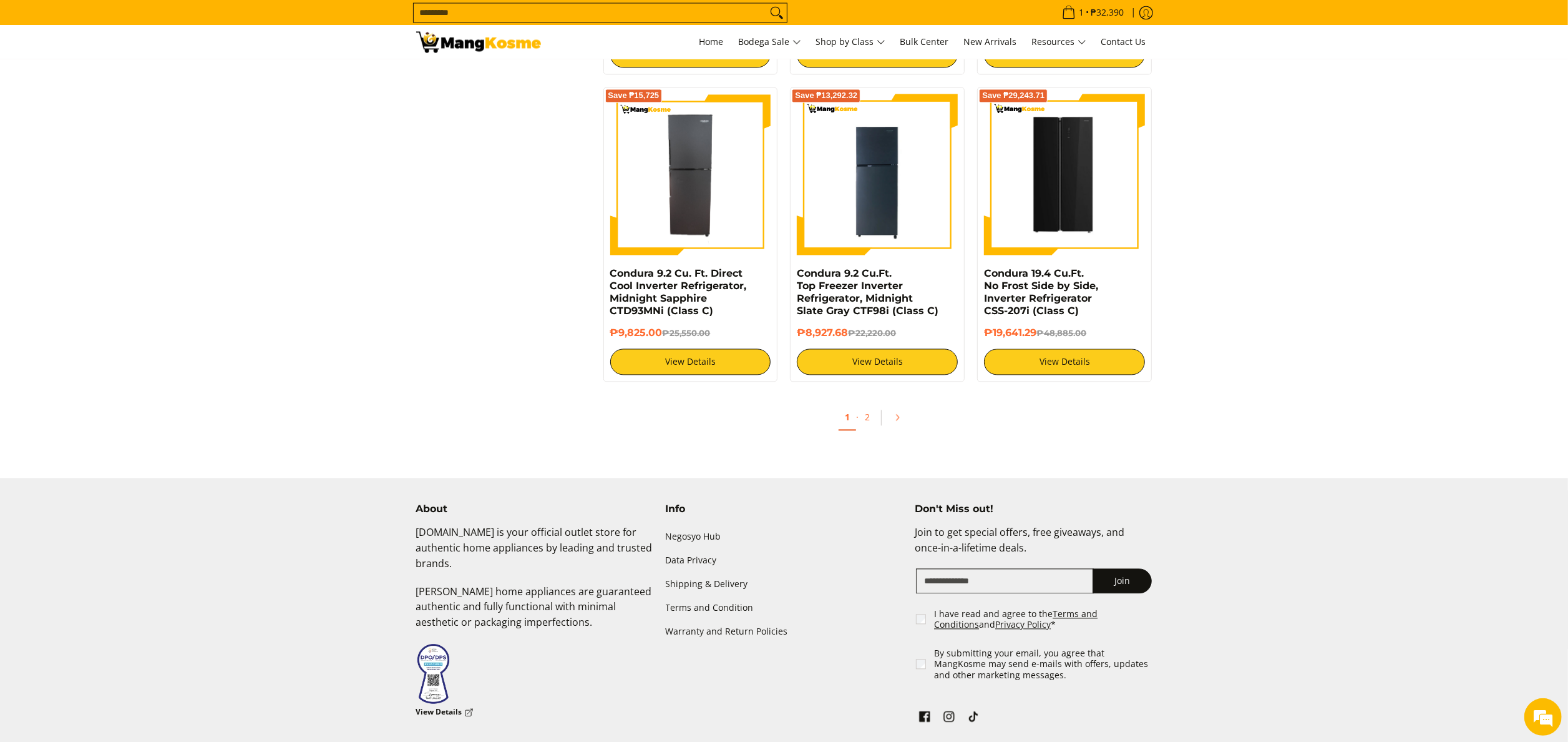
scroll to position [2451, 0]
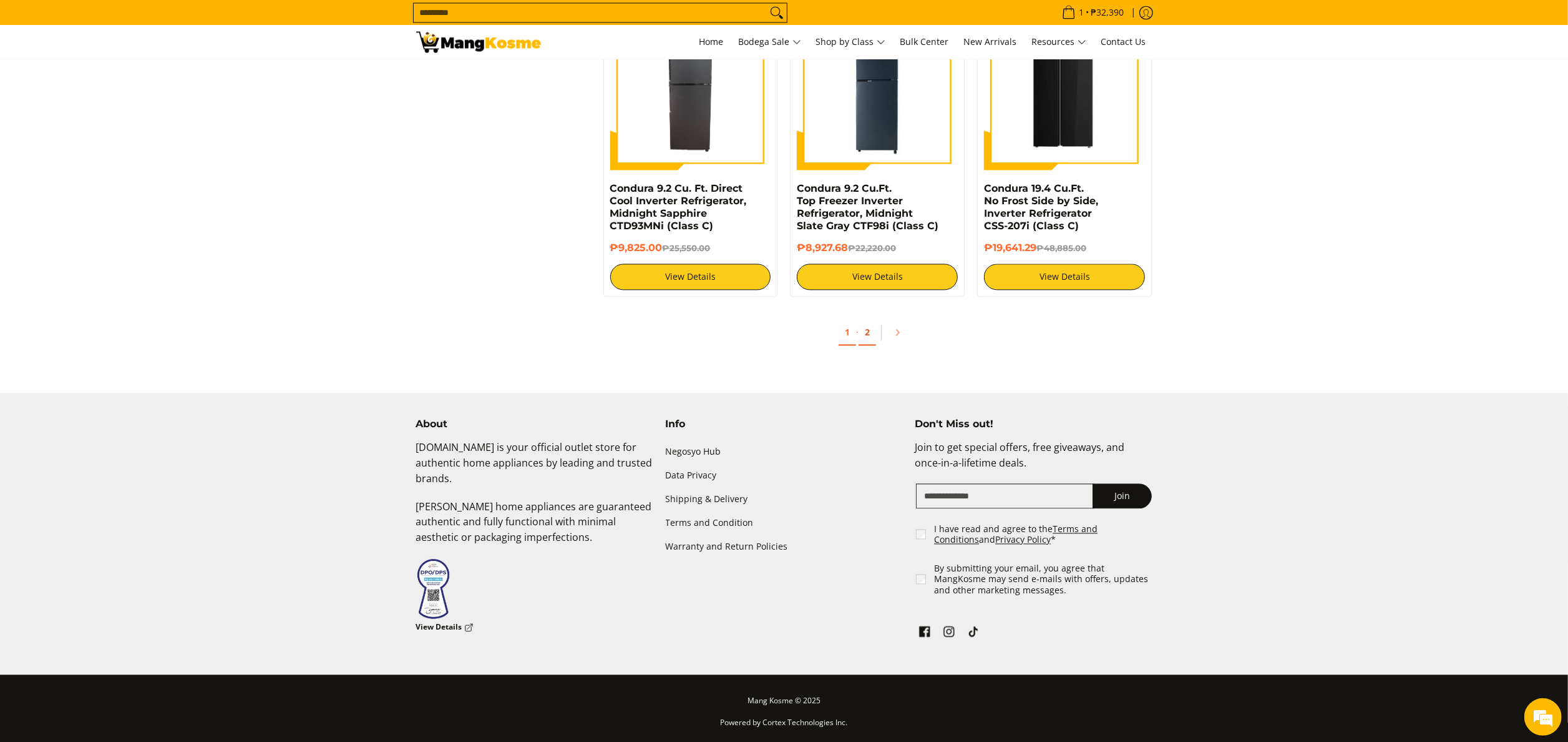
click at [868, 336] on link "2" at bounding box center [867, 333] width 17 height 26
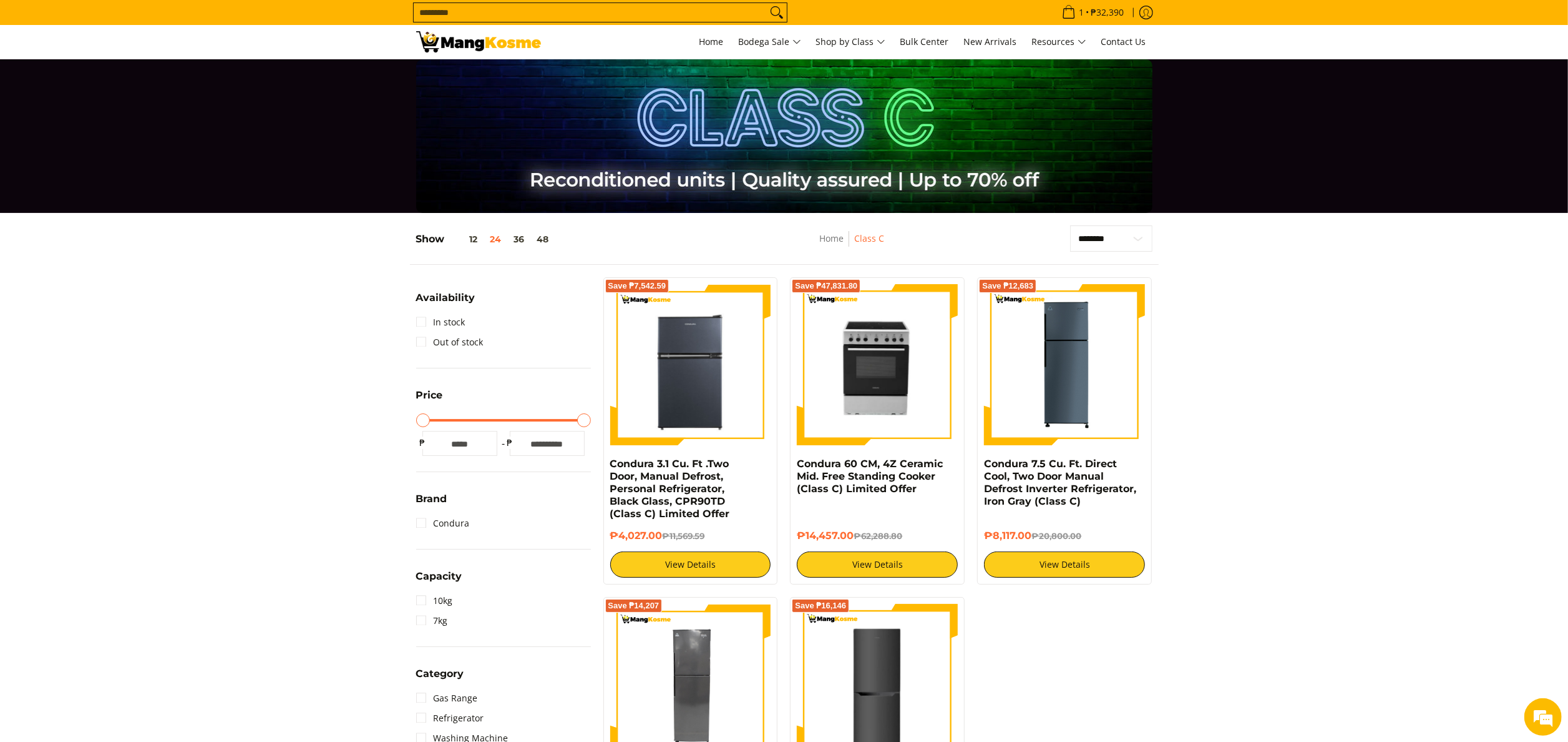
click at [734, 478] on h4 "Condura 3.1 Cu. Ft .Two Door, Manual Defrost, Personal Refrigerator, Black Glas…" at bounding box center [690, 489] width 161 height 62
click at [728, 478] on h4 "Condura 3.1 Cu. Ft .Two Door, Manual Defrost, Personal Refrigerator, Black Glas…" at bounding box center [690, 489] width 161 height 62
click at [708, 478] on link "Condura 3.1 Cu. Ft .Two Door, Manual Defrost, Personal Refrigerator, Black Glas…" at bounding box center [669, 489] width 120 height 62
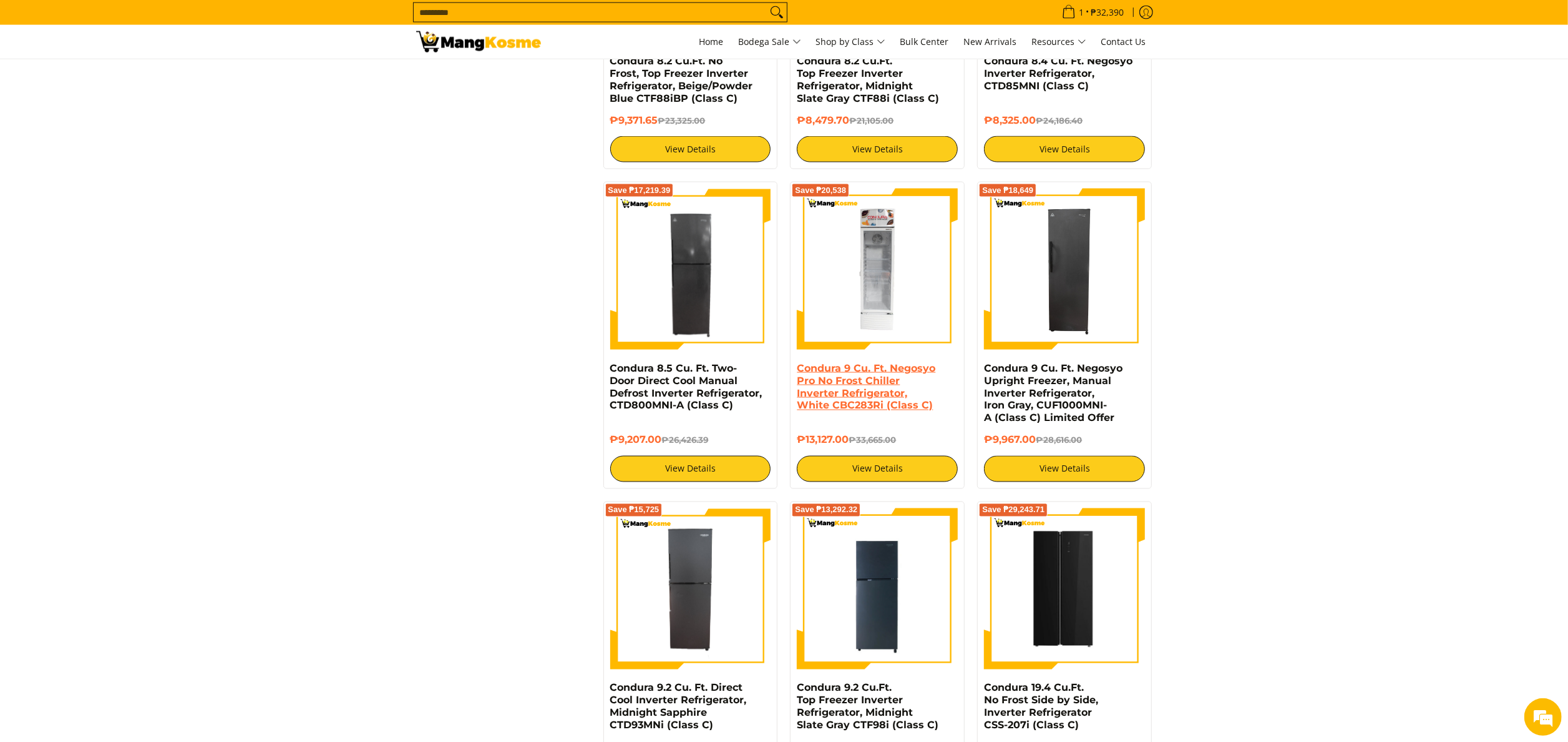
scroll to position [1701, 0]
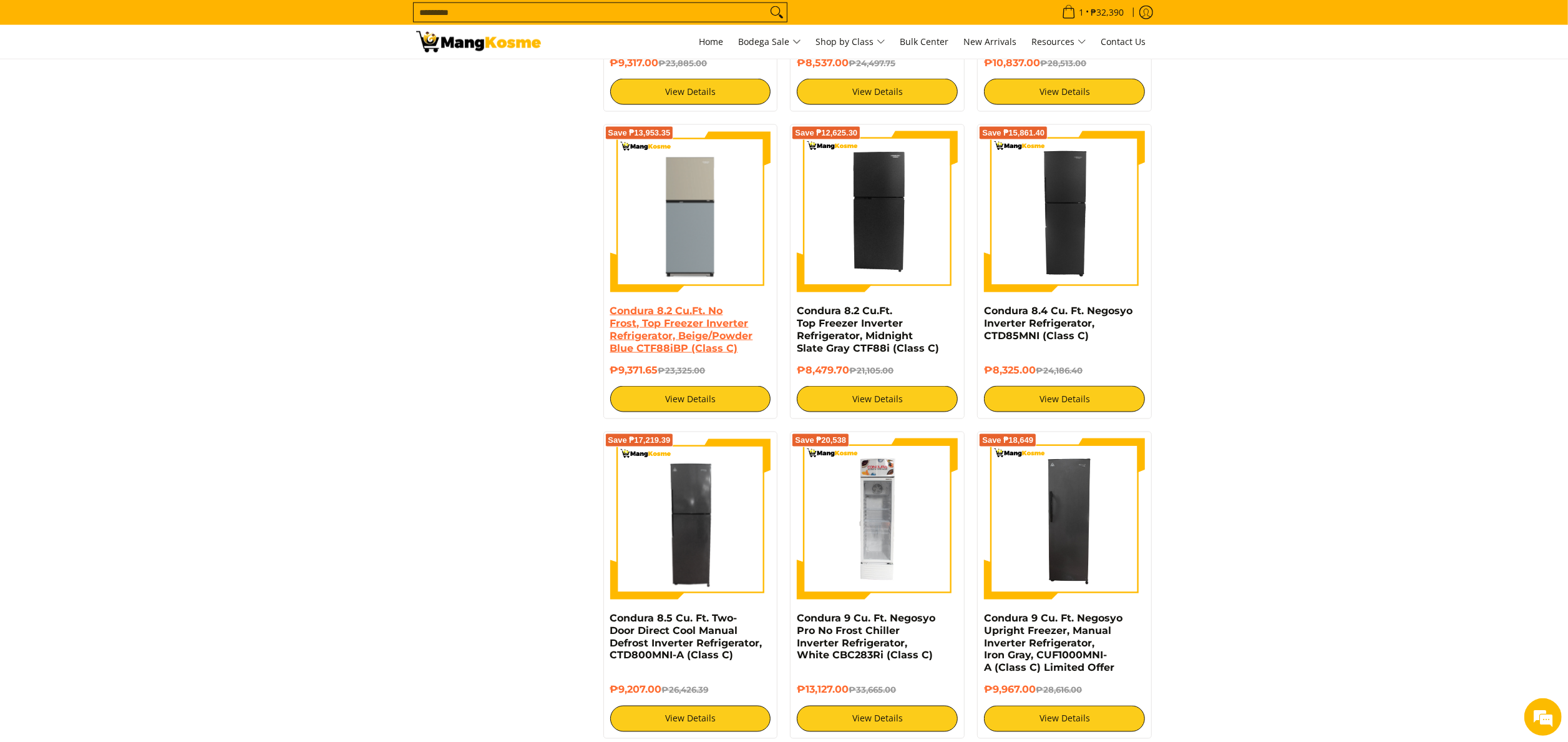
click at [700, 338] on link "Condura 8.2 Cu.Ft. No Frost, Top Freezer Inverter Refrigerator, Beige/Powder Bl…" at bounding box center [681, 329] width 142 height 49
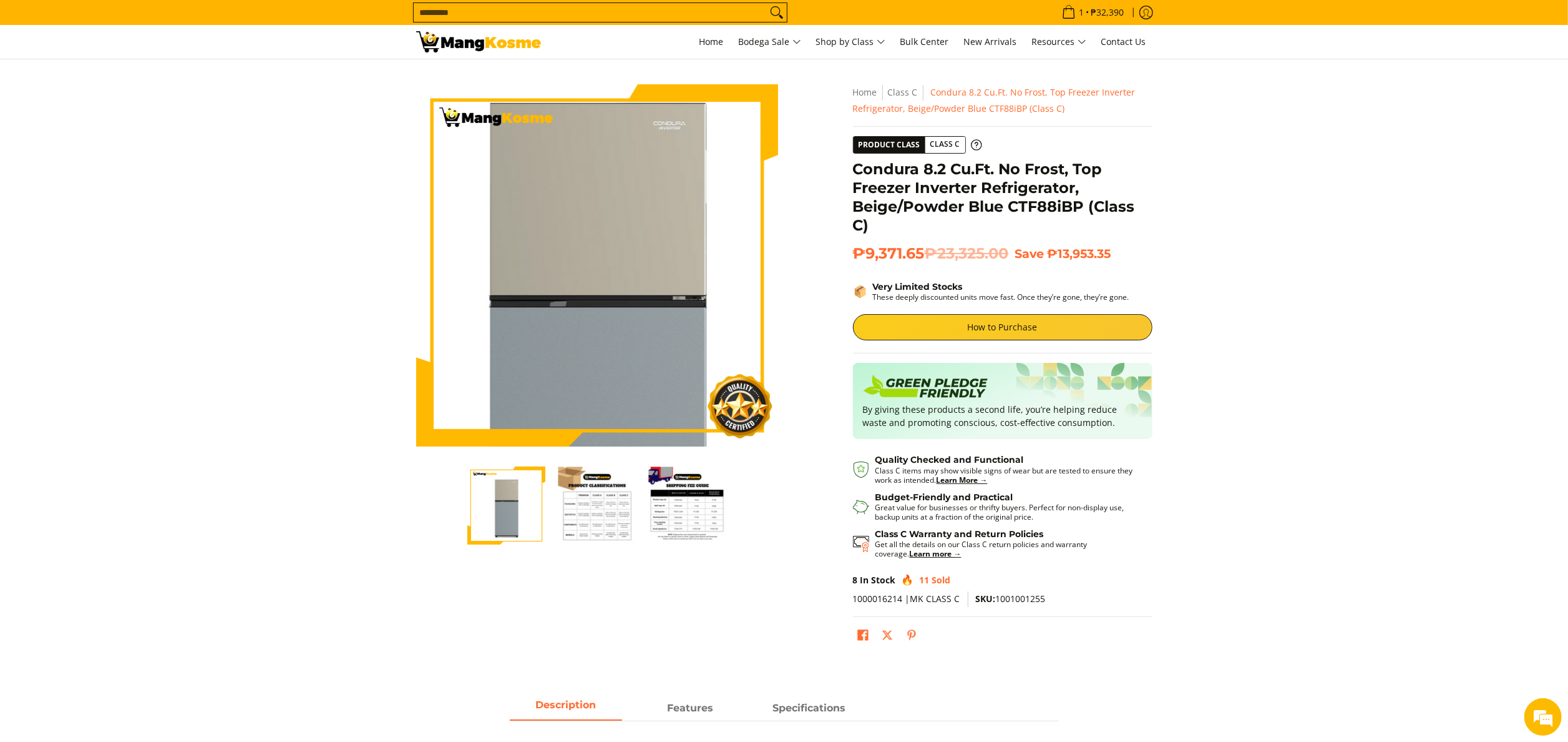
drag, startPoint x: 596, startPoint y: 226, endPoint x: 433, endPoint y: 236, distance: 163.3
click at [595, 225] on img at bounding box center [597, 265] width 362 height 362
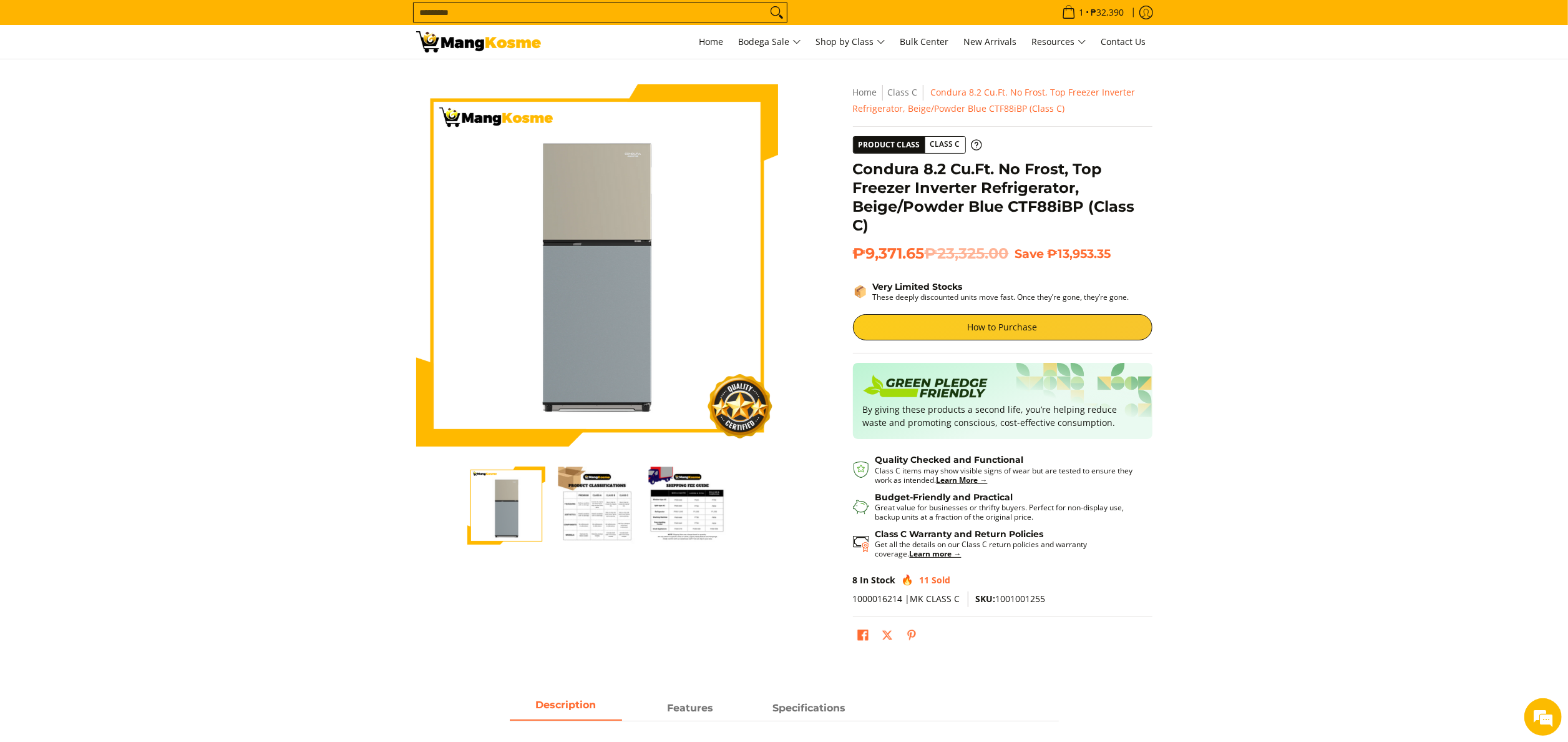
click at [340, 236] on section "Skip to Main Content Enable zoom Disable zoom Enable zoom Disable zoom Enable z…" at bounding box center [784, 368] width 1568 height 618
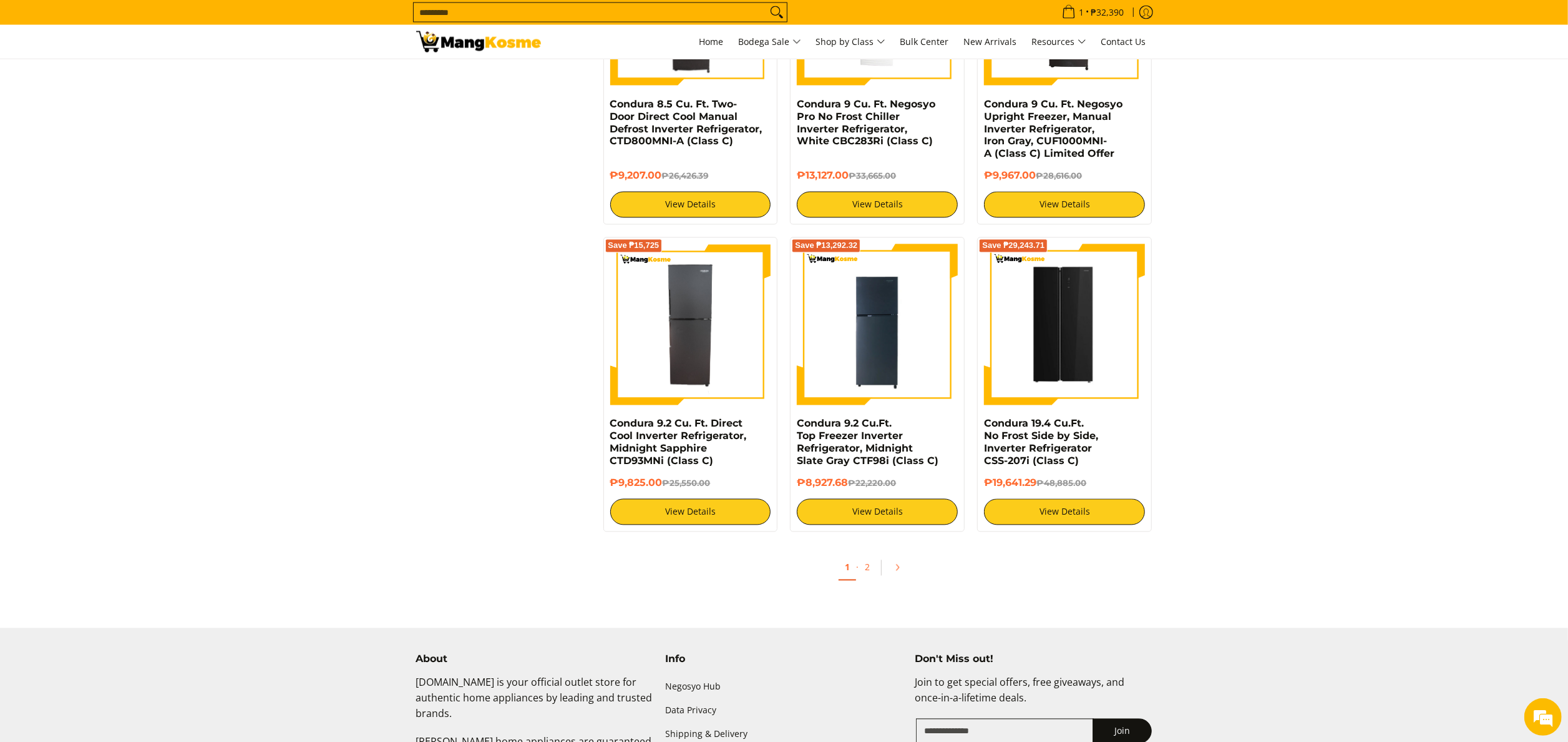
scroll to position [2326, 0]
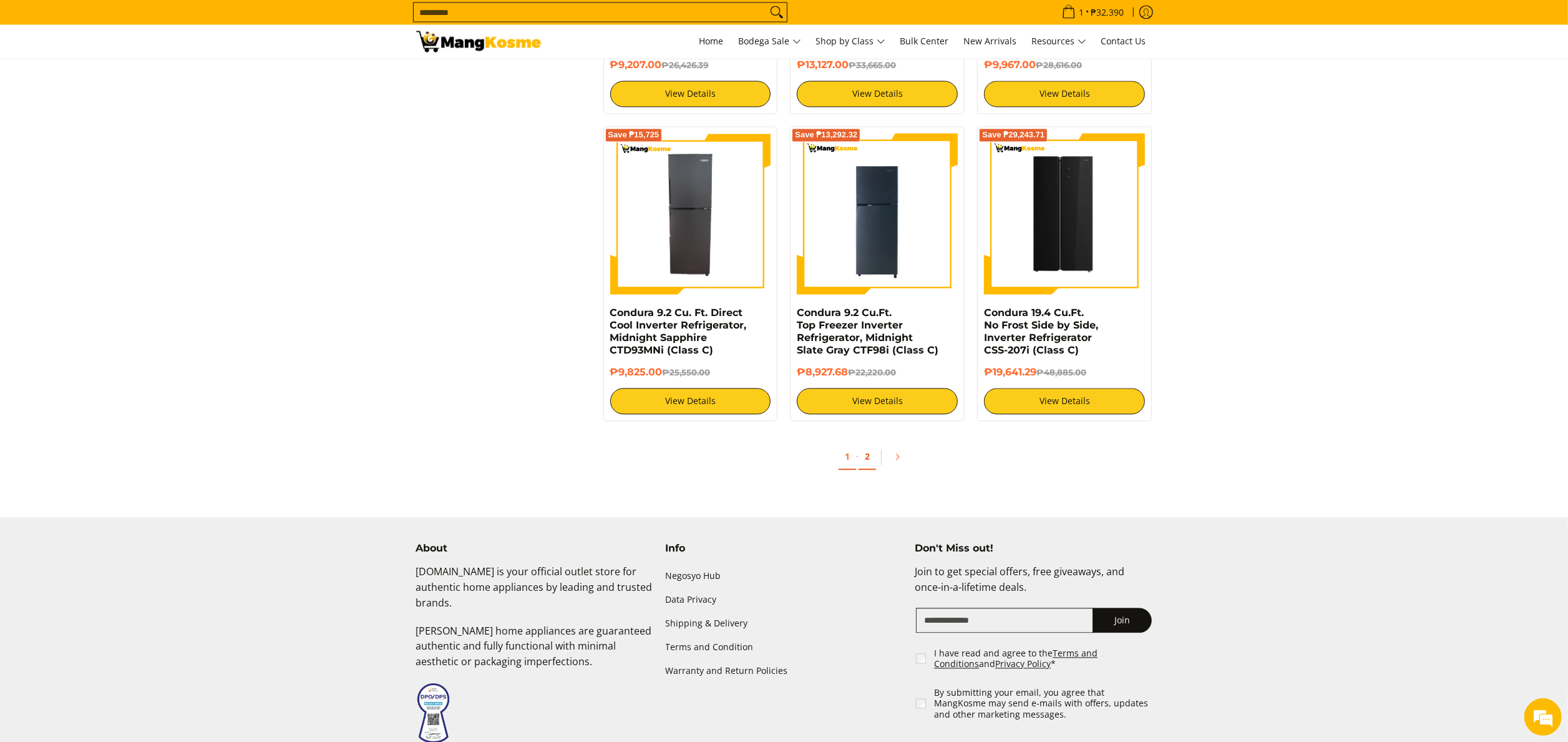
click at [866, 462] on link "2" at bounding box center [867, 458] width 17 height 26
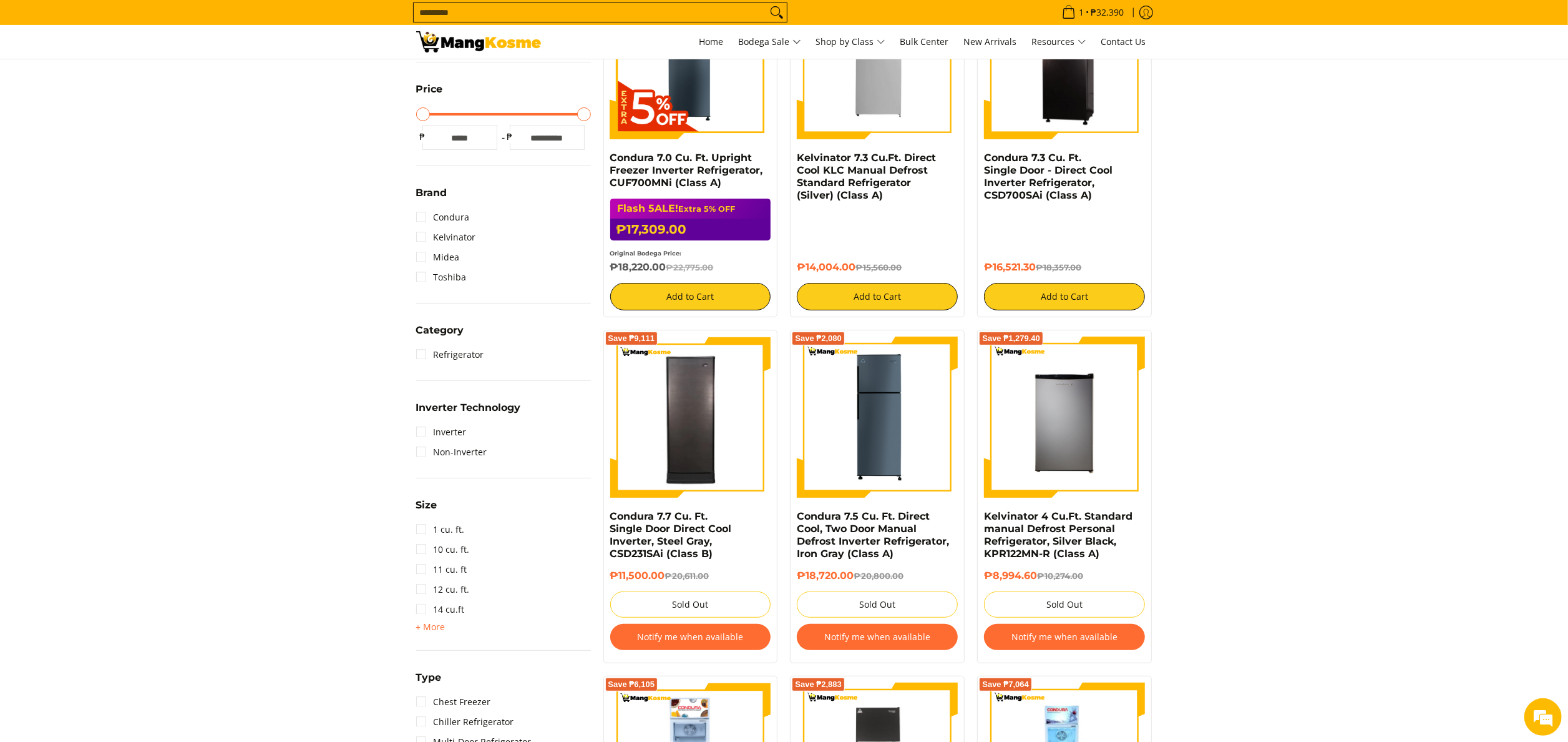
scroll to position [125, 0]
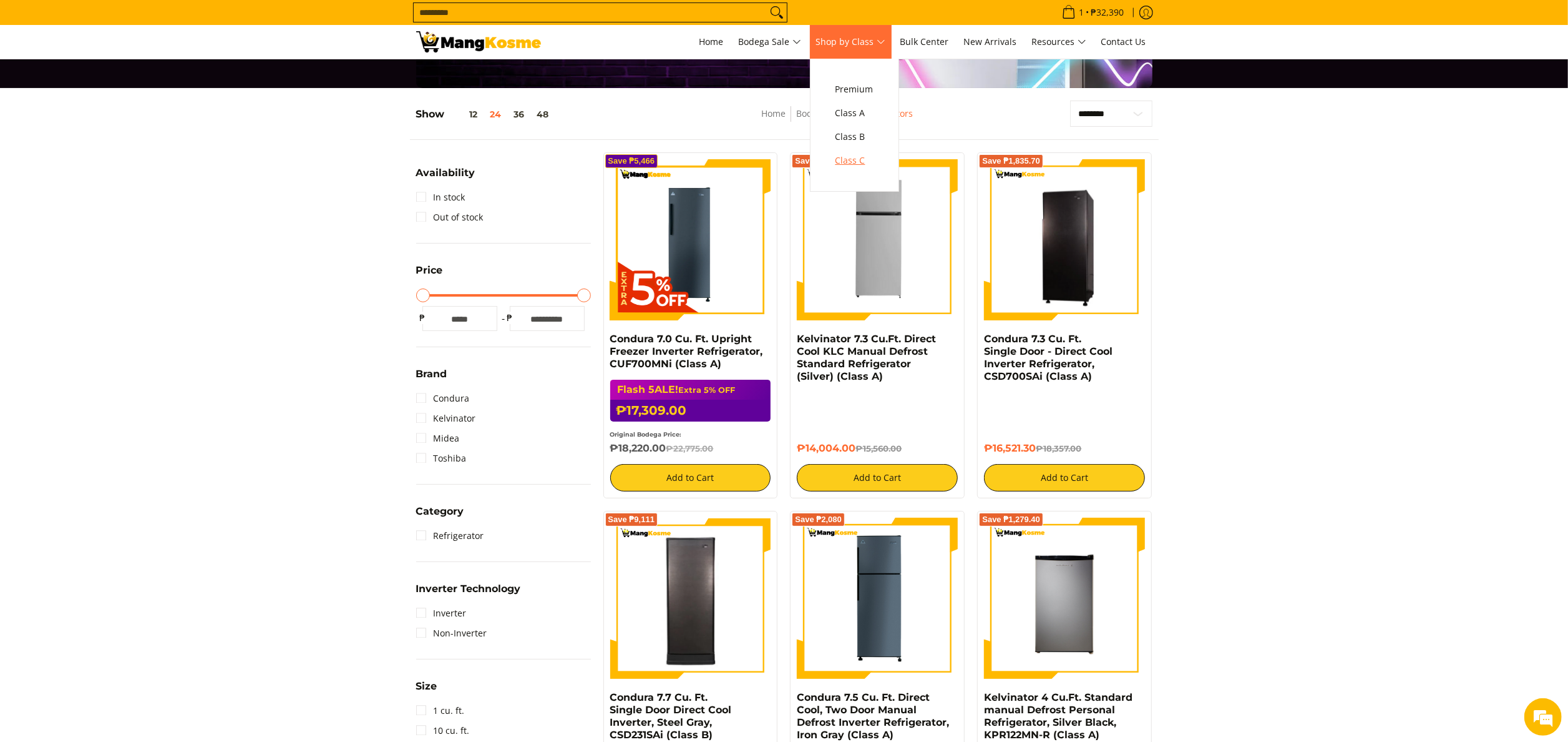
click at [879, 159] on link "Class C" at bounding box center [854, 161] width 50 height 24
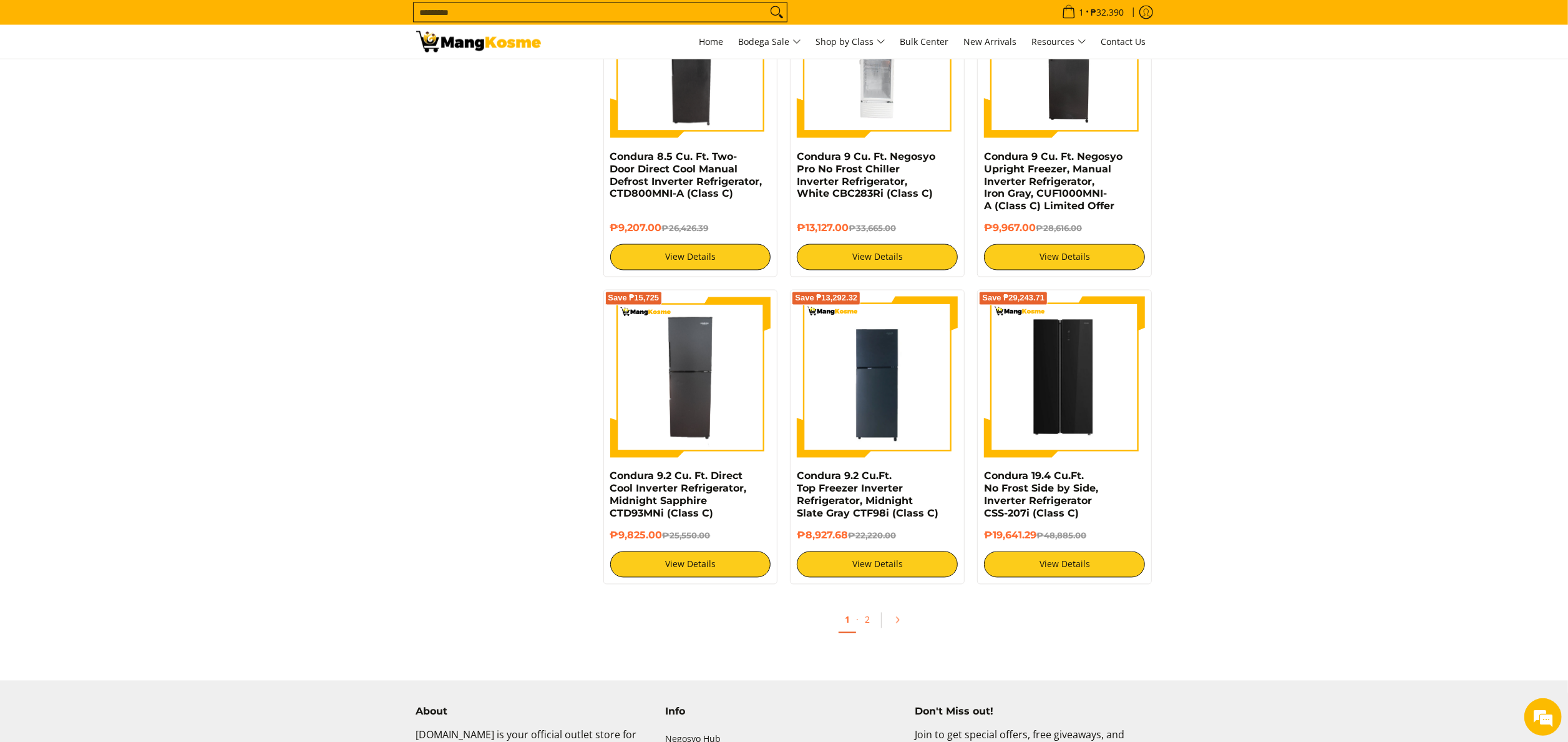
scroll to position [2248, 0]
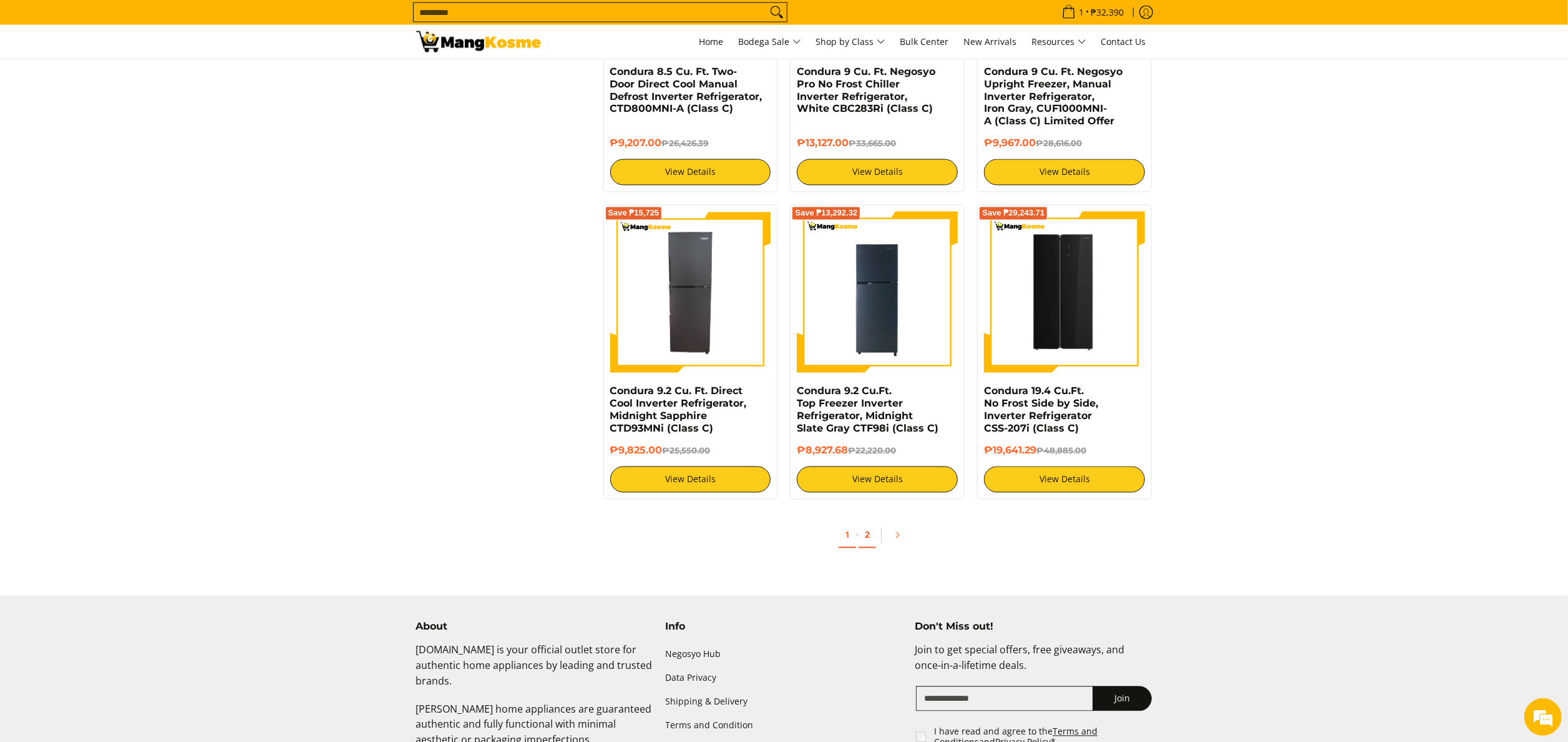
click at [872, 535] on link "2" at bounding box center [867, 535] width 17 height 26
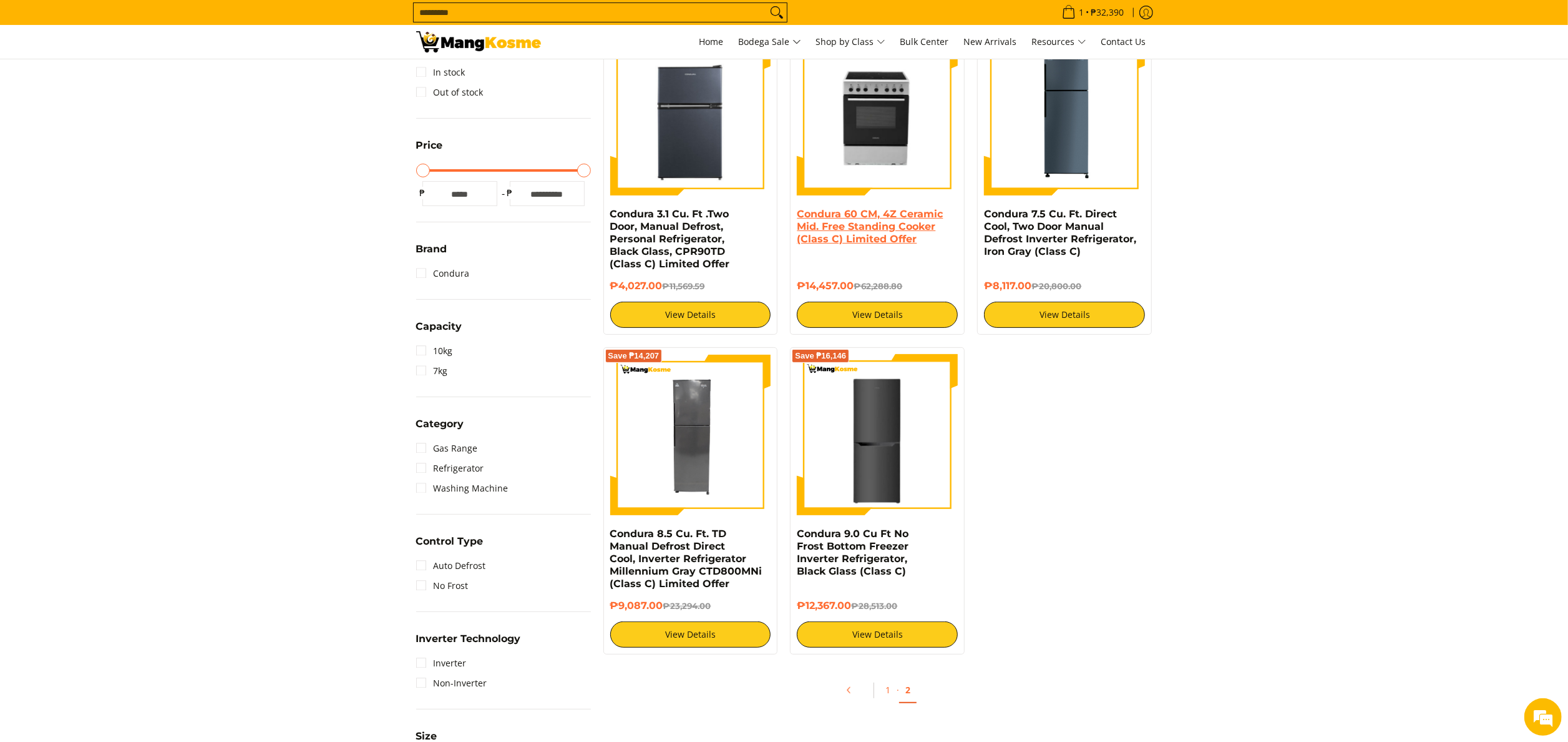
click at [899, 233] on link "Condura 60 CM, 4Z Ceramic Mid. Free Standing Cooker (Class C) Limited Offer" at bounding box center [870, 227] width 146 height 37
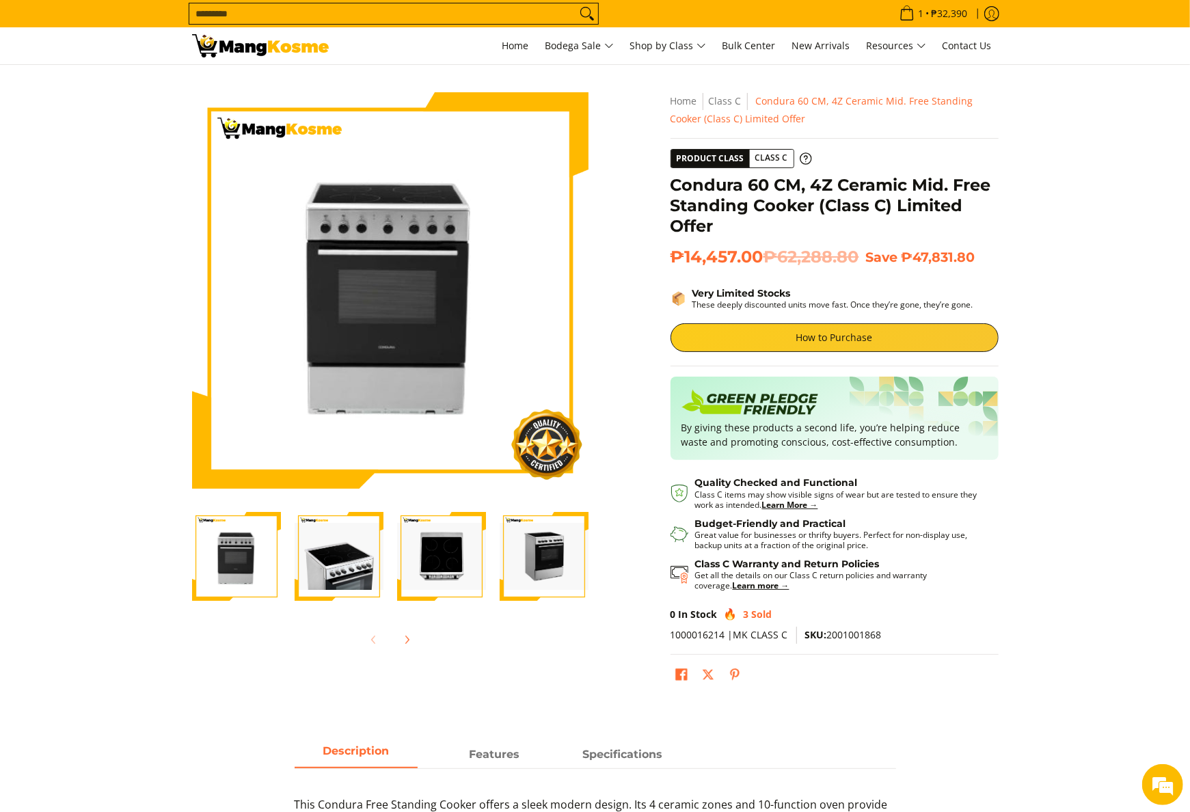
click at [287, 36] on img at bounding box center [260, 45] width 137 height 23
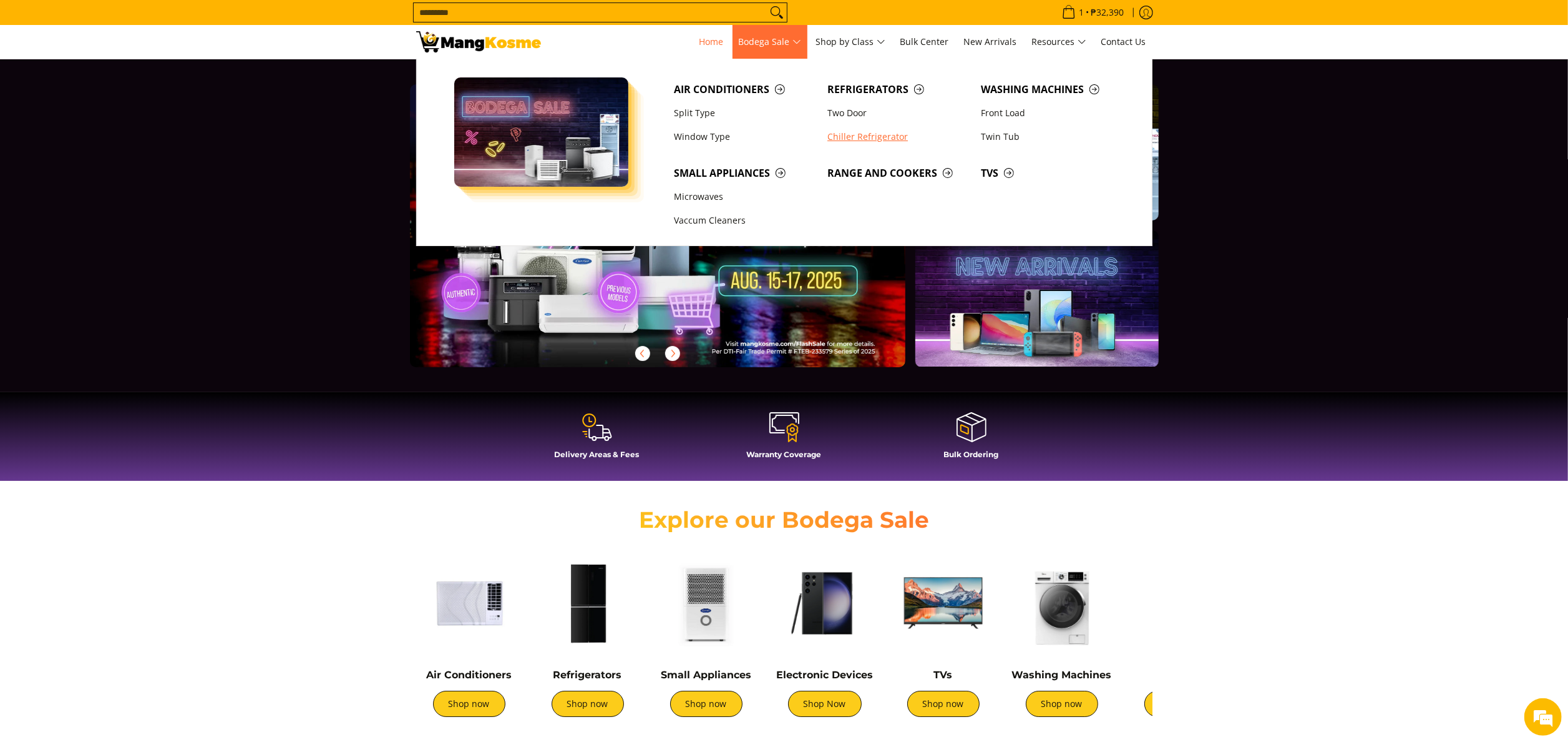
click at [850, 137] on link "Chiller Refrigerator" at bounding box center [898, 137] width 153 height 24
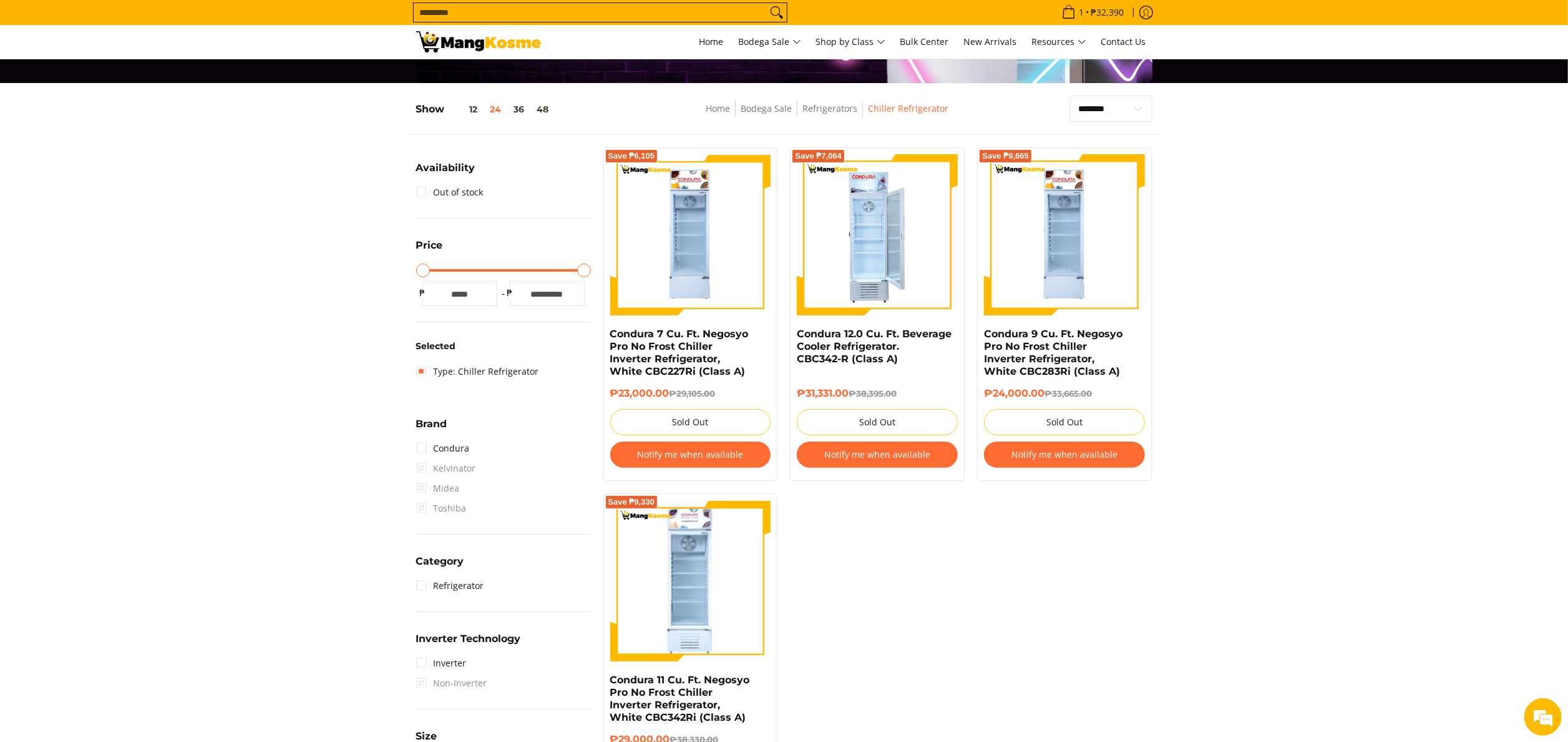
scroll to position [125, 0]
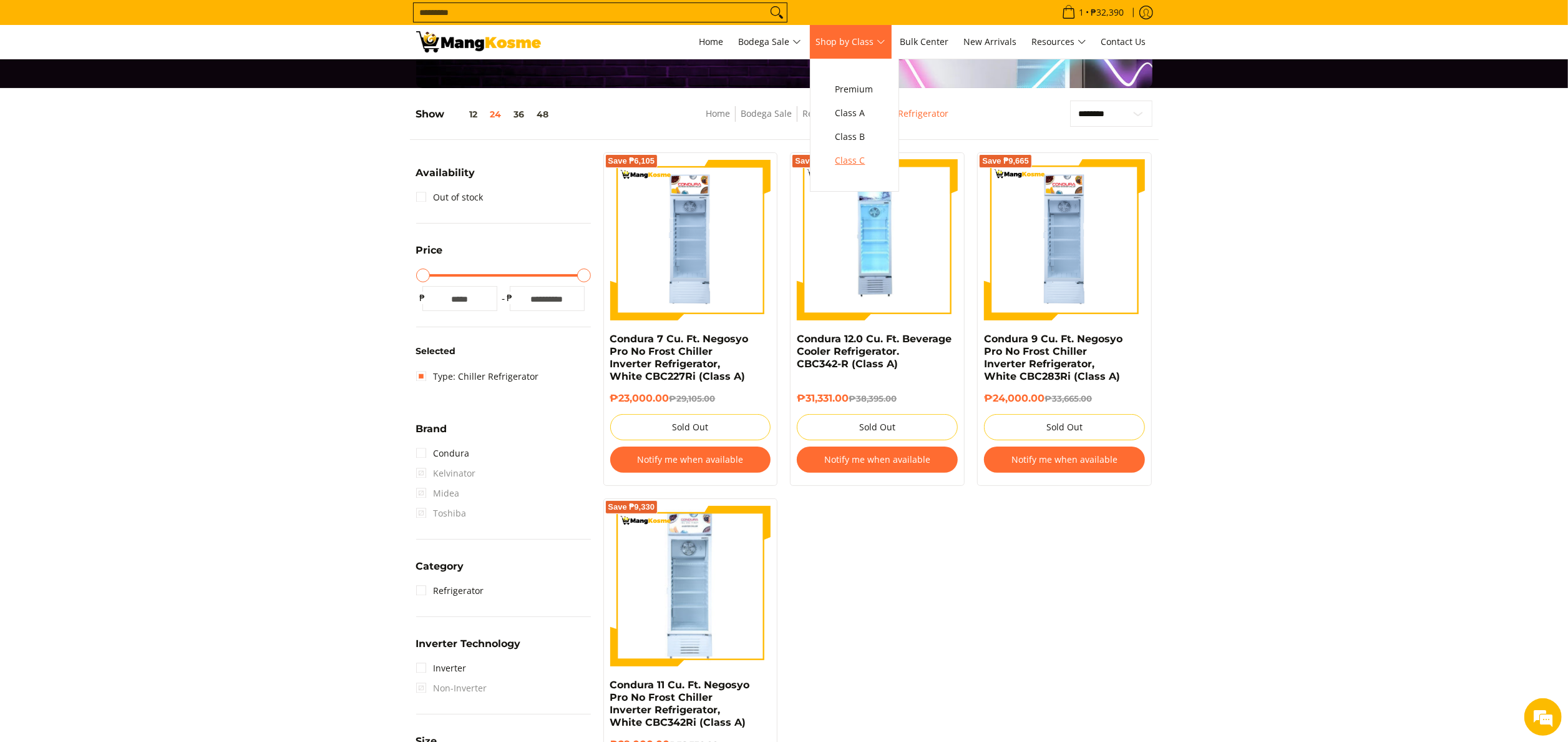
click at [857, 168] on span "Class C" at bounding box center [855, 160] width 38 height 16
